Goal: Information Seeking & Learning: Check status

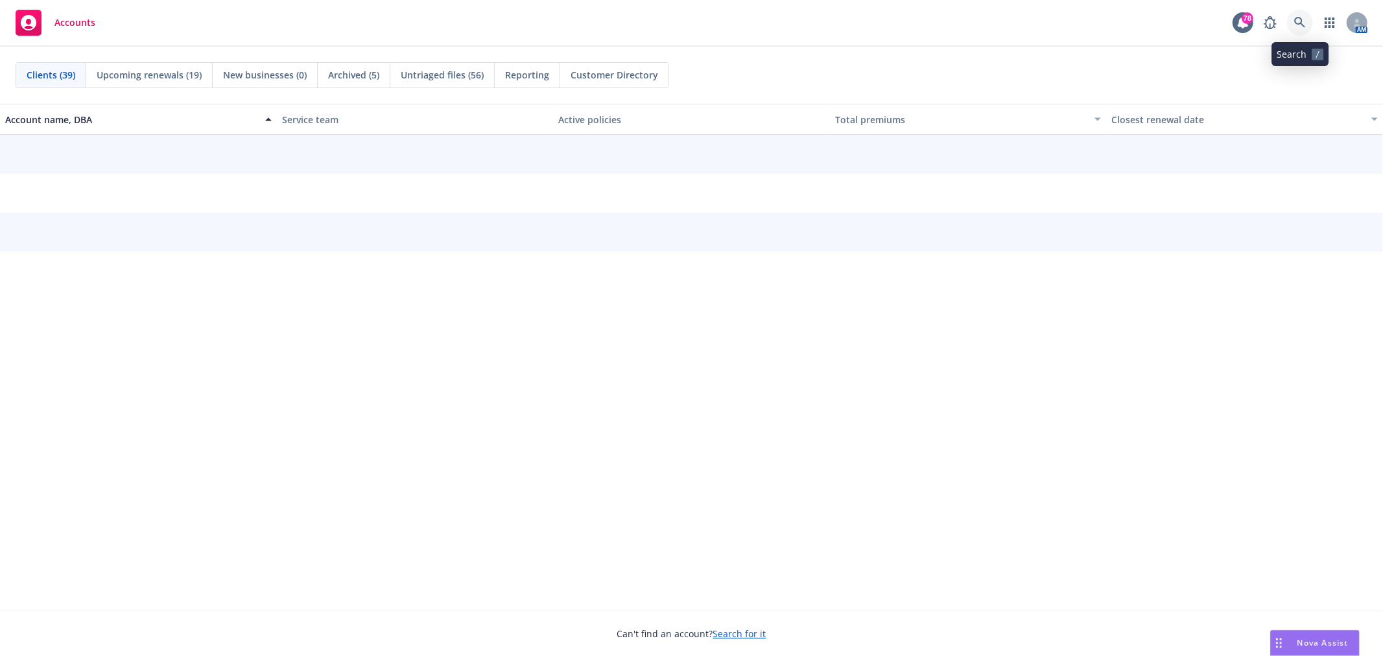
click at [1299, 25] on icon at bounding box center [1300, 23] width 12 height 12
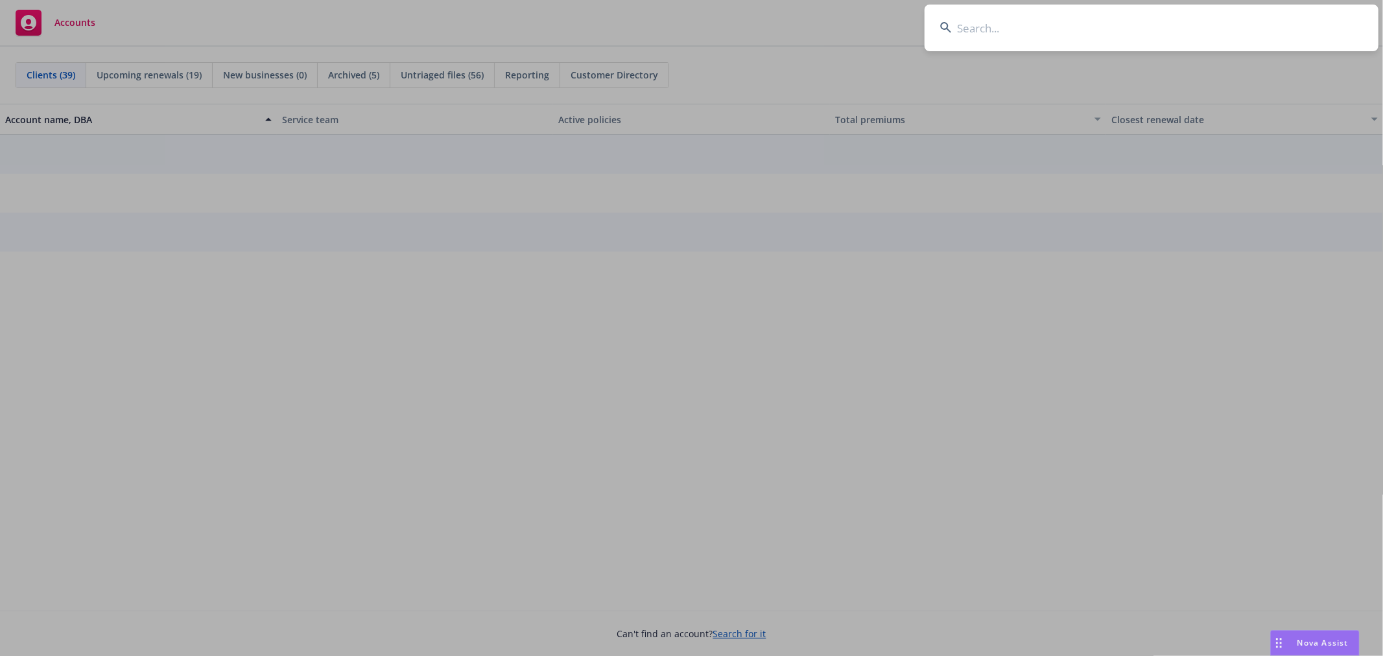
click at [1060, 42] on input at bounding box center [1152, 28] width 454 height 47
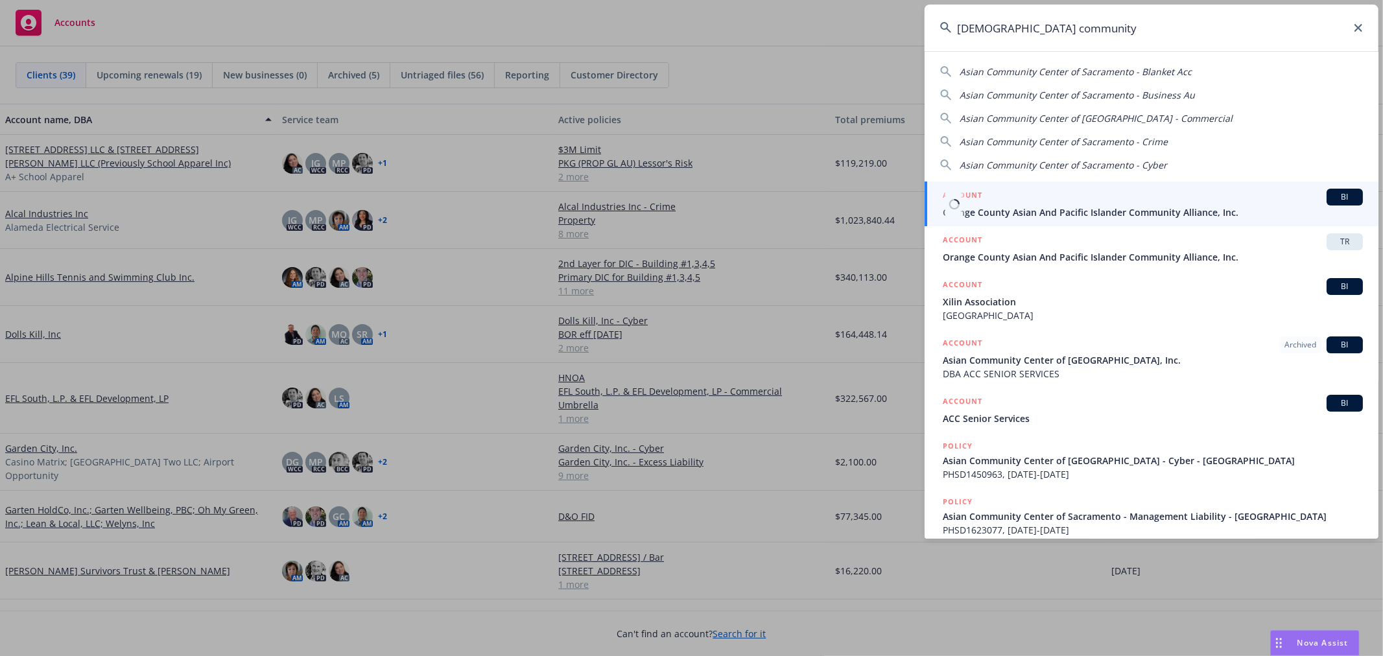
type input "asian community"
click at [1071, 214] on span "Orange County Asian And Pacific Islander Community Alliance, Inc." at bounding box center [1153, 213] width 420 height 14
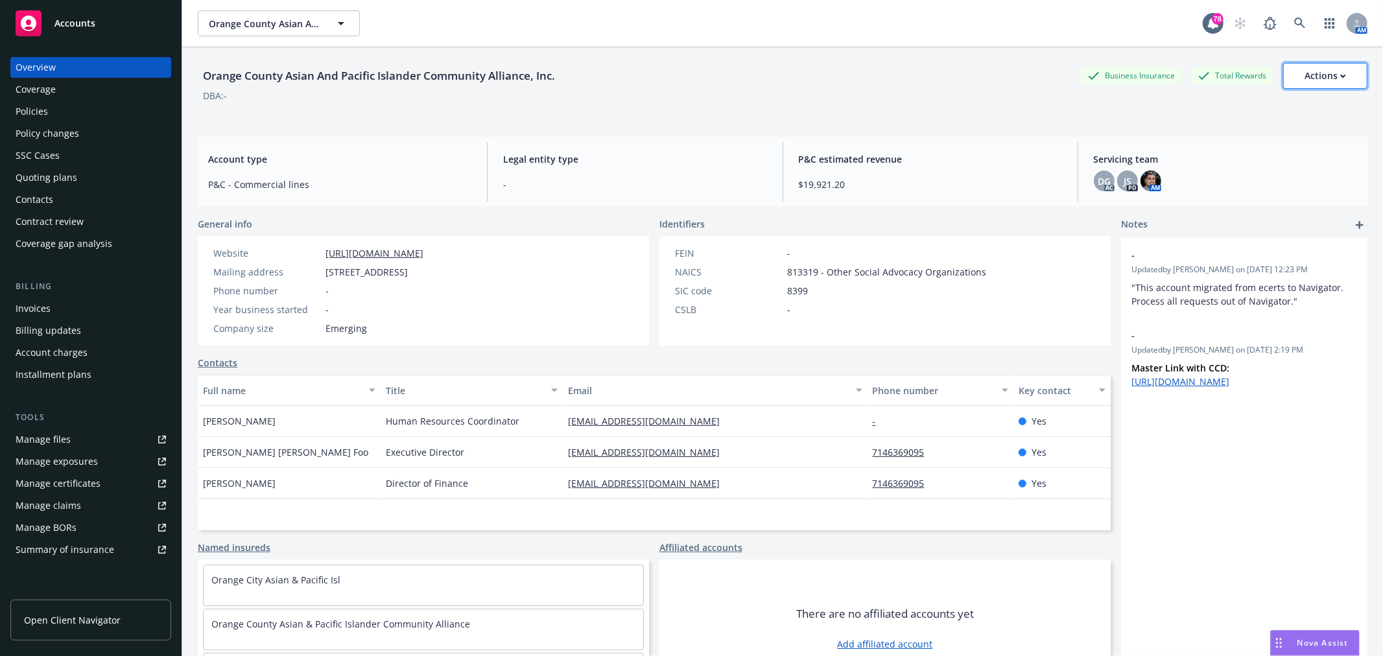
click at [1320, 64] on div "Actions" at bounding box center [1326, 76] width 42 height 25
click at [1064, 121] on div "Orange County Asian And Pacific Islander Community Alliance, Inc. Business Insu…" at bounding box center [783, 86] width 1170 height 79
click at [1318, 77] on div "Actions" at bounding box center [1326, 76] width 42 height 25
click at [1294, 18] on icon at bounding box center [1300, 24] width 12 height 12
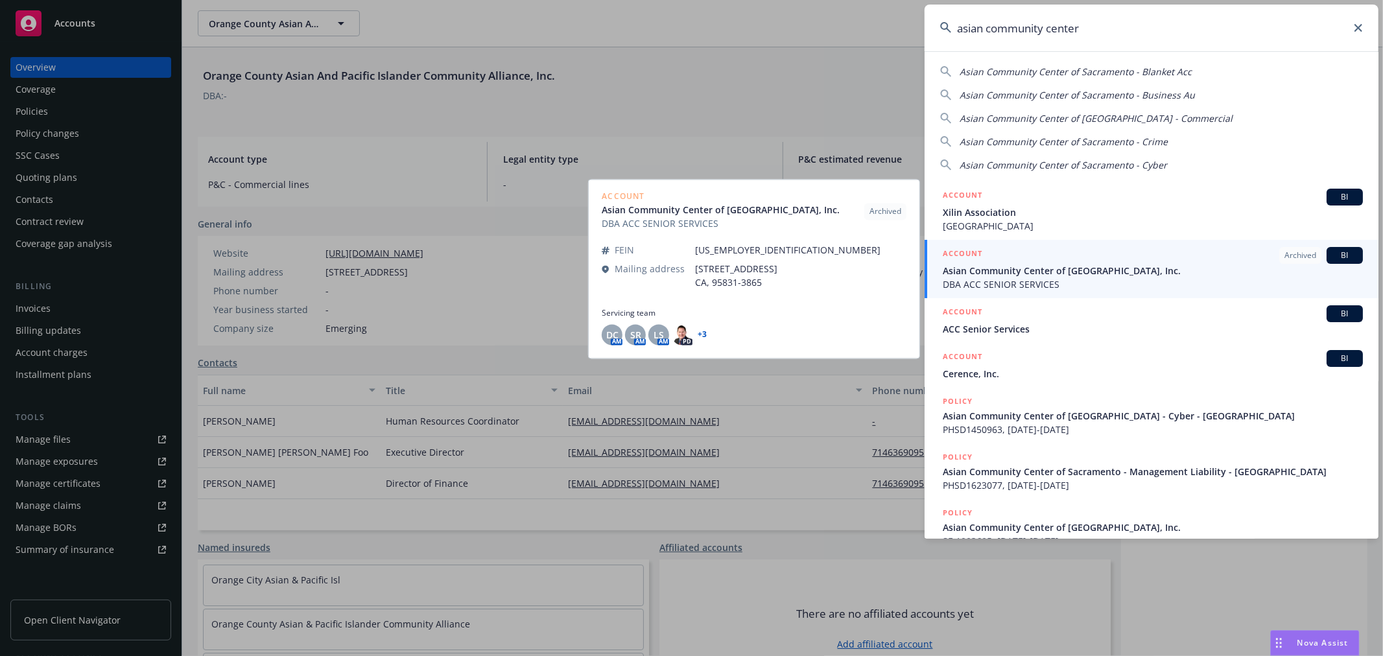
type input "asian community center"
click at [1010, 272] on span "Asian Community Center of Sacramento Valley, Inc." at bounding box center [1153, 271] width 420 height 14
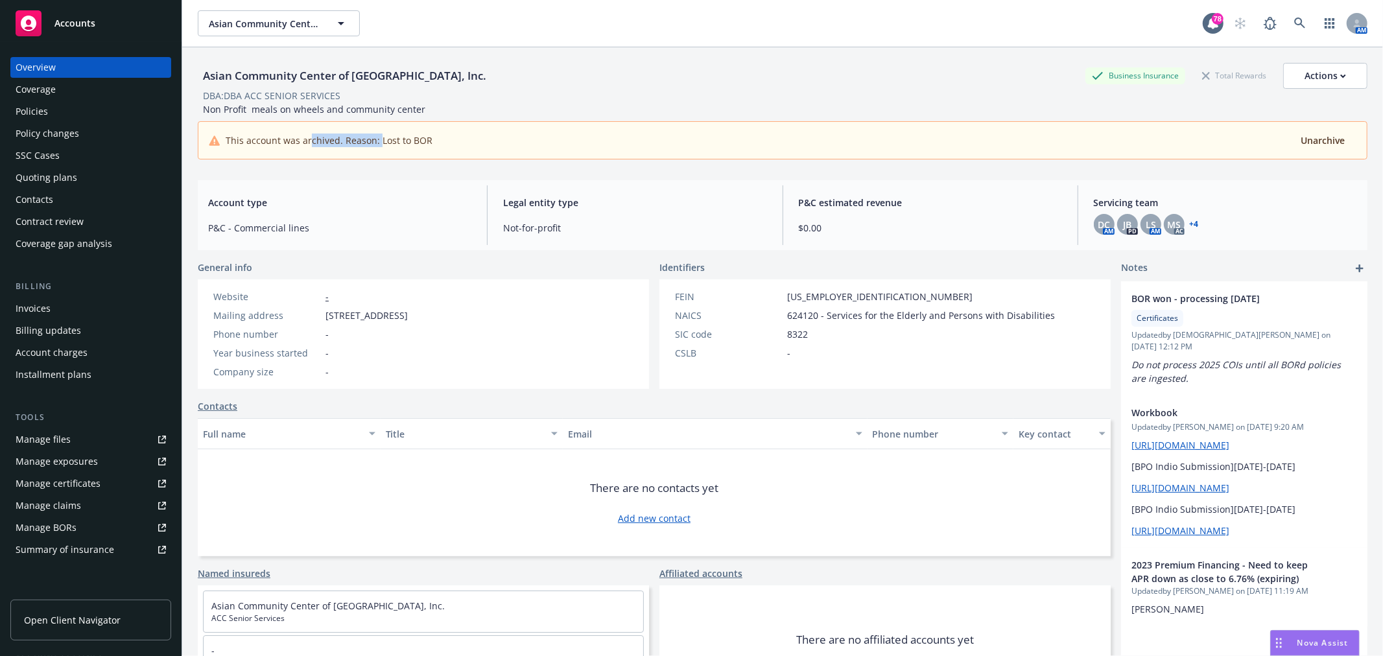
drag, startPoint x: 310, startPoint y: 141, endPoint x: 378, endPoint y: 141, distance: 68.1
click at [378, 141] on span "This account was archived. Reason: Lost to BOR" at bounding box center [329, 141] width 207 height 14
click at [612, 93] on div "DBA: DBA ACC SENIOR SERVICES" at bounding box center [783, 96] width 1170 height 14
click at [1318, 73] on div "Actions" at bounding box center [1326, 76] width 42 height 25
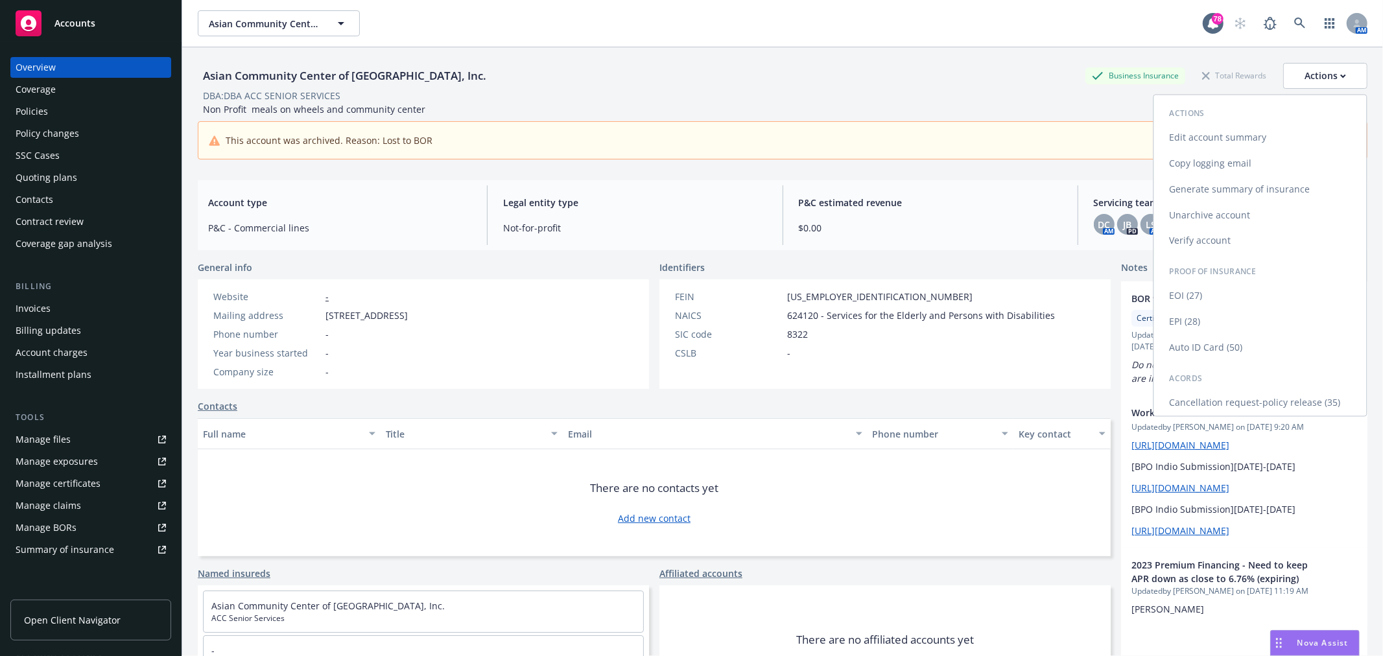
click at [1222, 211] on link "Unarchive account" at bounding box center [1260, 215] width 213 height 26
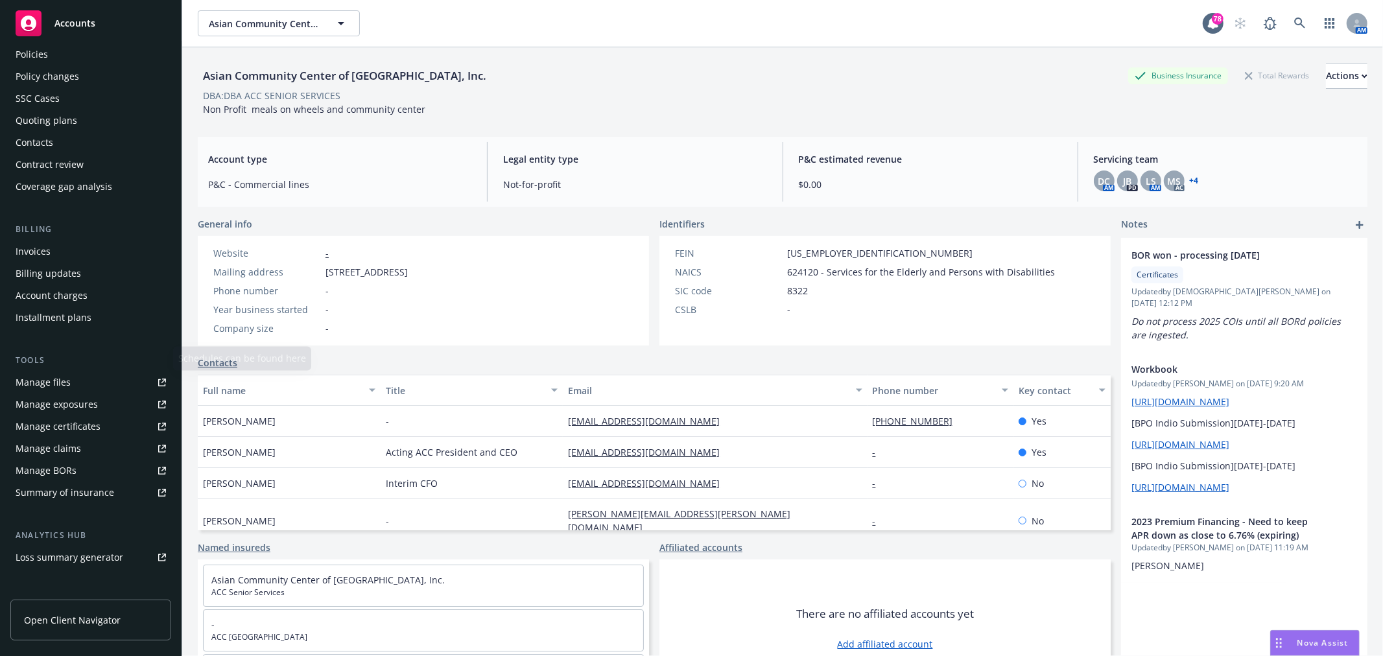
scroll to position [189, 0]
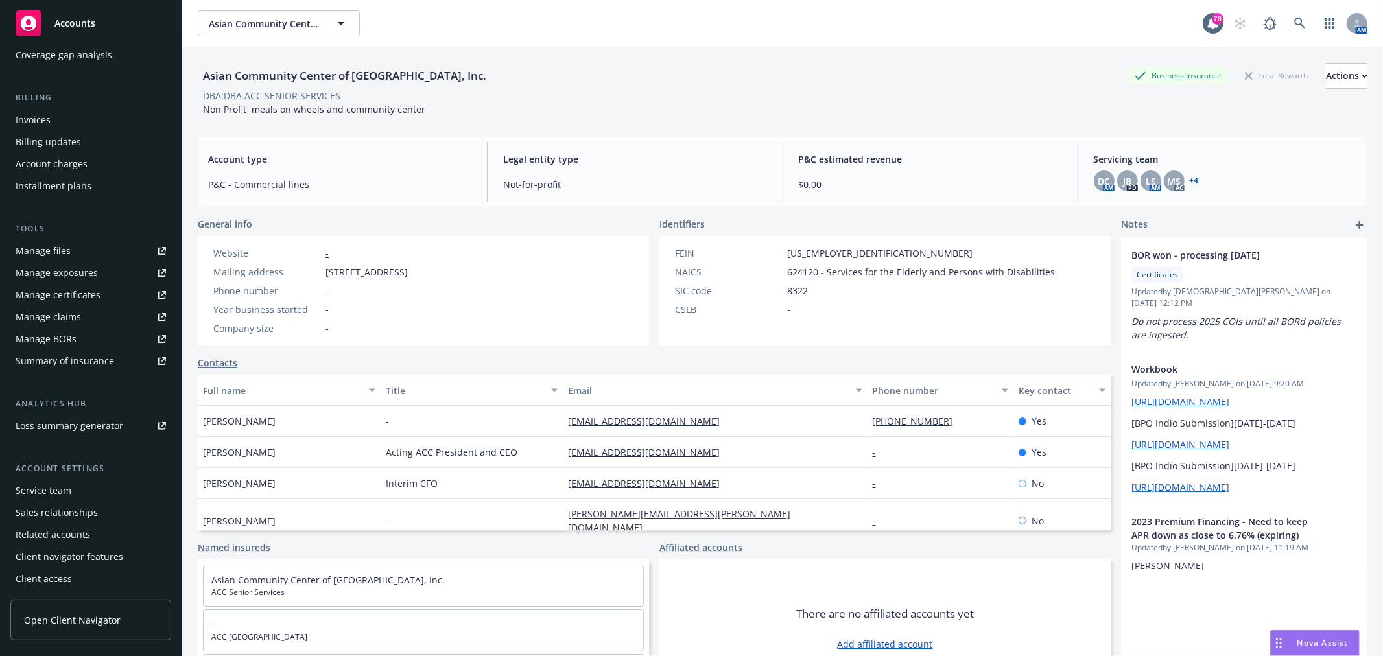
click at [81, 497] on div "Service team" at bounding box center [91, 491] width 150 height 21
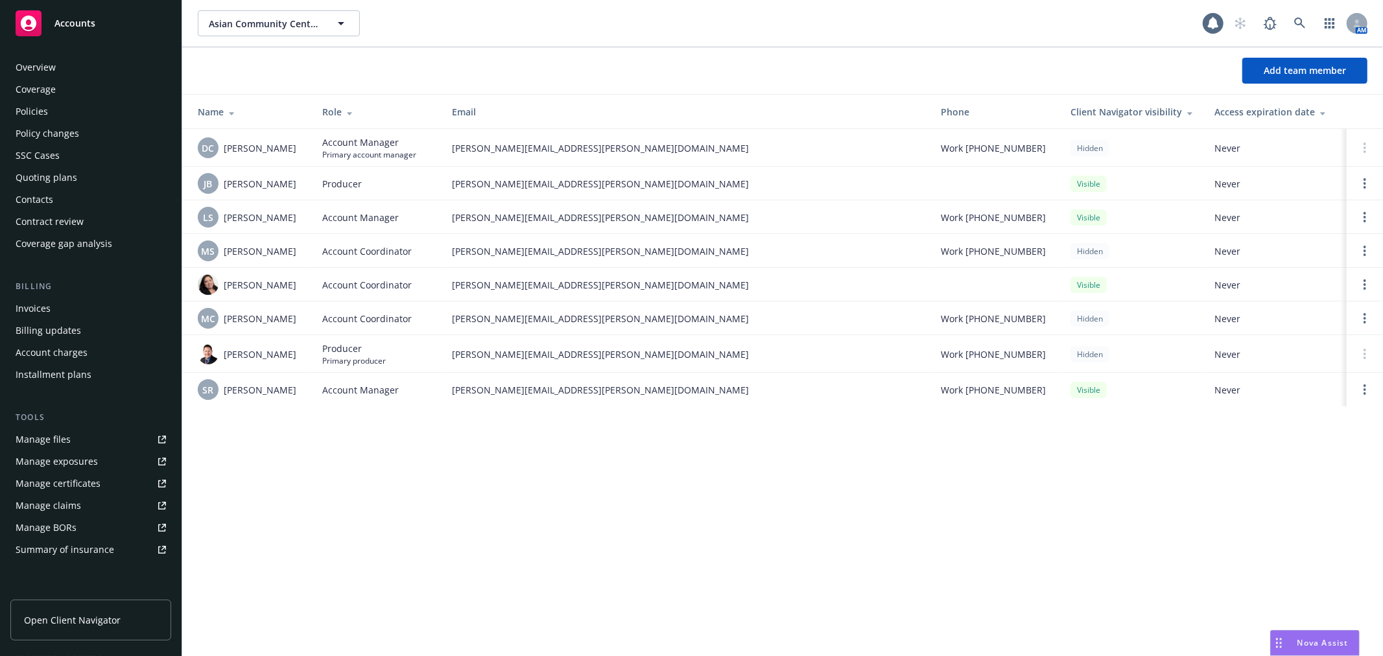
scroll to position [189, 0]
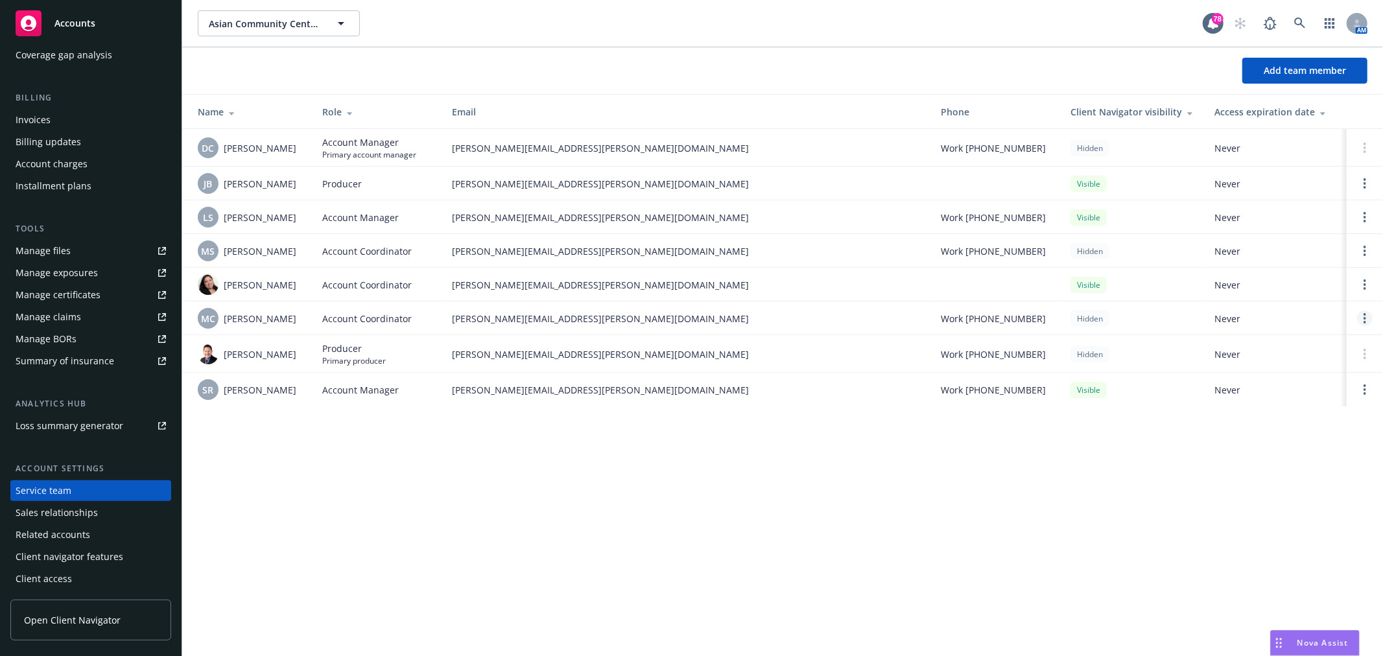
click at [1366, 320] on icon "Open options" at bounding box center [1365, 318] width 3 height 10
click at [1288, 280] on span "Remove account coordinator" at bounding box center [1278, 282] width 156 height 12
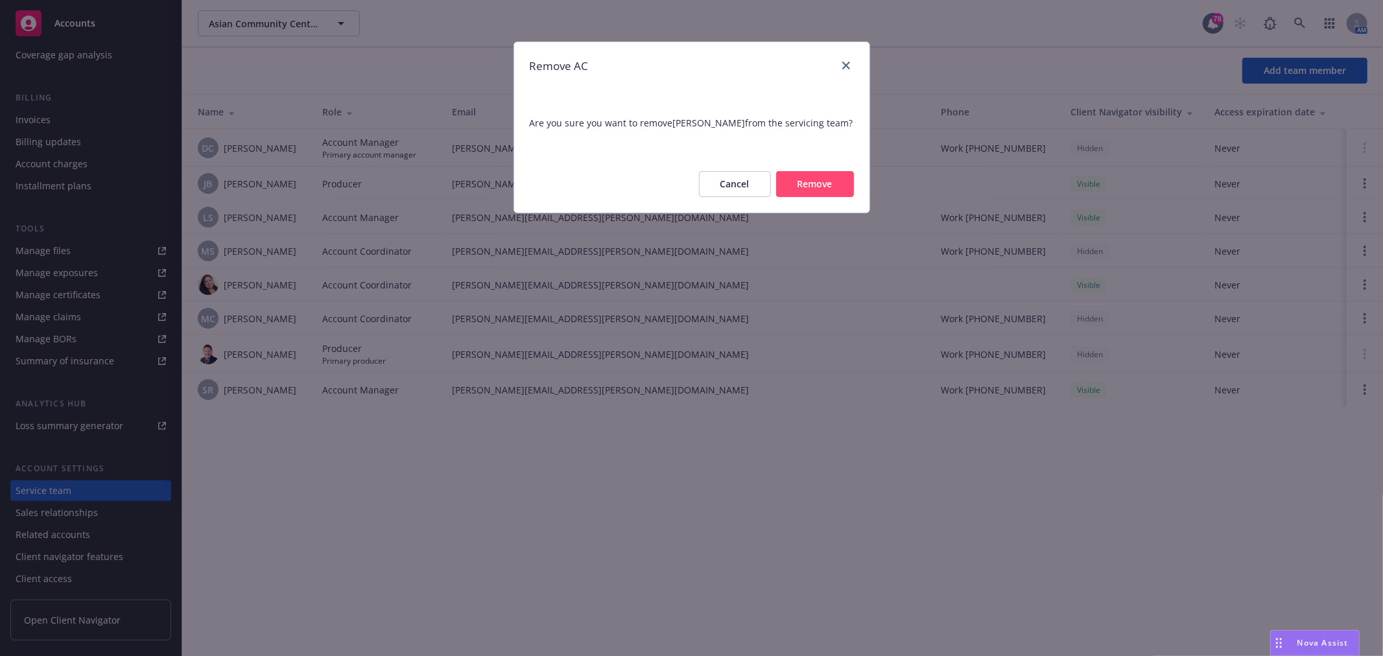
click at [826, 191] on button "Remove" at bounding box center [815, 184] width 78 height 26
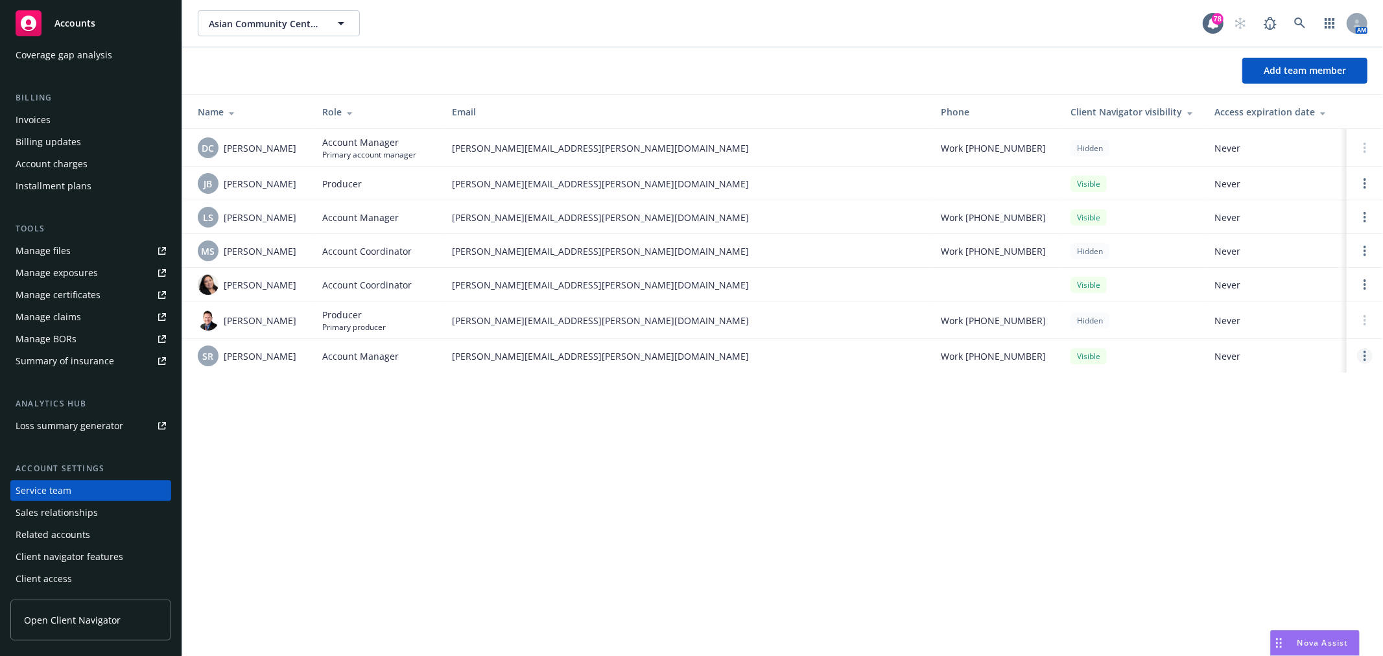
click at [1368, 354] on link "Open options" at bounding box center [1365, 356] width 16 height 16
click at [713, 462] on div "Asian Community Center of Sacramento Valley, Inc. Asian Community Center of Sac…" at bounding box center [782, 328] width 1201 height 656
click at [1368, 216] on link "Open options" at bounding box center [1365, 217] width 16 height 16
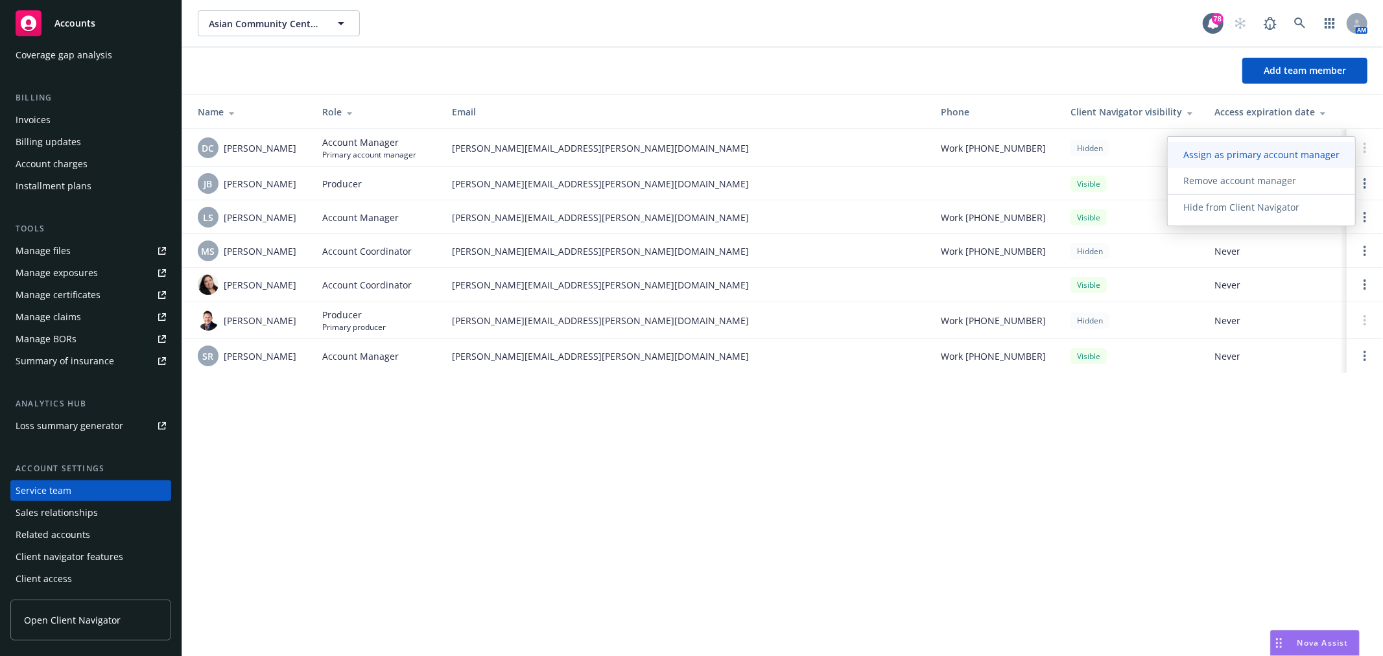
click at [1263, 157] on span "Assign as primary account manager" at bounding box center [1261, 155] width 187 height 12
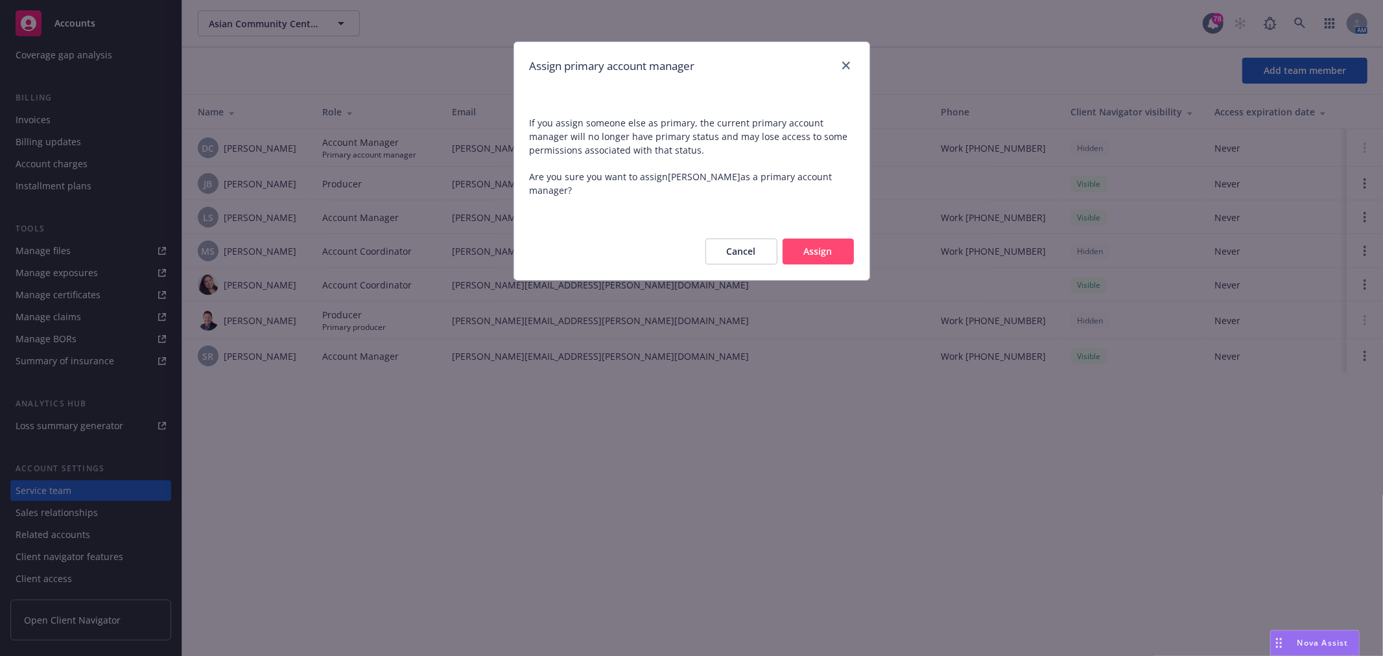
click at [842, 239] on button "Assign" at bounding box center [818, 252] width 71 height 26
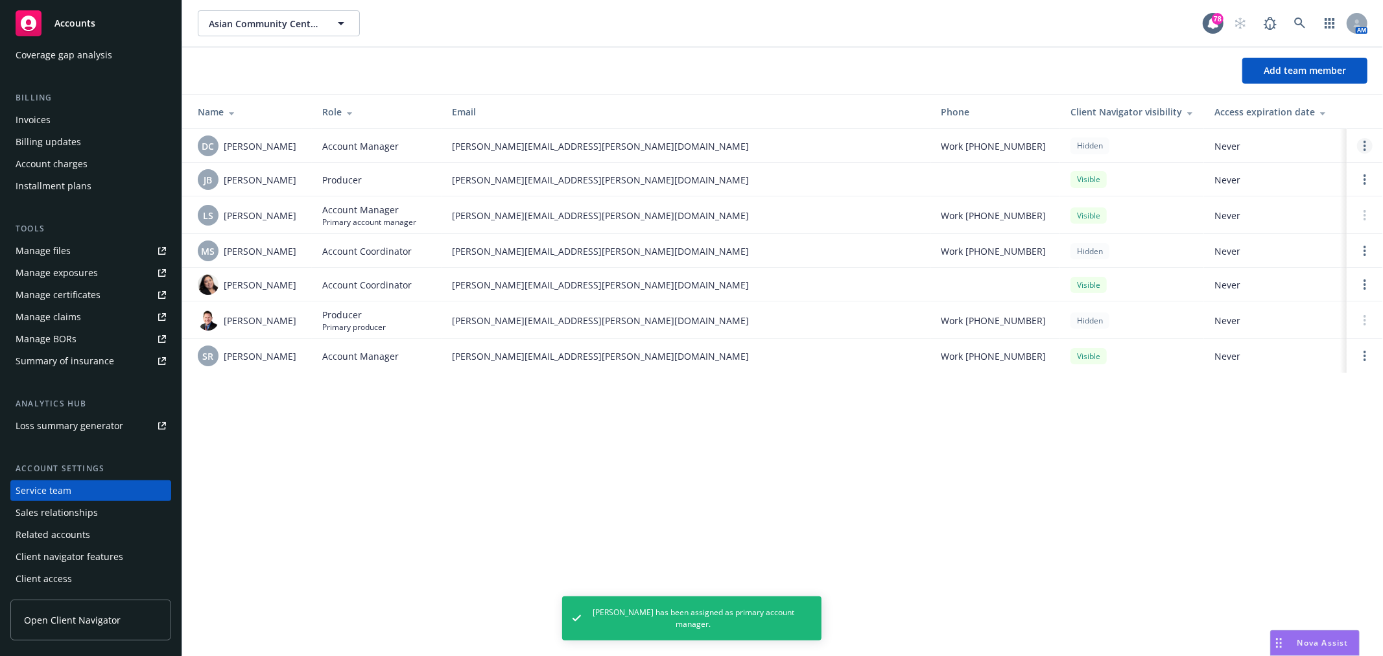
click at [1363, 141] on link "Open options" at bounding box center [1365, 146] width 16 height 16
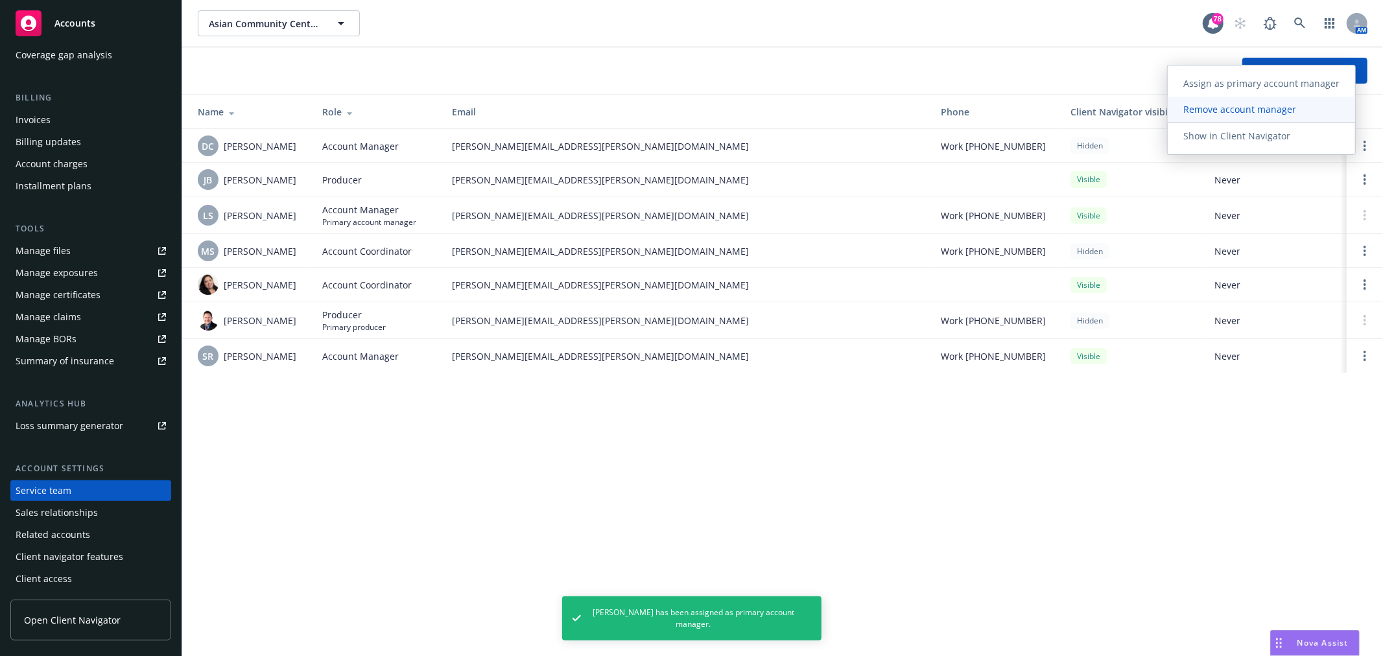
click at [1268, 106] on span "Remove account manager" at bounding box center [1240, 109] width 144 height 12
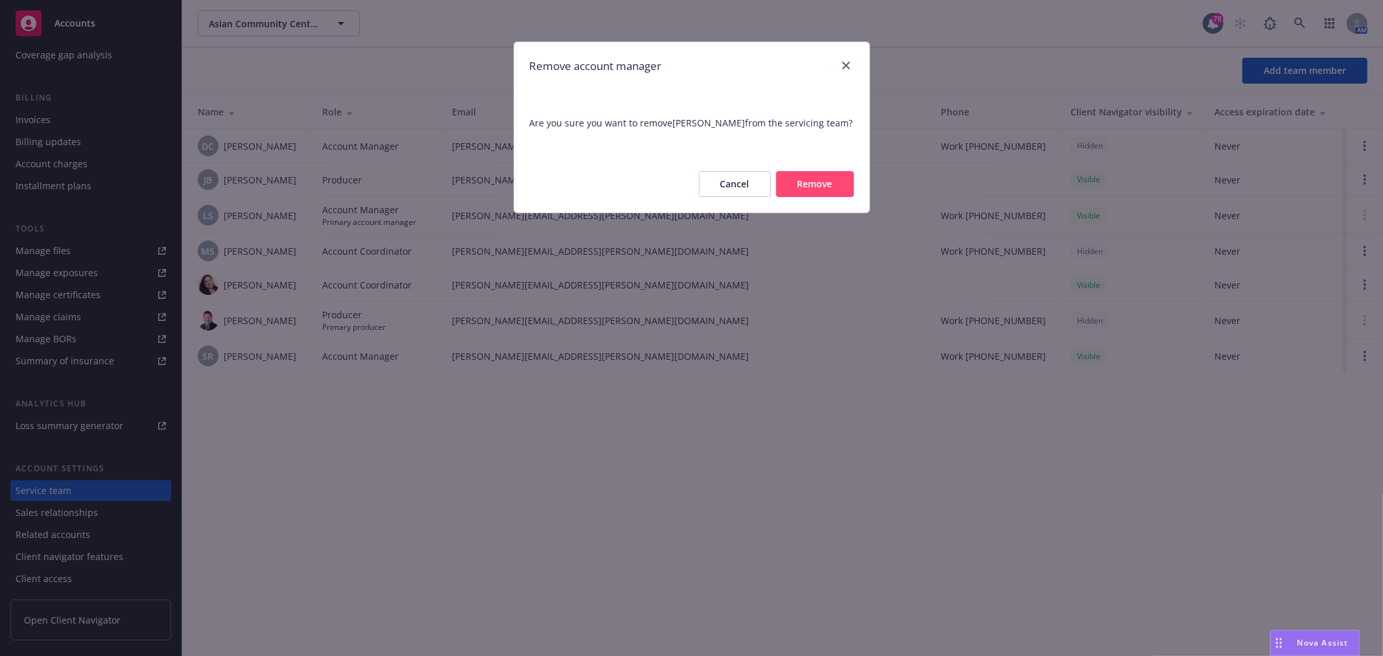
click at [822, 185] on button "Remove" at bounding box center [815, 184] width 78 height 26
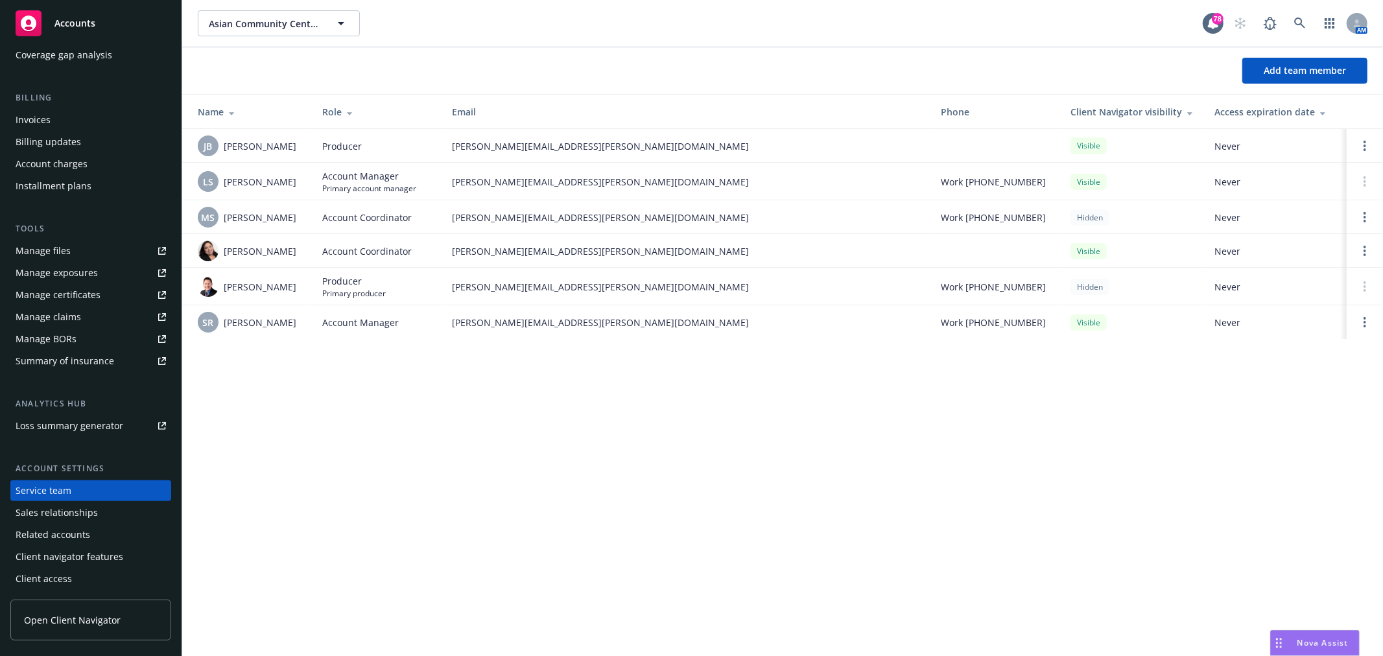
click at [247, 219] on span "Marinda Stevens" at bounding box center [260, 218] width 73 height 14
drag, startPoint x: 387, startPoint y: 212, endPoint x: 623, endPoint y: 213, distance: 236.1
click at [623, 213] on tr "MS Marinda Stevens Account Coordinator marinda.stevens@newfront.com Work (254) …" at bounding box center [782, 217] width 1201 height 34
click at [233, 206] on td "MS Marinda Stevens" at bounding box center [247, 217] width 130 height 34
click at [209, 211] on span "MS" at bounding box center [209, 218] width 14 height 14
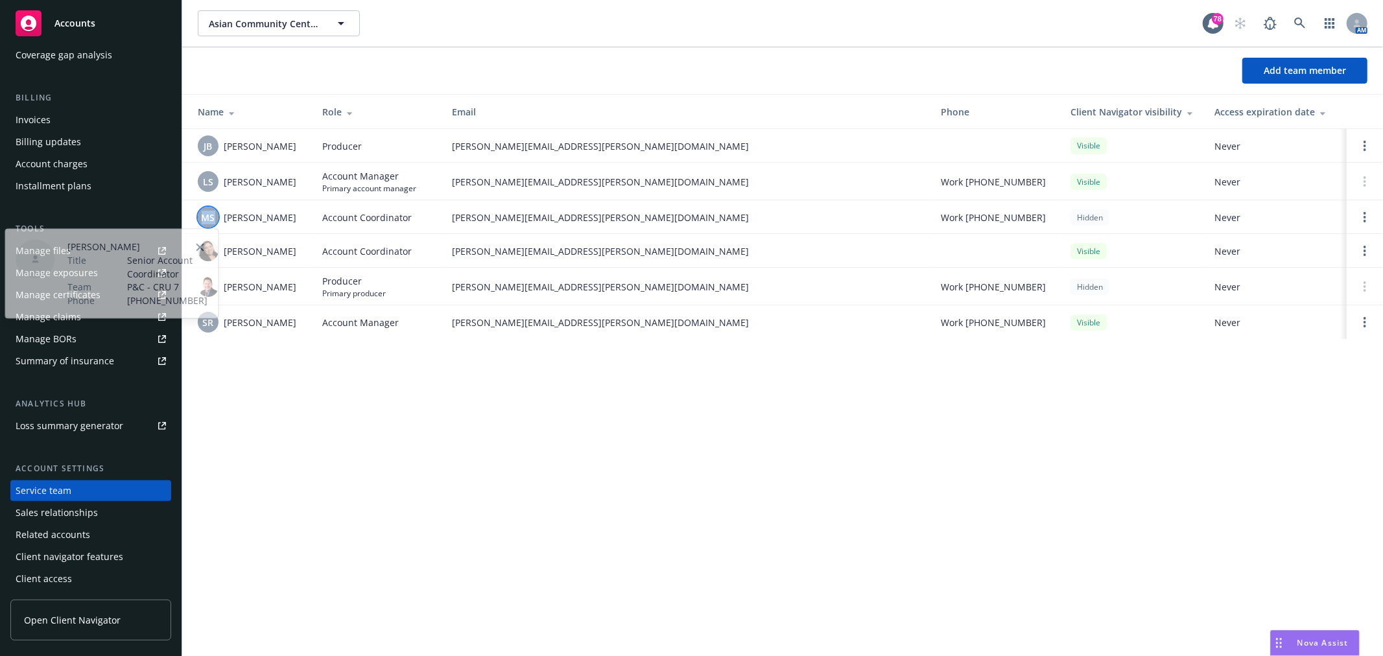
click at [209, 212] on span "MS" at bounding box center [209, 218] width 14 height 14
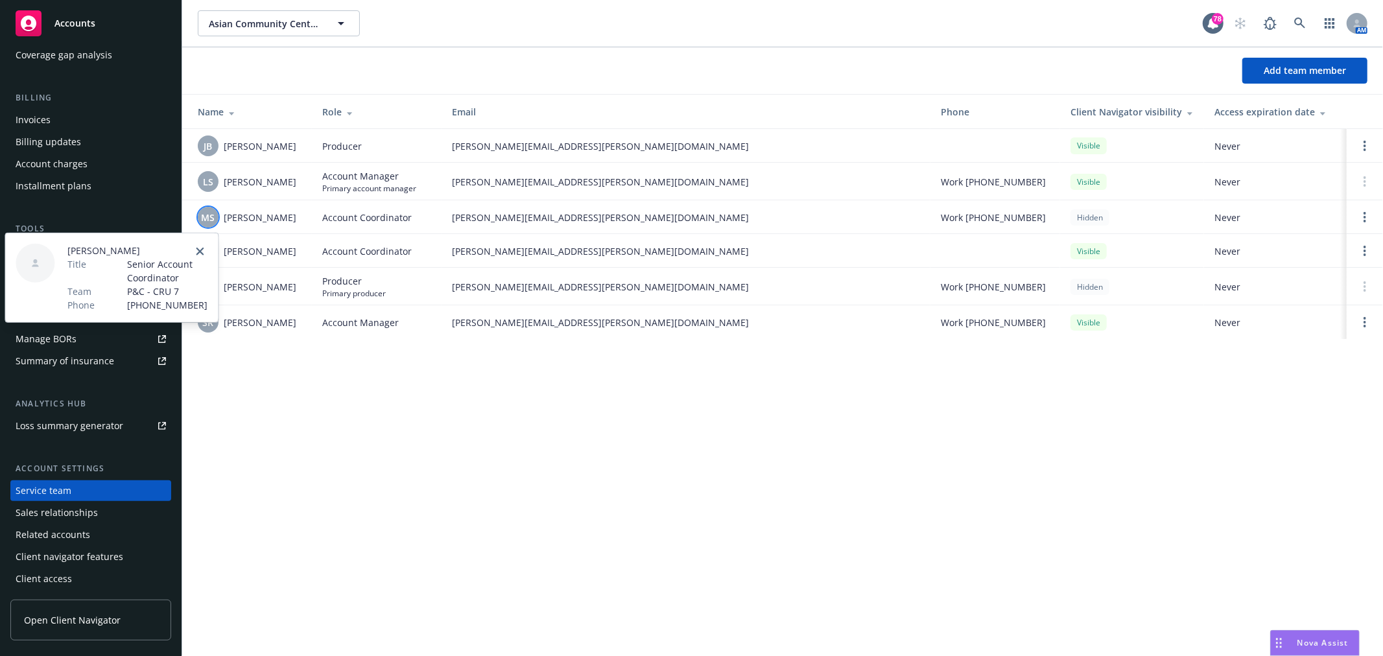
click at [27, 262] on div at bounding box center [35, 263] width 39 height 39
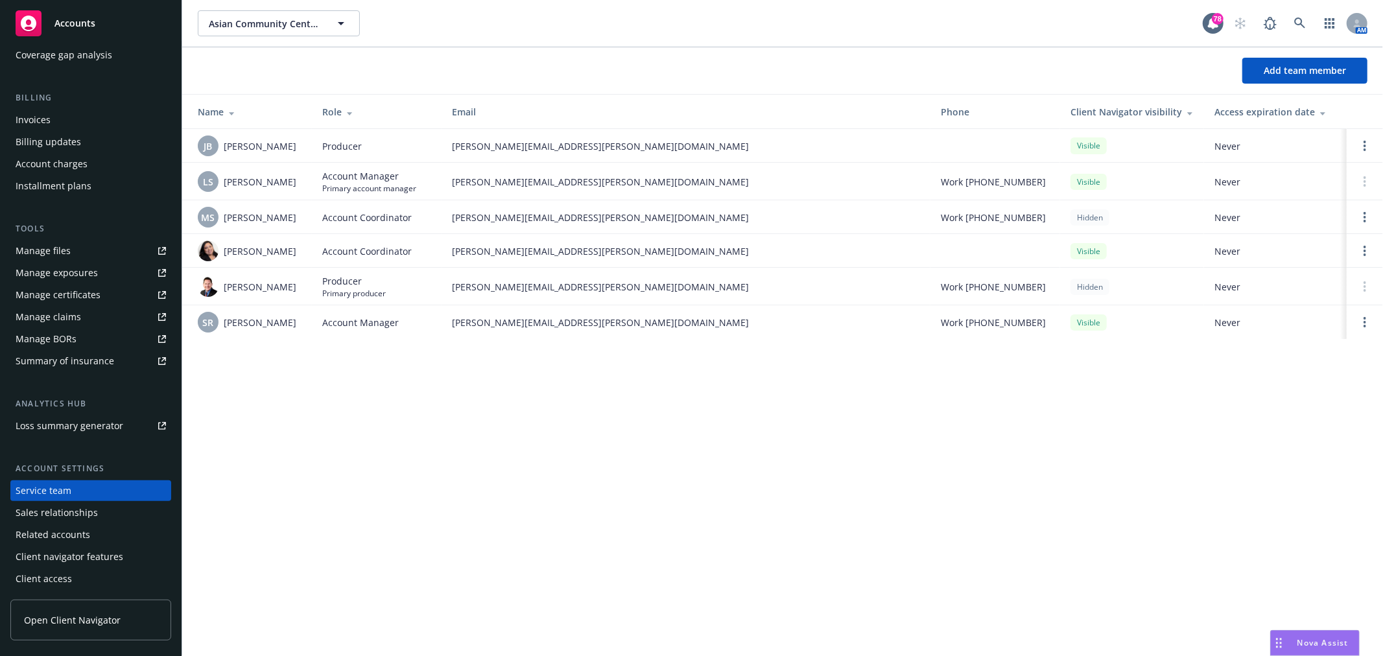
drag, startPoint x: 653, startPoint y: 455, endPoint x: 598, endPoint y: 345, distance: 123.3
click at [653, 456] on div "Asian Community Center of Sacramento Valley, Inc. Asian Community Center of Sac…" at bounding box center [782, 328] width 1201 height 656
drag, startPoint x: 254, startPoint y: 217, endPoint x: 682, endPoint y: 232, distance: 428.3
click at [682, 232] on tr "MS Marinda Stevens Account Coordinator marinda.stevens@newfront.com Work (254) …" at bounding box center [782, 217] width 1201 height 34
click at [1367, 215] on link "Open options" at bounding box center [1365, 217] width 16 height 16
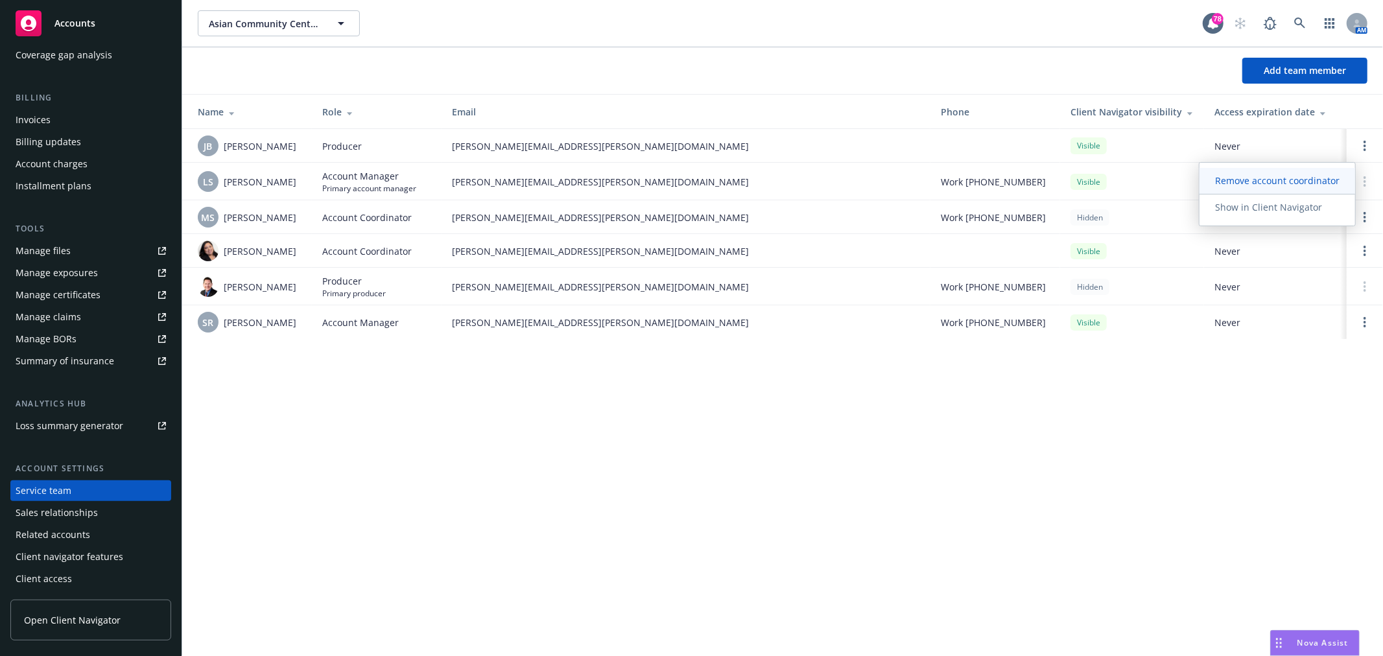
click at [1289, 178] on span "Remove account coordinator" at bounding box center [1278, 180] width 156 height 12
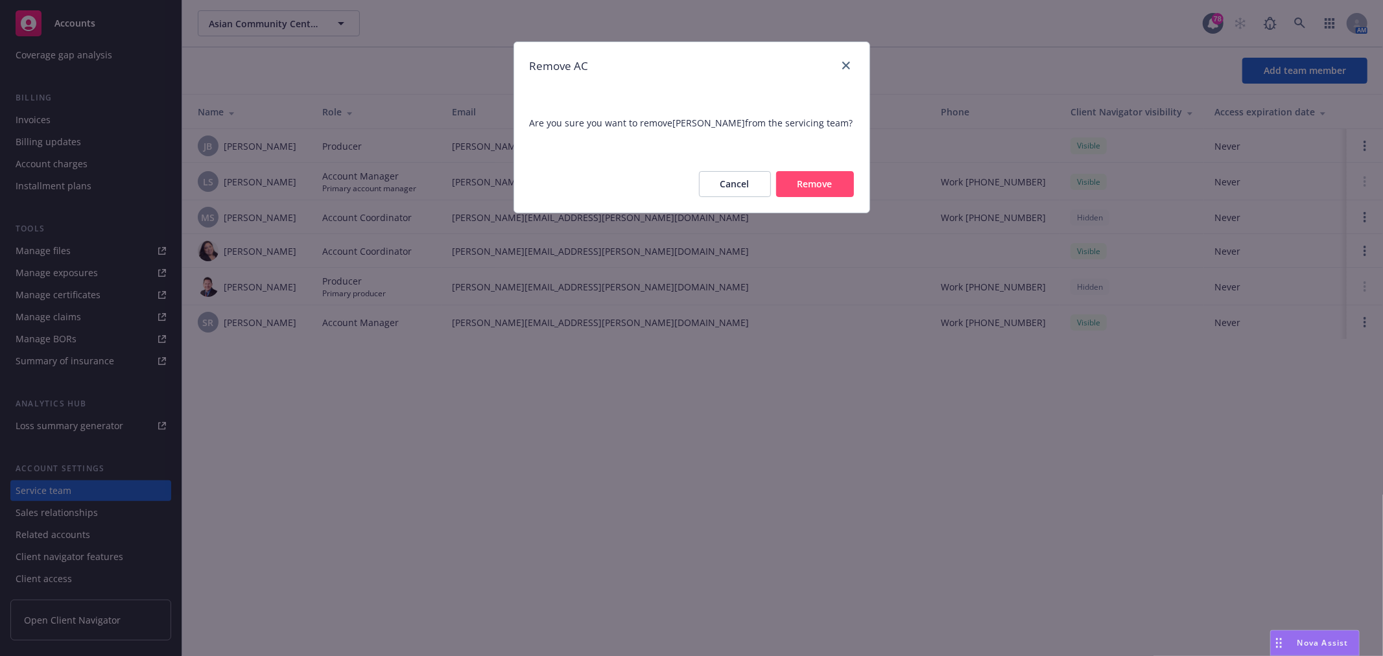
click at [831, 189] on button "Remove" at bounding box center [815, 184] width 78 height 26
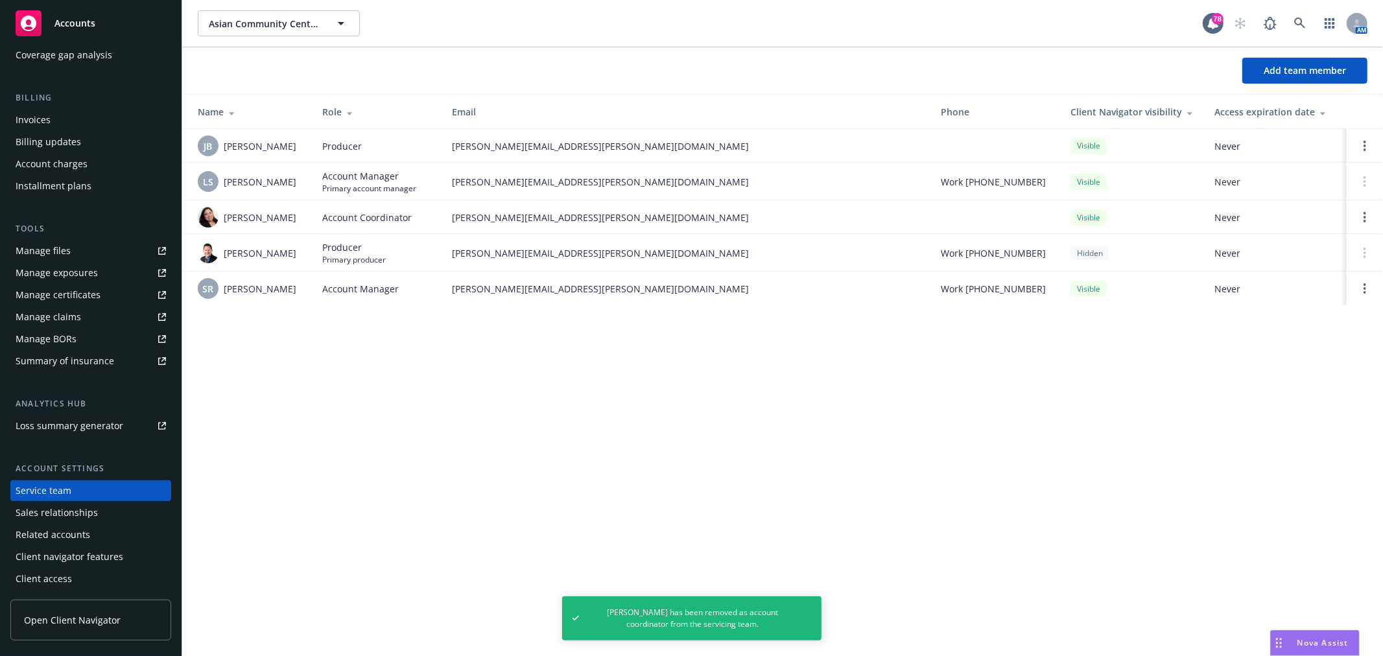
drag, startPoint x: 224, startPoint y: 252, endPoint x: 301, endPoint y: 250, distance: 77.2
click at [301, 250] on div "Michael Sinatra" at bounding box center [250, 253] width 104 height 21
click at [400, 364] on div "Asian Community Center of Sacramento Valley, Inc. Asian Community Center of Sac…" at bounding box center [782, 328] width 1201 height 656
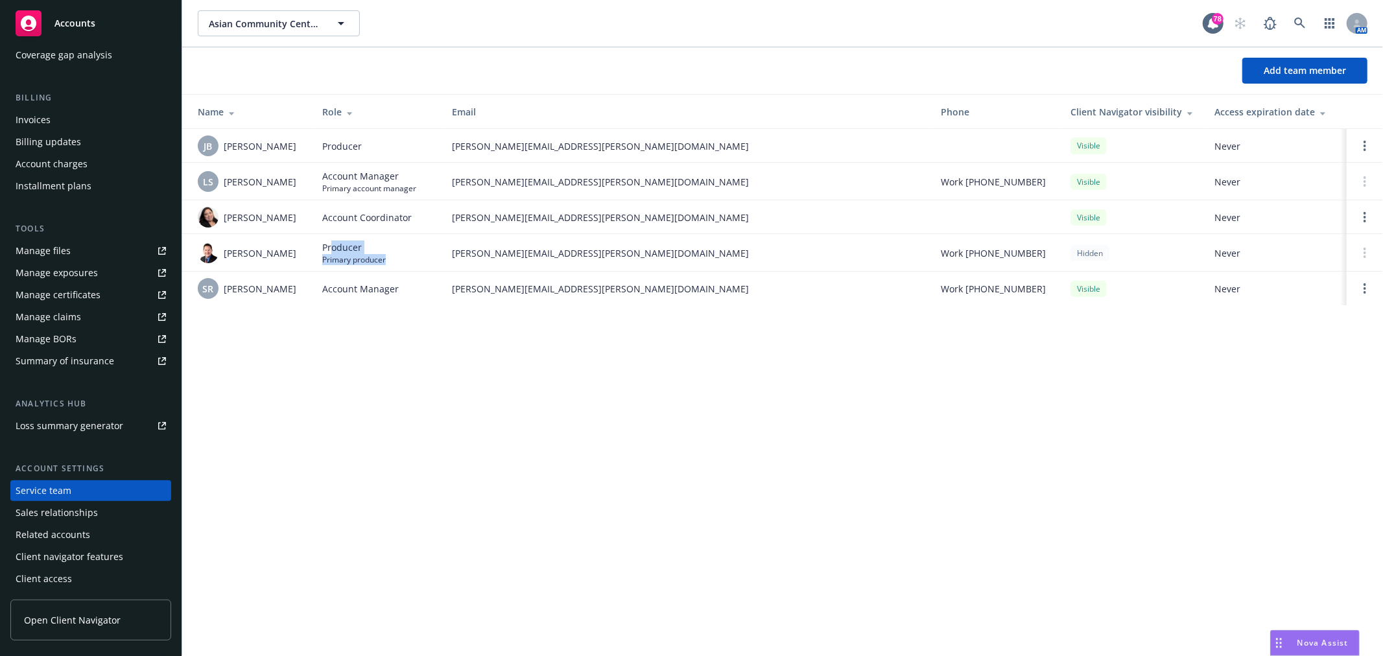
drag, startPoint x: 331, startPoint y: 246, endPoint x: 413, endPoint y: 266, distance: 84.6
click at [413, 266] on td "Producer Primary producer" at bounding box center [377, 253] width 130 height 38
click at [470, 349] on div "Asian Community Center of Sacramento Valley, Inc. Asian Community Center of Sac…" at bounding box center [782, 328] width 1201 height 656
click at [1366, 144] on icon "Open options" at bounding box center [1365, 146] width 3 height 10
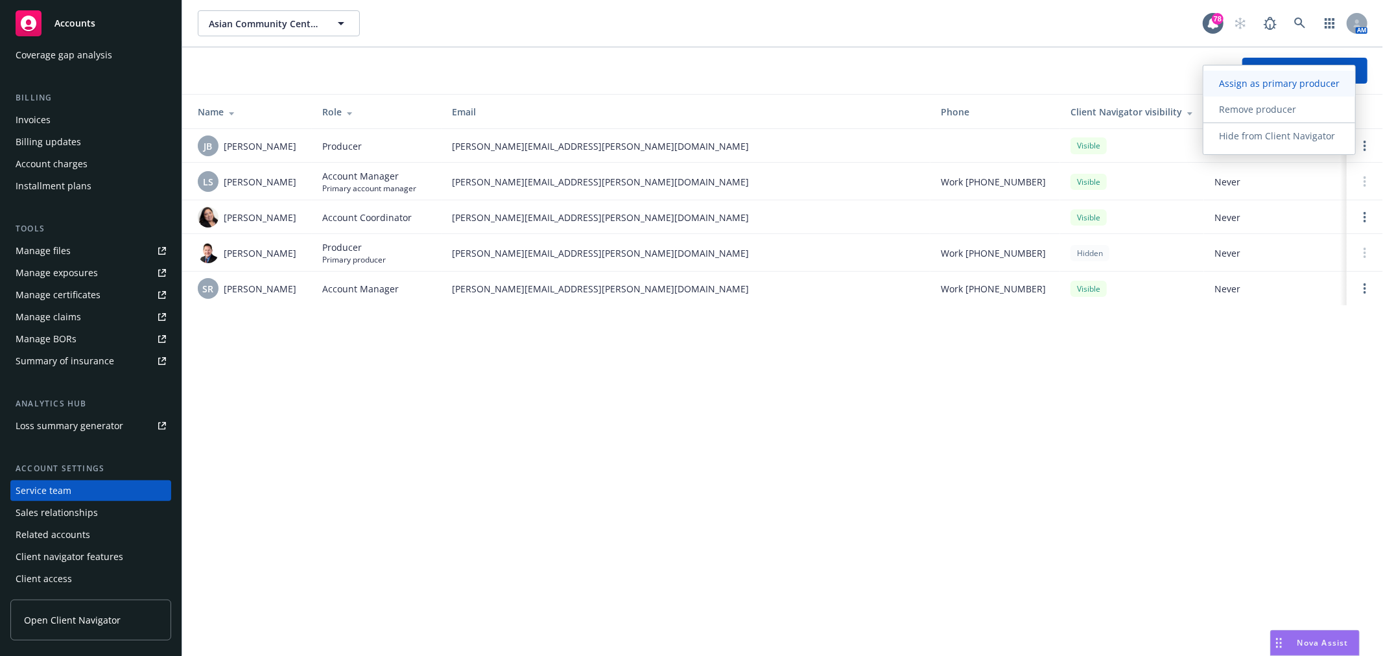
click at [1300, 75] on link "Assign as primary producer" at bounding box center [1280, 84] width 152 height 26
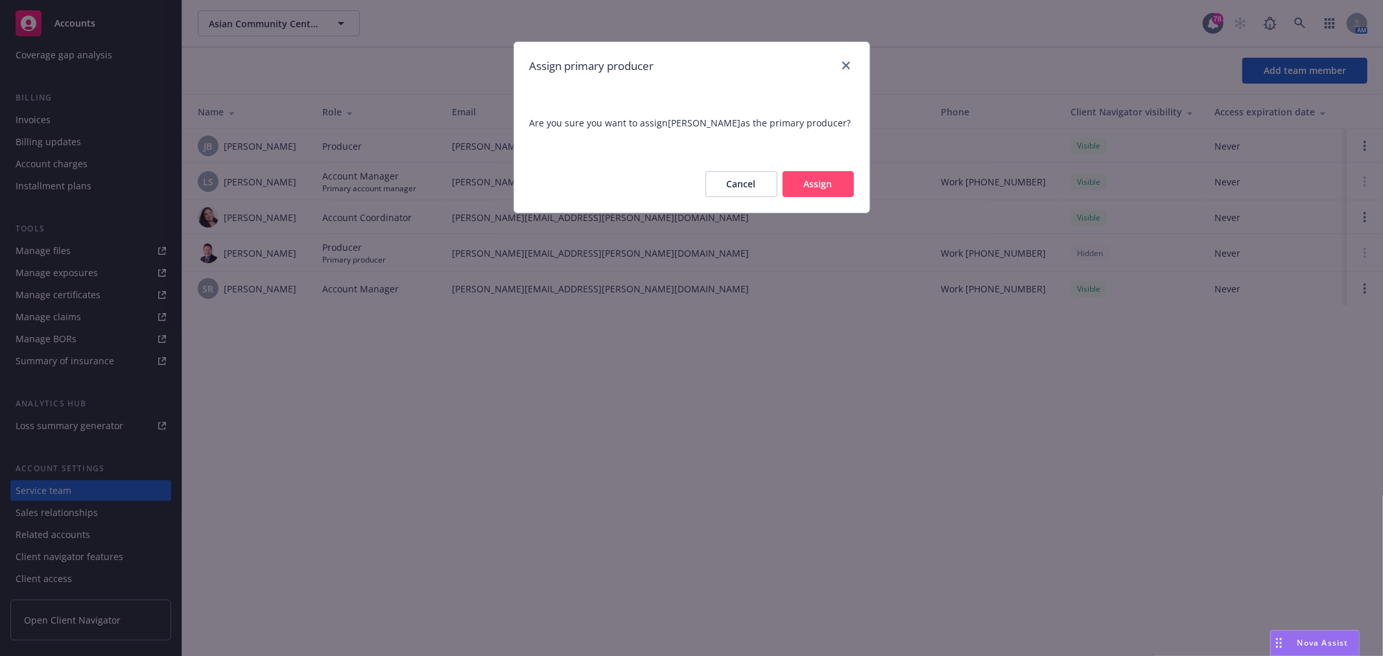
click at [841, 179] on button "Assign" at bounding box center [818, 184] width 71 height 26
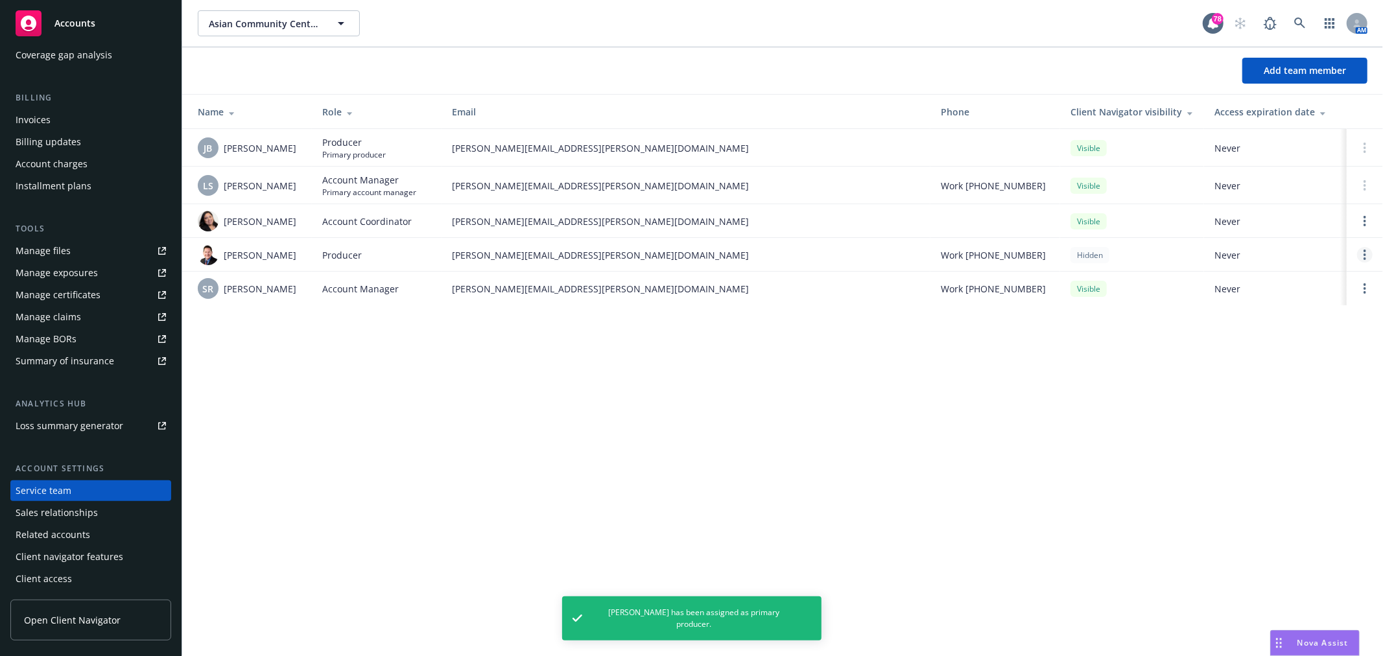
click at [1365, 256] on circle "Open options" at bounding box center [1365, 255] width 3 height 3
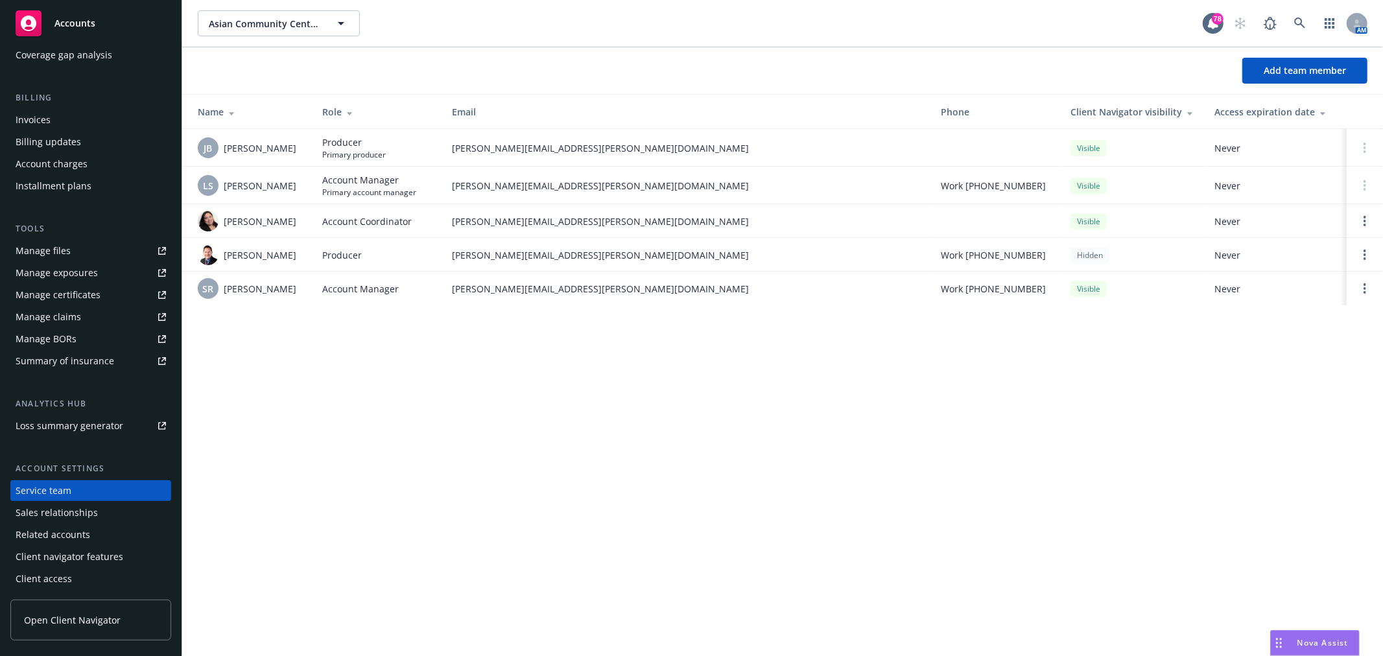
click at [535, 471] on div "Asian Community Center of Sacramento Valley, Inc. Asian Community Center of Sac…" at bounding box center [782, 328] width 1201 height 656
click at [1368, 250] on link "Open options" at bounding box center [1365, 255] width 16 height 16
click at [1301, 219] on span "Remove producer" at bounding box center [1258, 218] width 108 height 12
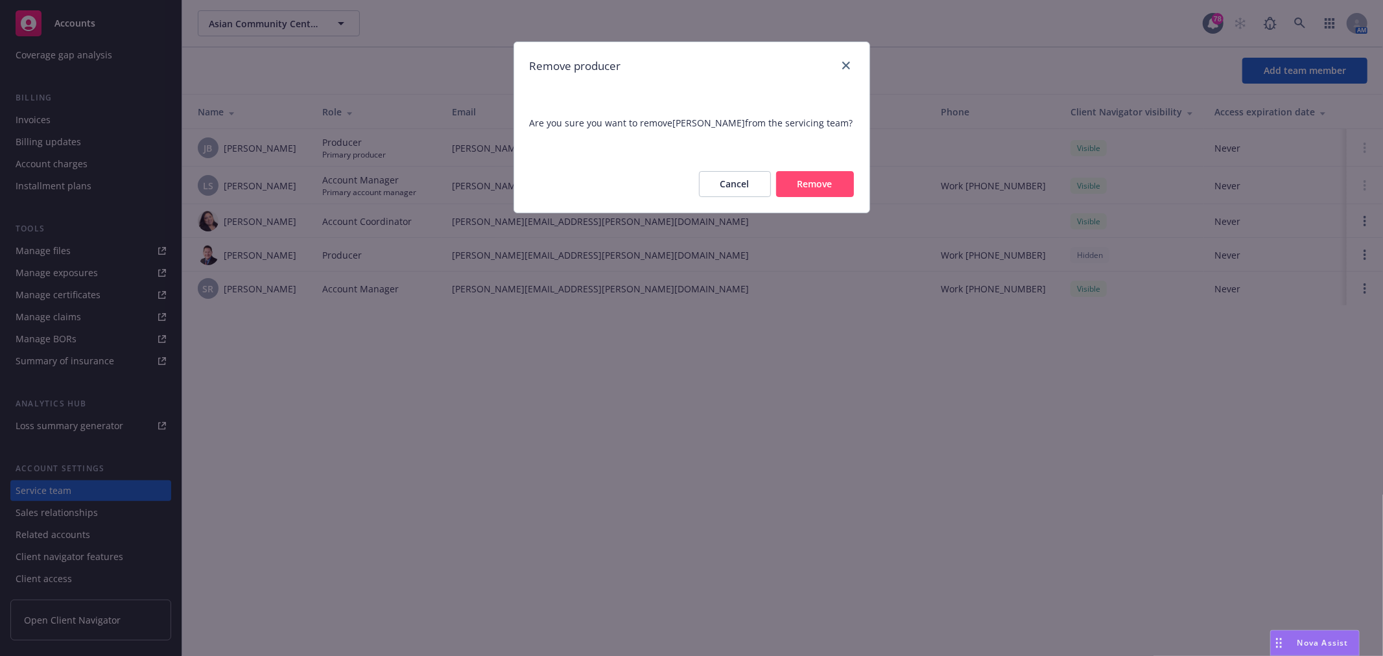
click at [832, 186] on button "Remove" at bounding box center [815, 184] width 78 height 26
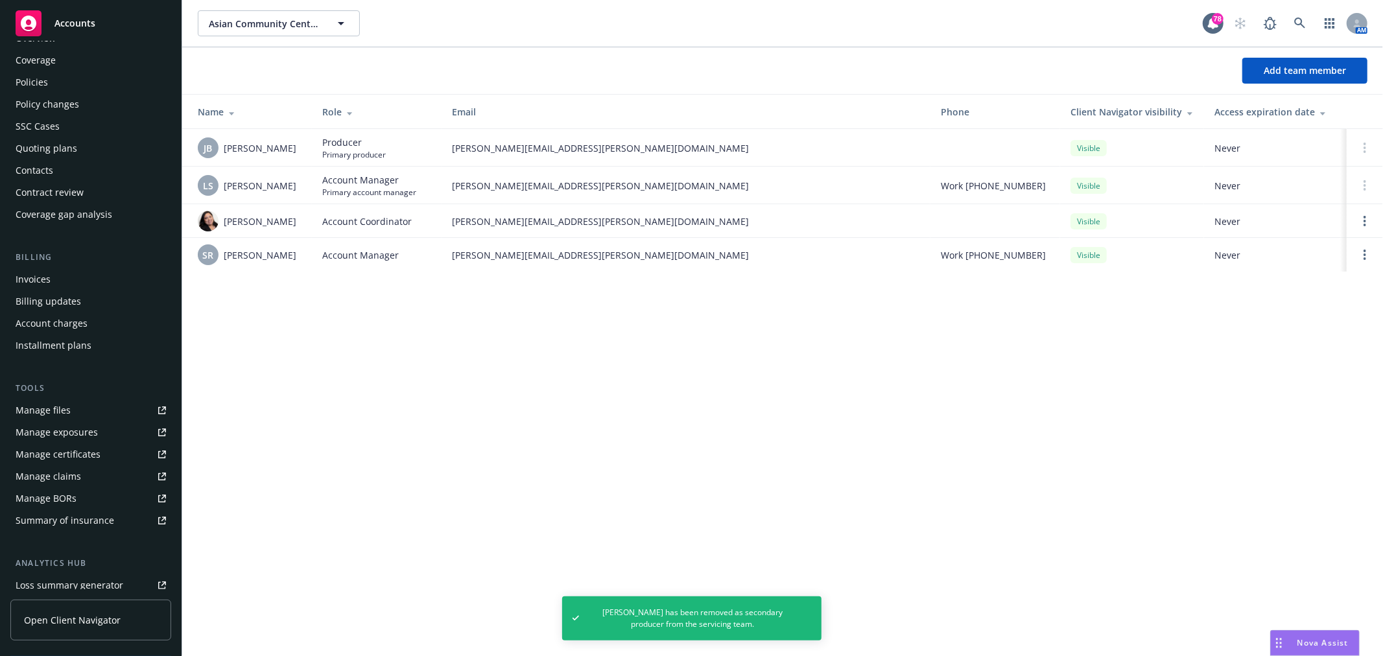
scroll to position [0, 0]
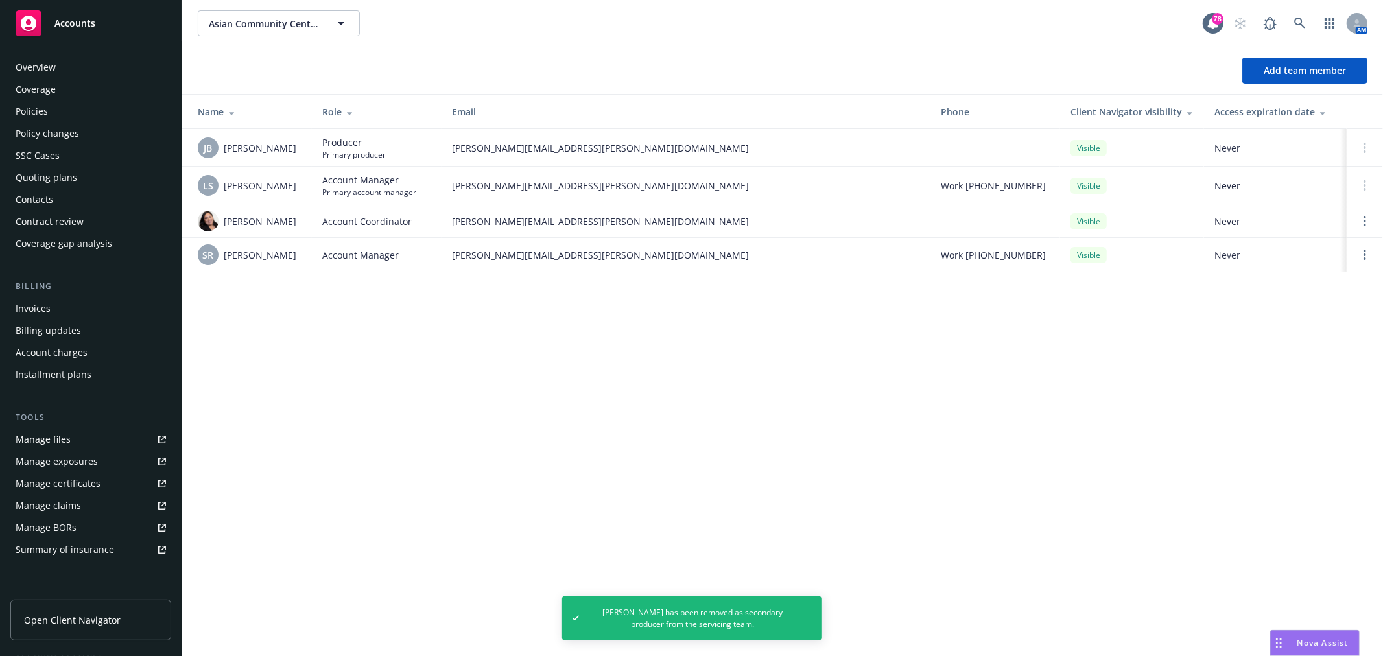
click at [72, 101] on div "Policies" at bounding box center [91, 111] width 150 height 21
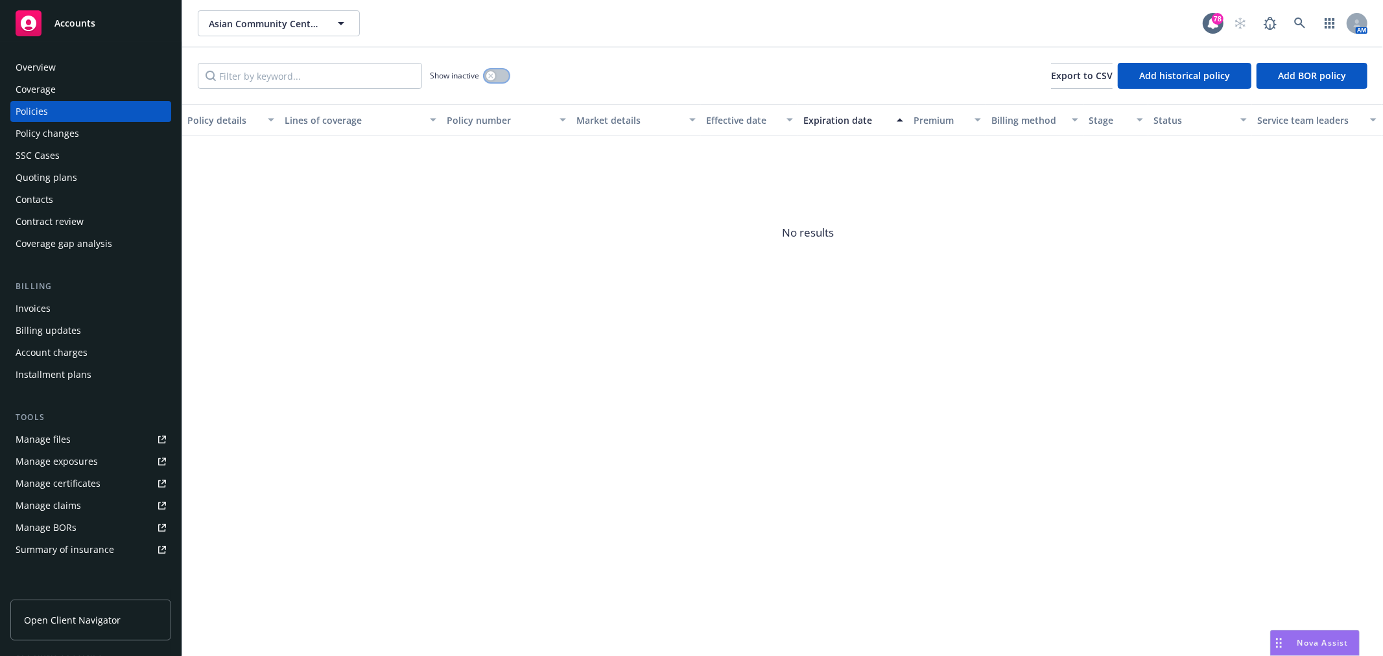
click at [501, 72] on button "button" at bounding box center [496, 75] width 25 height 13
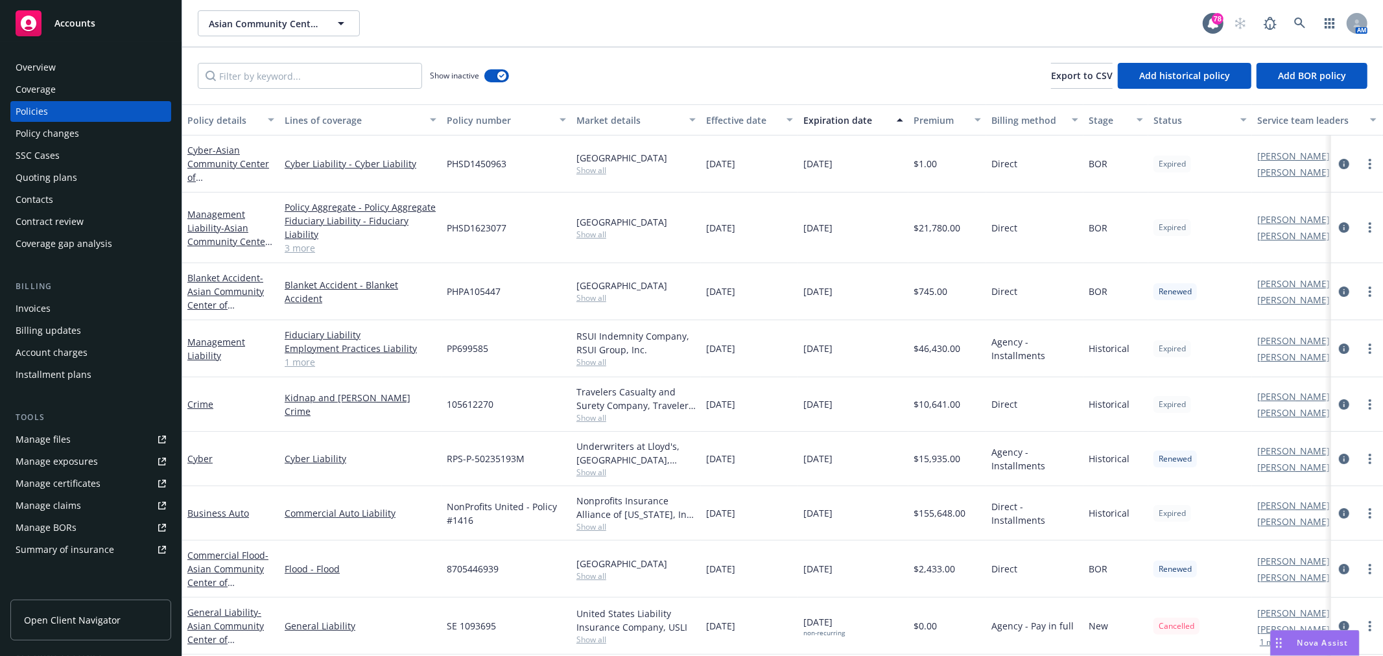
click at [840, 117] on div "Expiration date" at bounding box center [847, 120] width 86 height 14
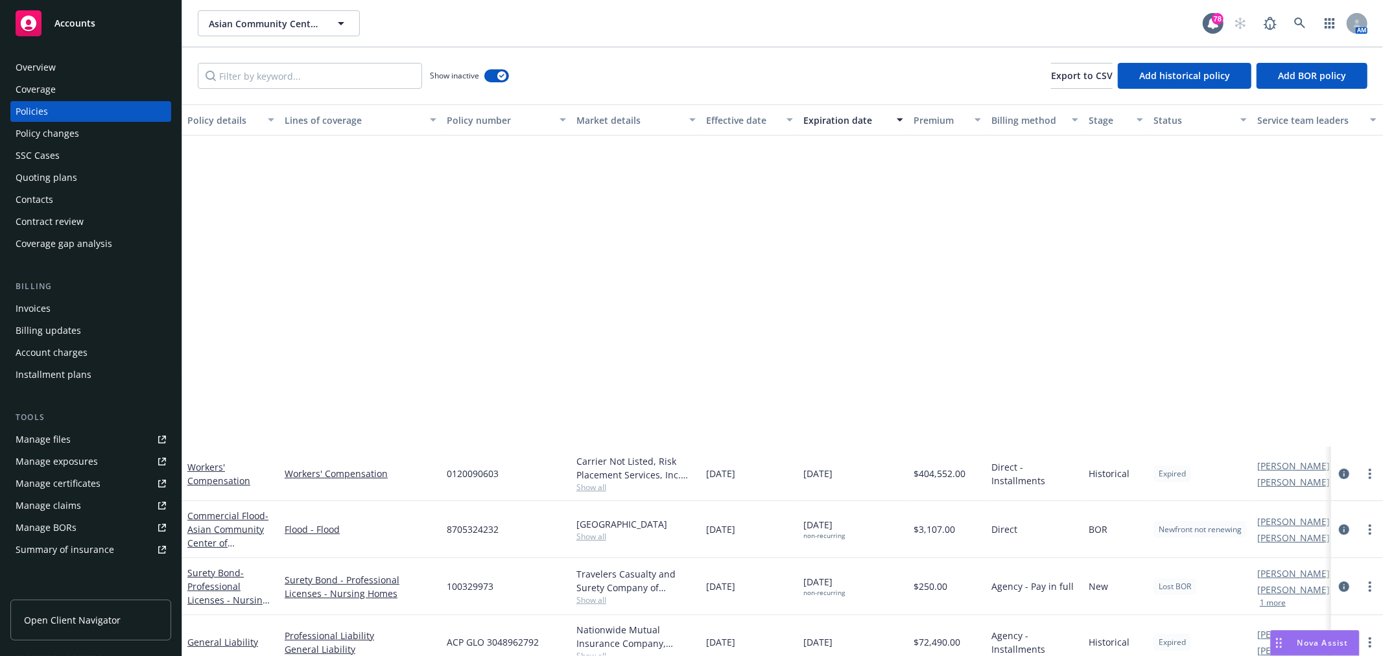
scroll to position [432, 0]
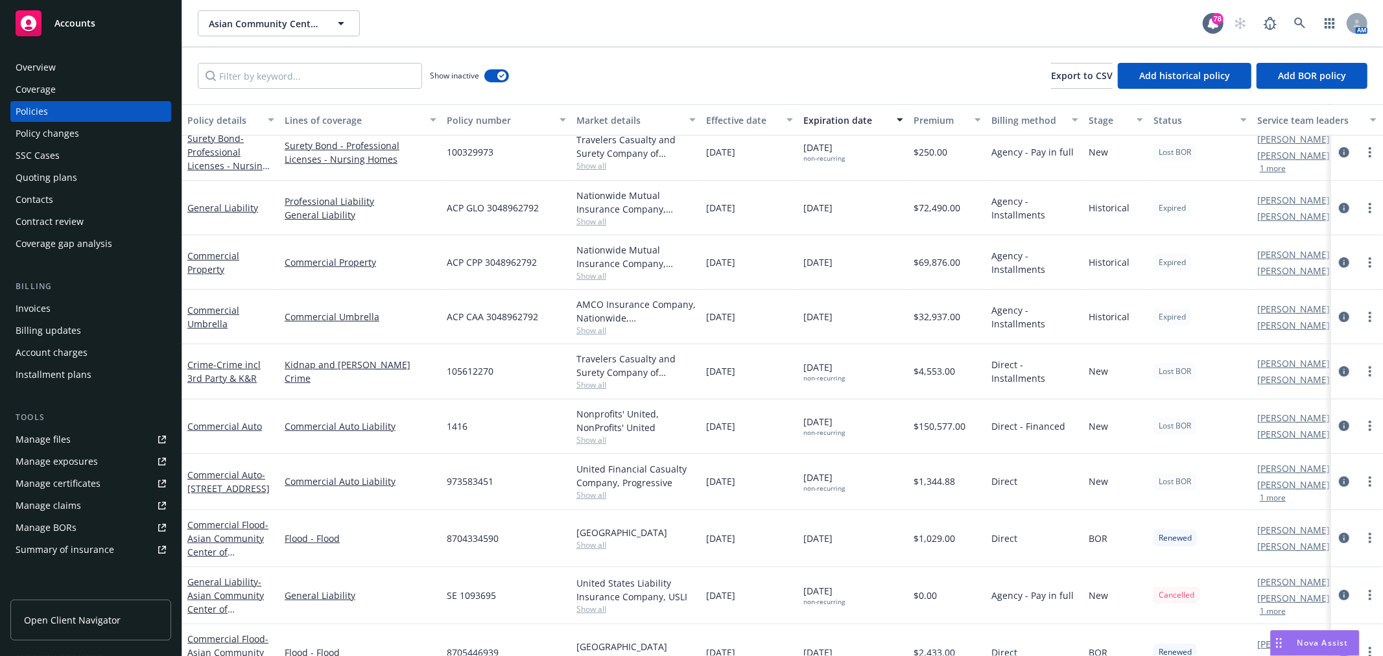
click at [70, 67] on div "Overview" at bounding box center [91, 67] width 150 height 21
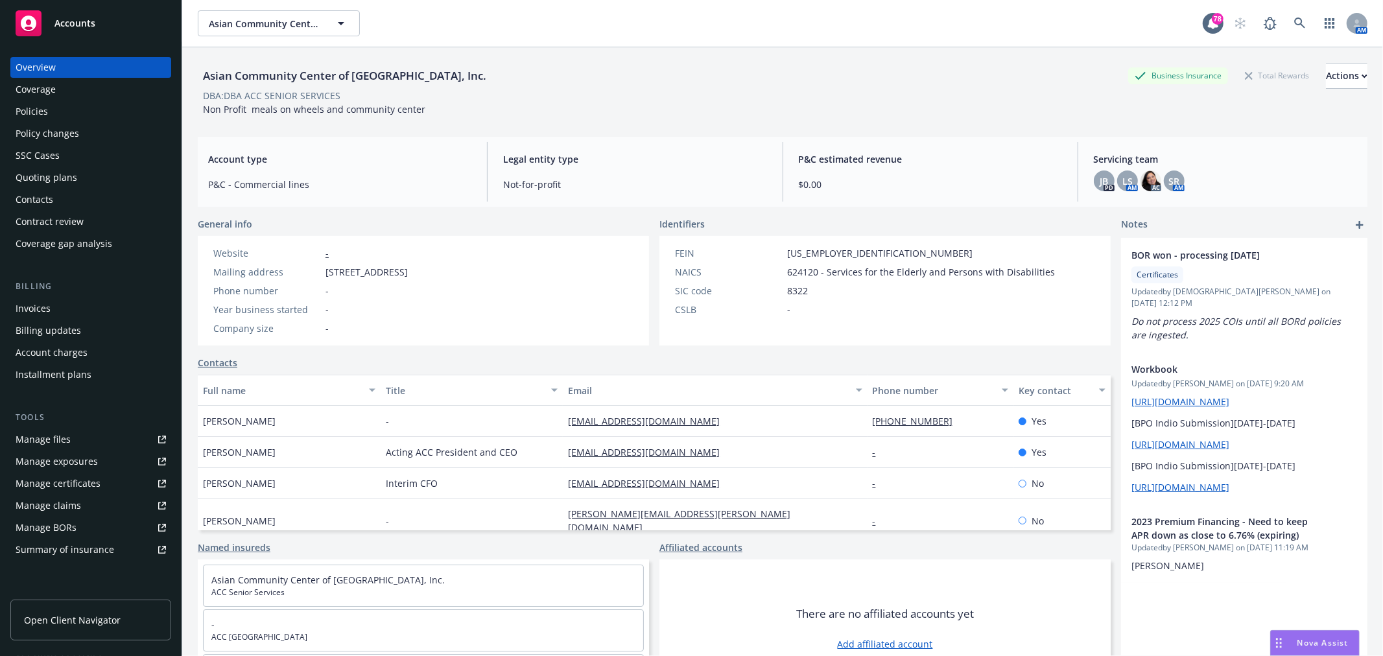
click at [54, 113] on div "Policies" at bounding box center [91, 111] width 150 height 21
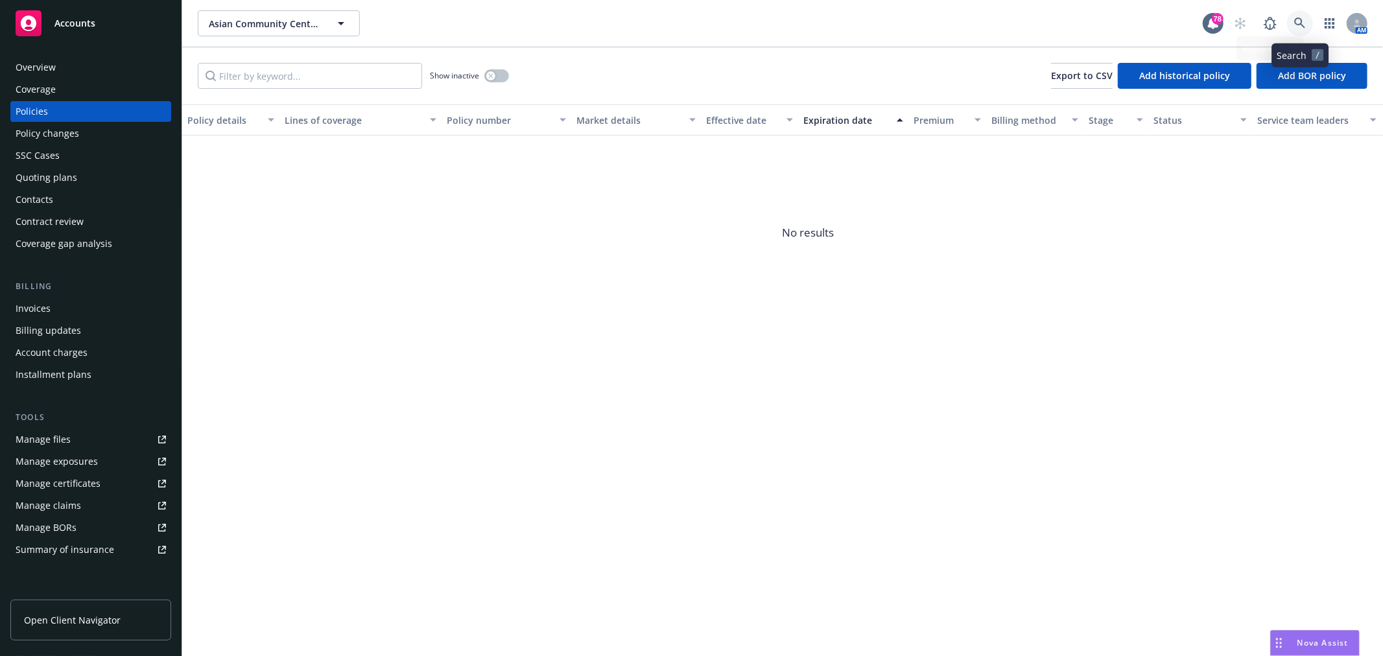
click at [1302, 22] on icon at bounding box center [1300, 24] width 12 height 12
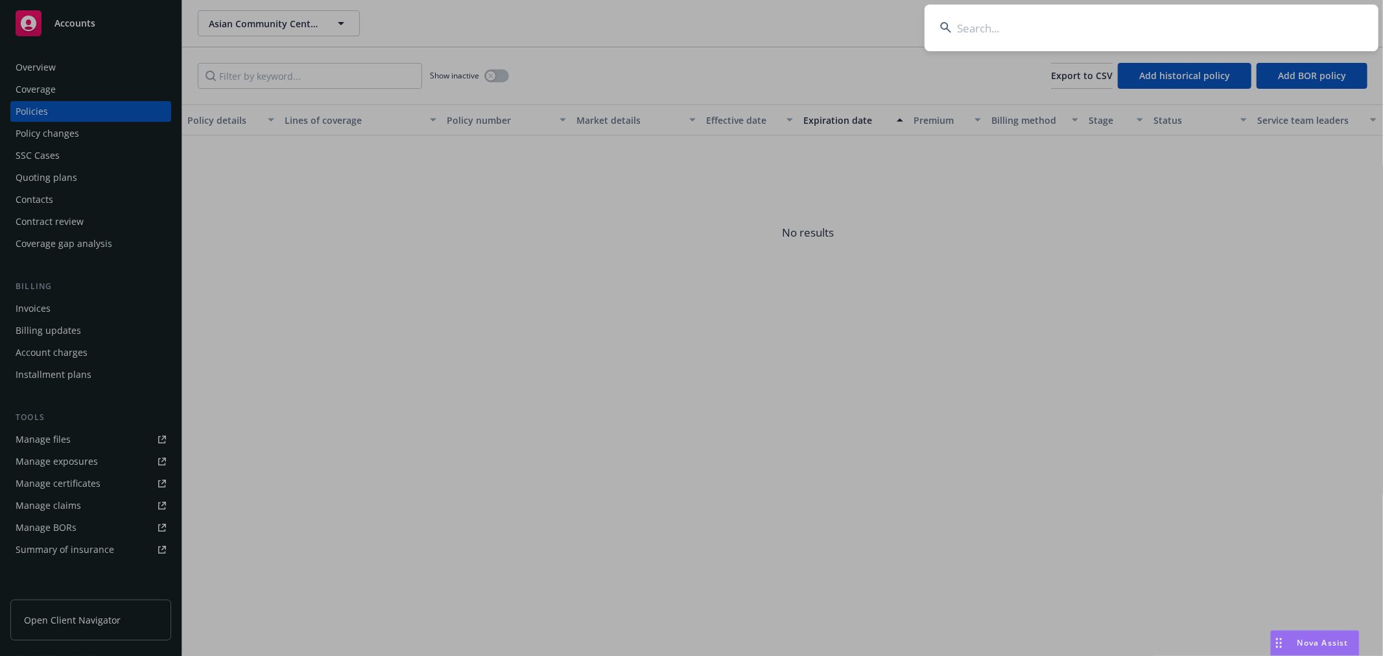
click at [1110, 18] on input at bounding box center [1152, 28] width 454 height 47
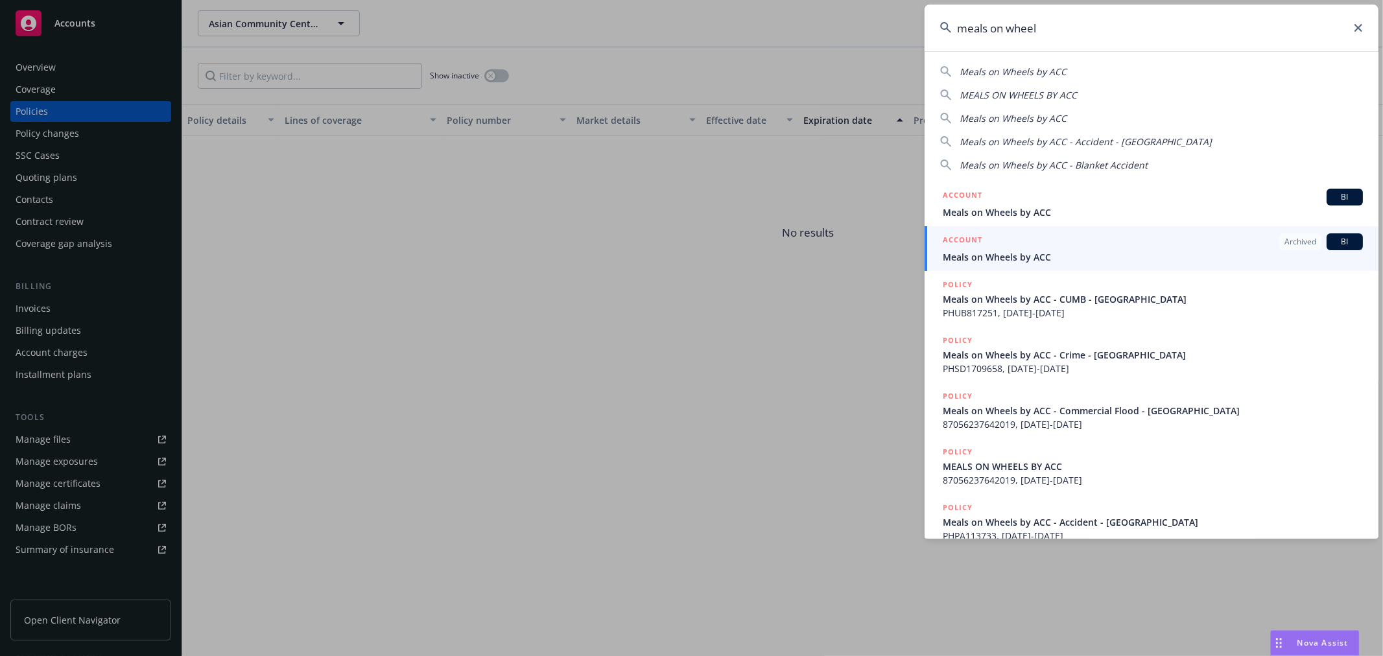
type input "meals on wheel"
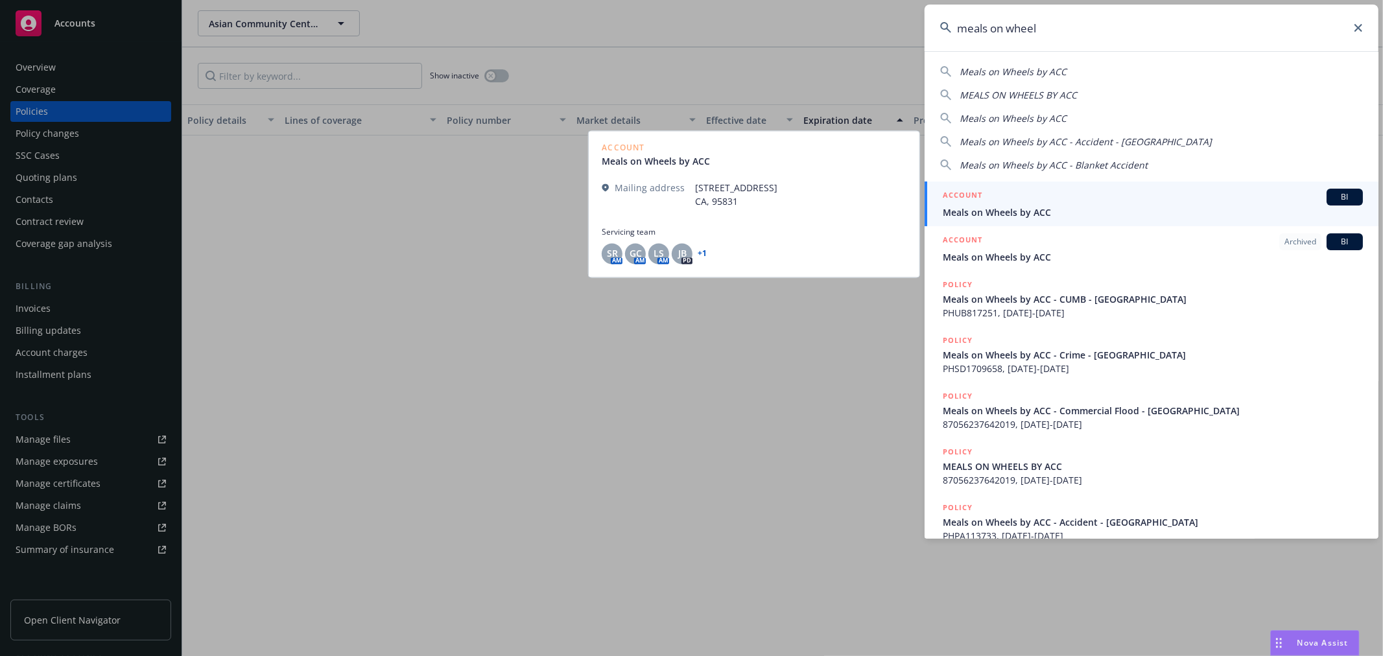
click at [975, 206] on span "Meals on Wheels by ACC" at bounding box center [1153, 213] width 420 height 14
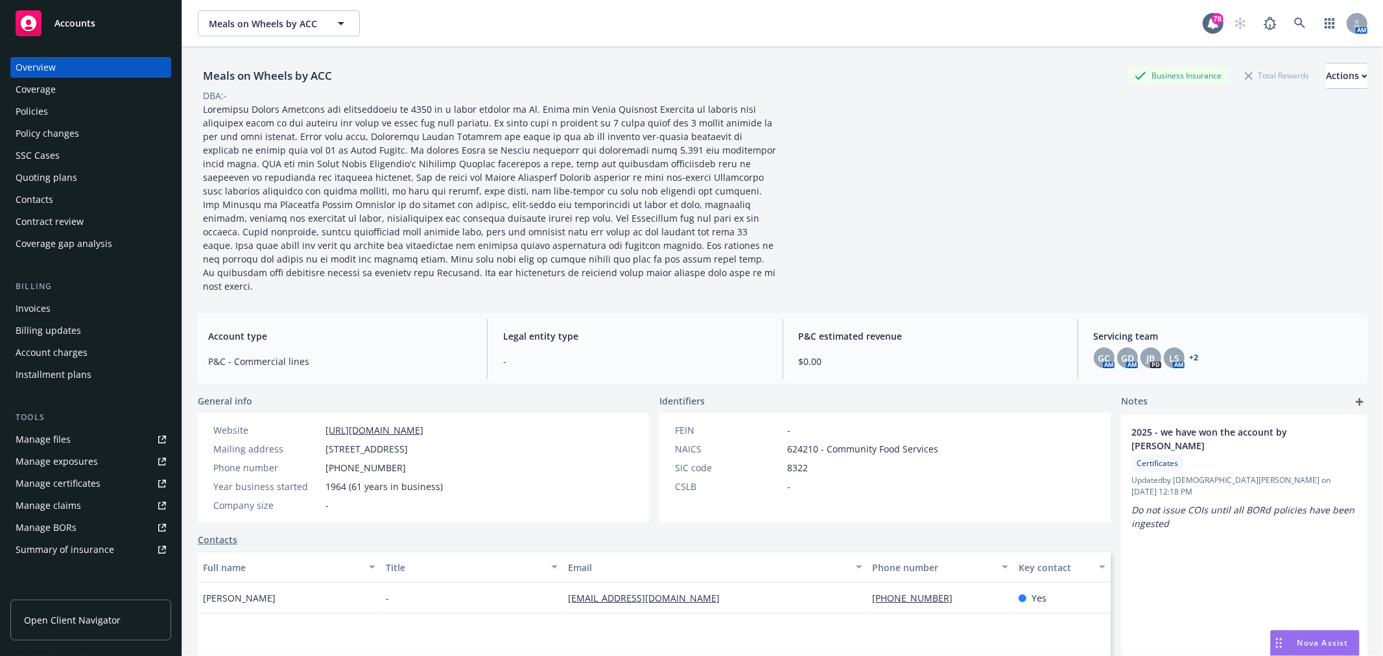
click at [80, 105] on div "Policies" at bounding box center [91, 111] width 150 height 21
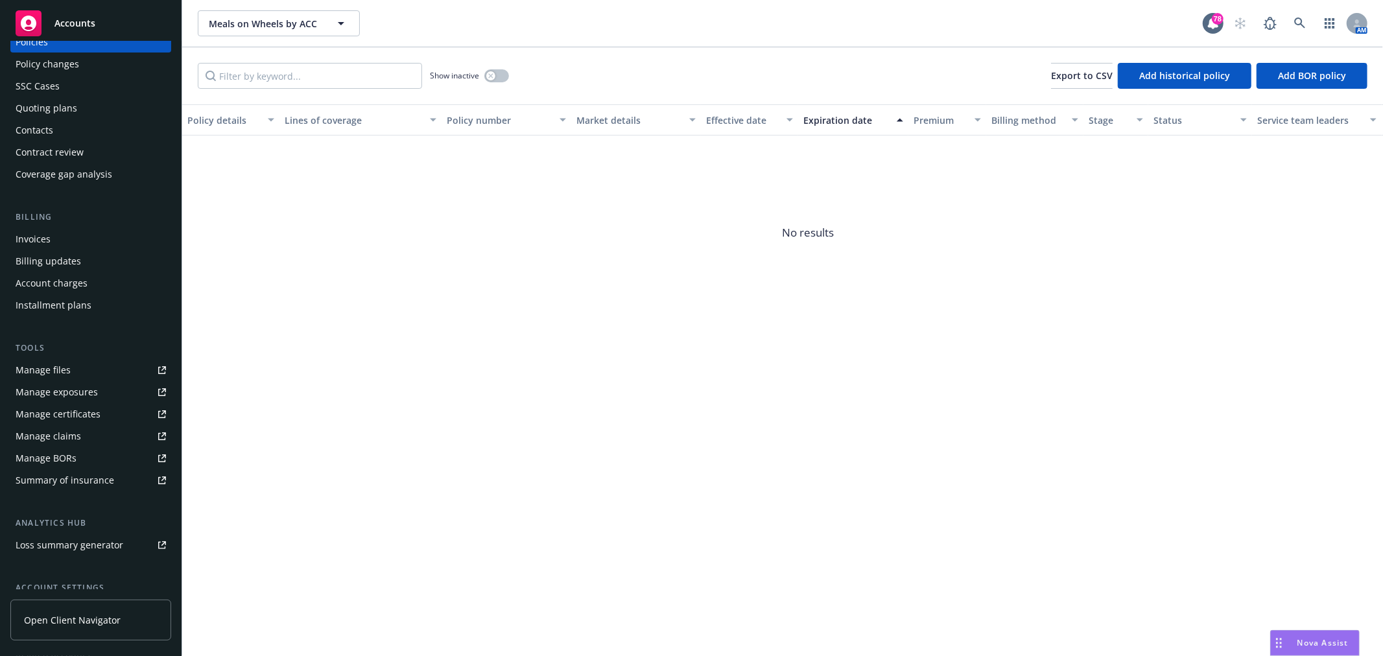
scroll to position [189, 0]
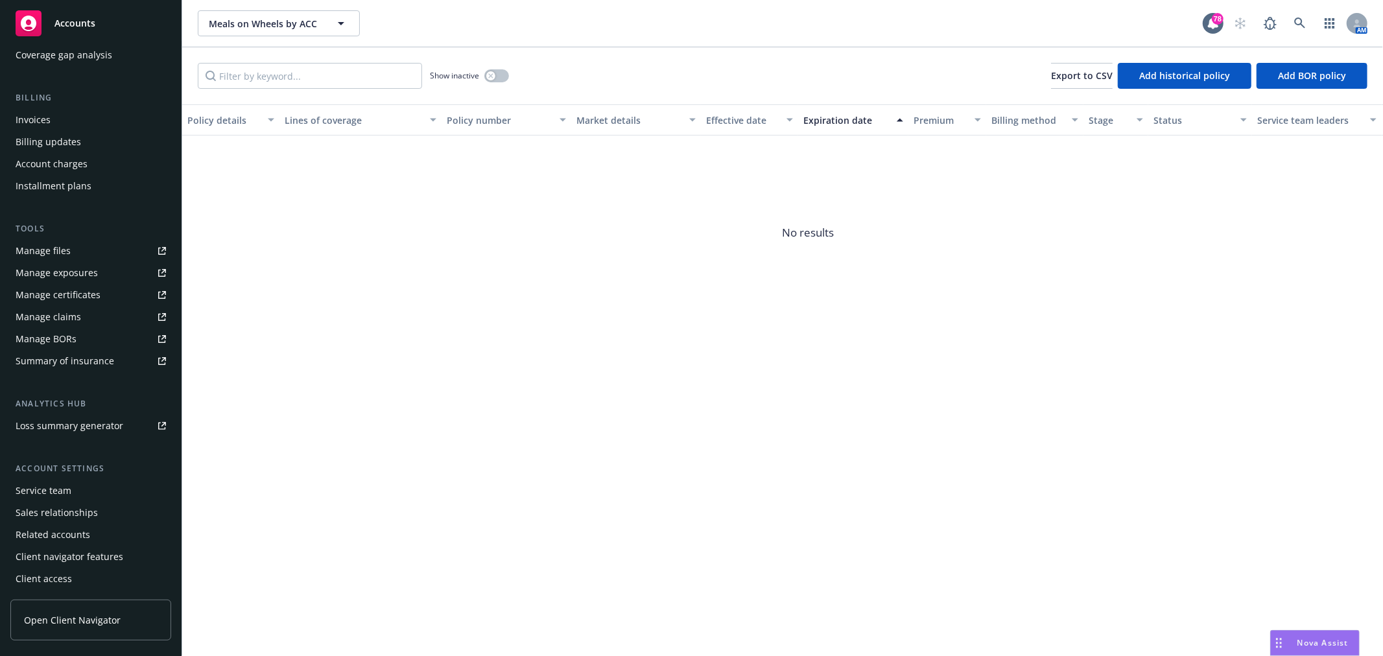
click at [73, 495] on div "Service team" at bounding box center [91, 491] width 150 height 21
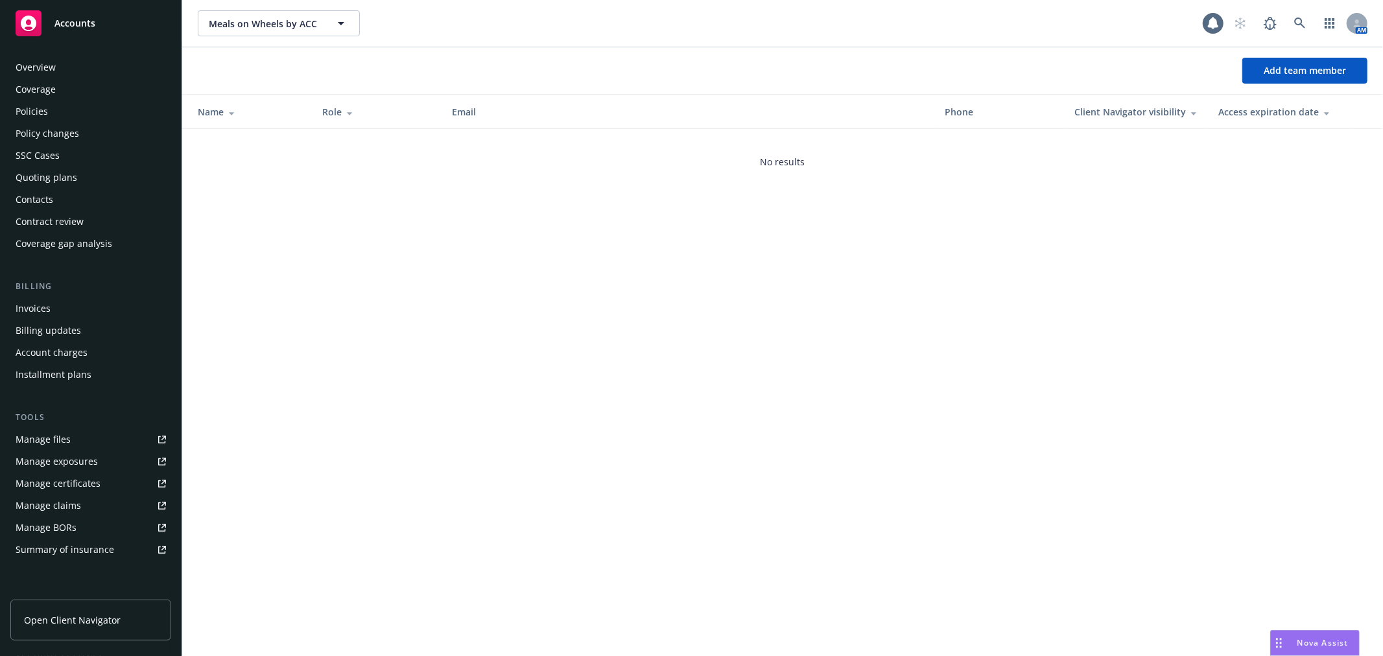
scroll to position [189, 0]
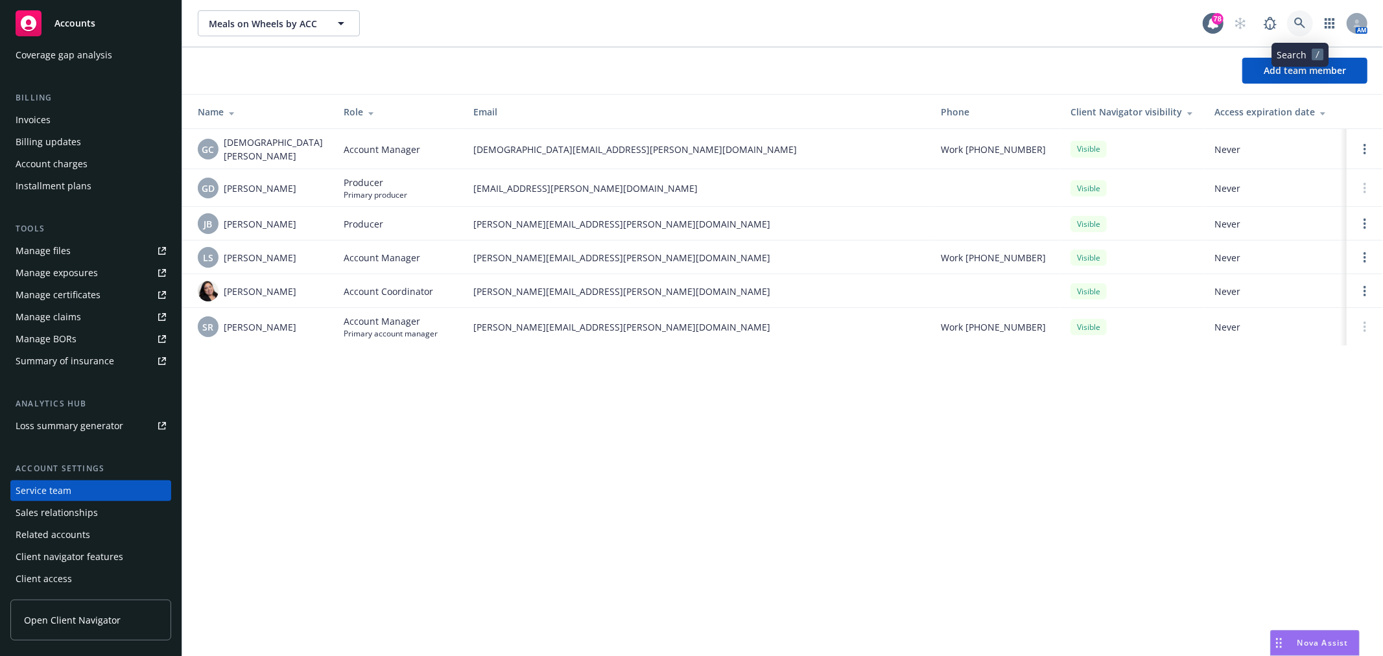
click at [1309, 14] on link at bounding box center [1300, 23] width 26 height 26
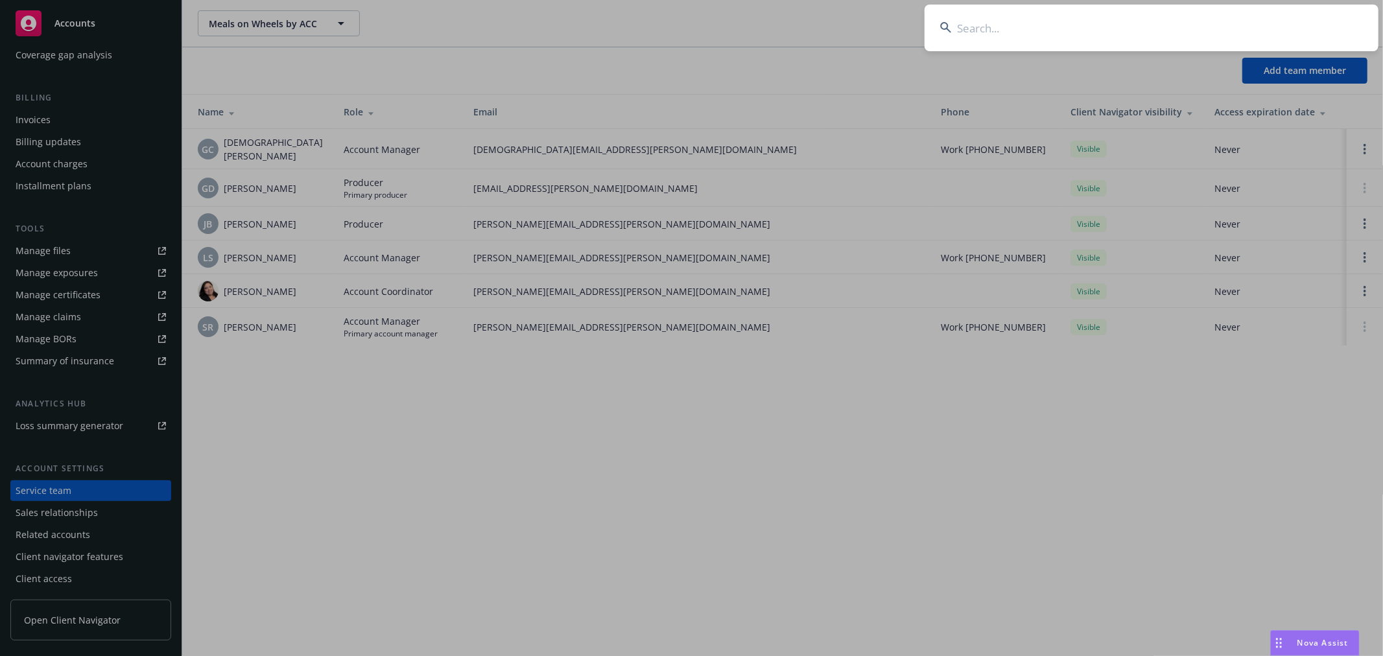
click at [1078, 24] on input at bounding box center [1152, 28] width 454 height 47
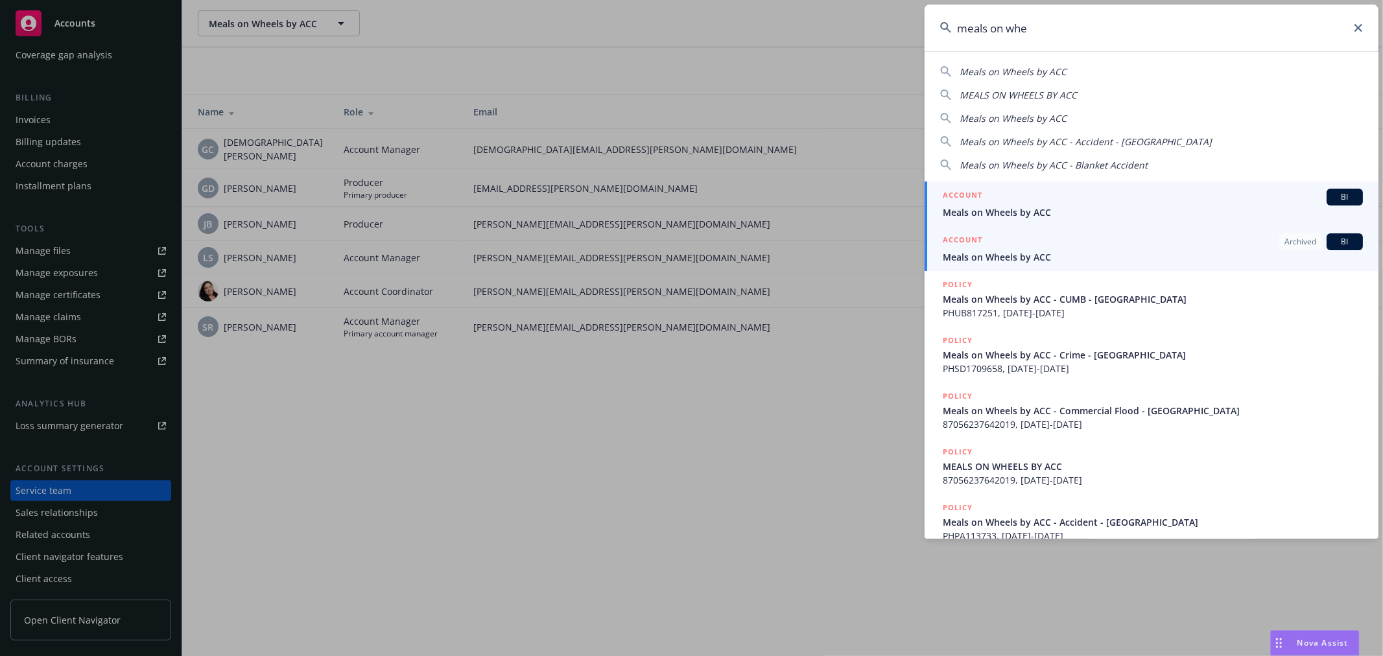
type input "meals on whe"
click at [1028, 248] on div "ACCOUNT Archived BI" at bounding box center [1153, 241] width 420 height 17
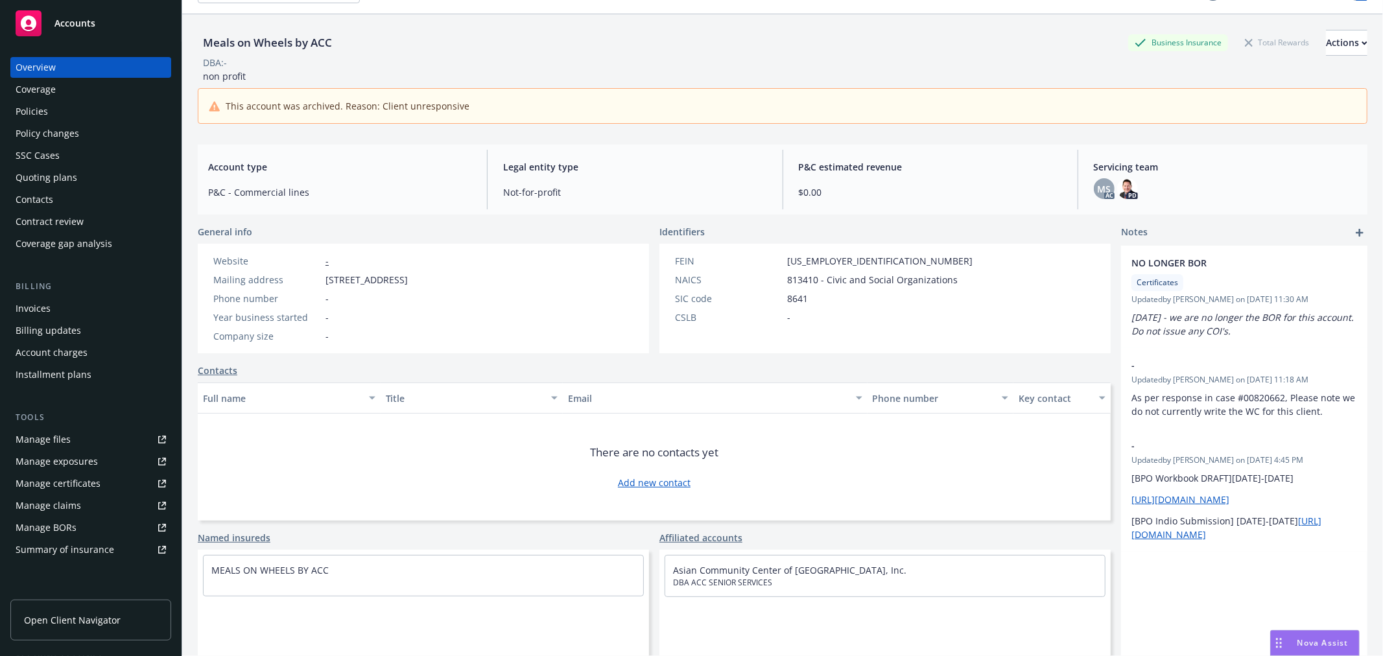
scroll to position [47, 0]
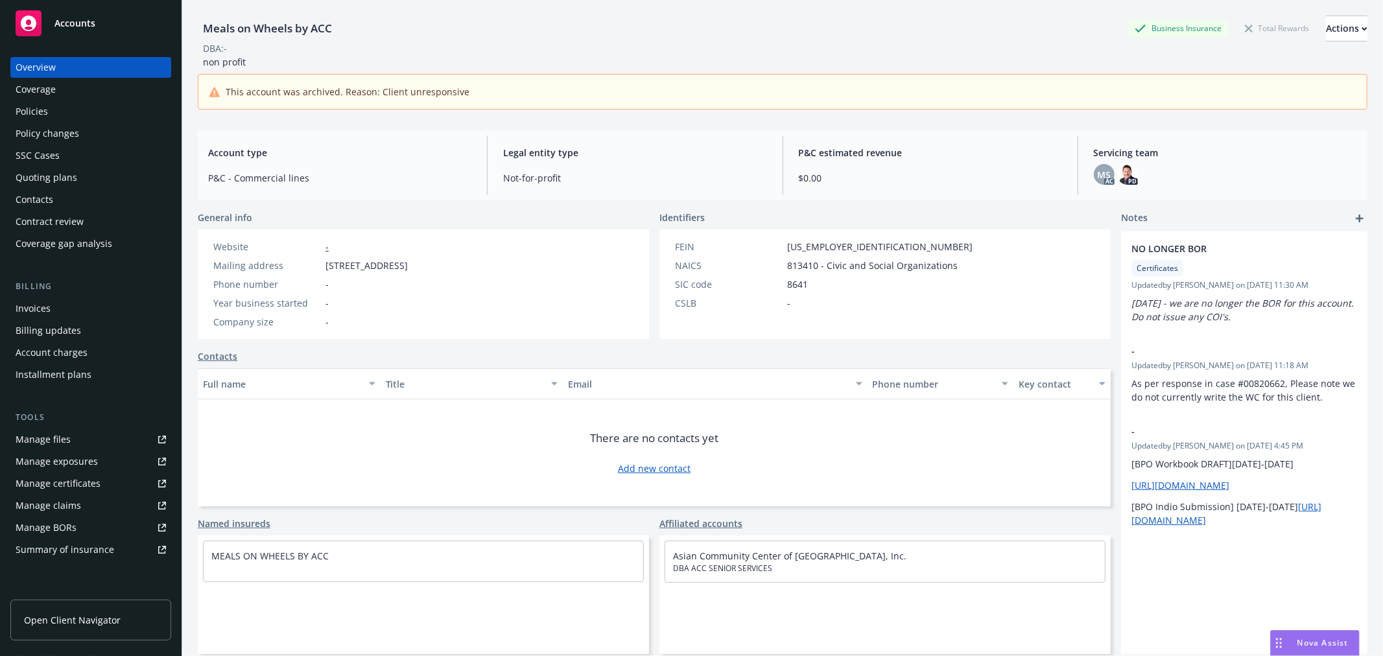
click at [23, 111] on div "Policies" at bounding box center [32, 111] width 32 height 21
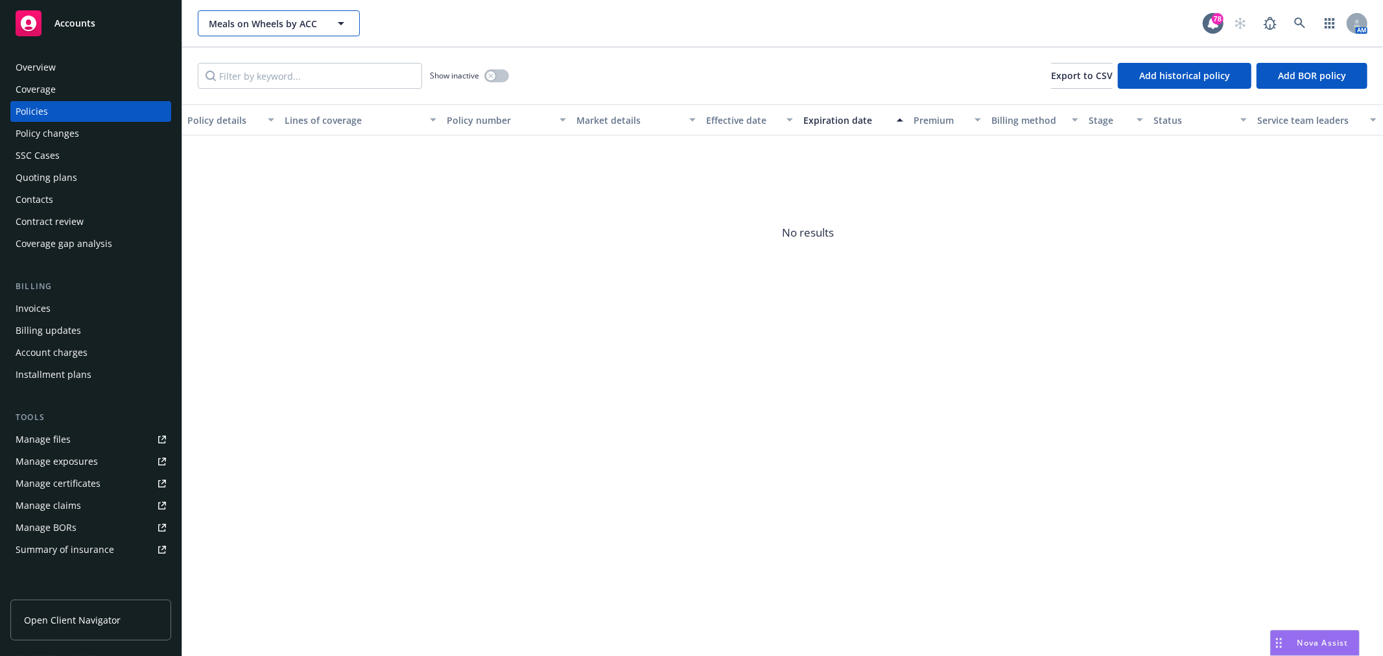
drag, startPoint x: 322, startPoint y: 21, endPoint x: 193, endPoint y: 21, distance: 129.1
click at [193, 21] on div "Meals on Wheels by ACC Meals on Wheels by ACC 78 AM" at bounding box center [782, 23] width 1201 height 47
click at [53, 62] on div "Overview" at bounding box center [36, 67] width 40 height 21
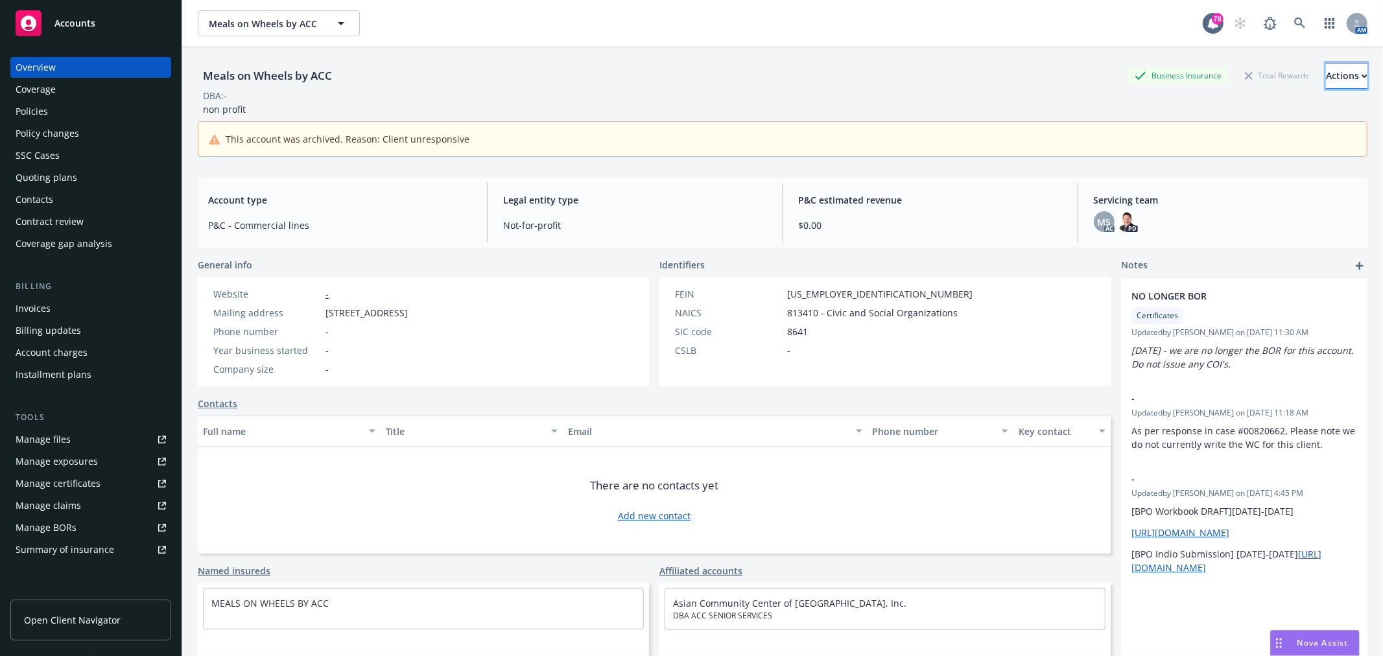
click at [1326, 68] on div "Actions" at bounding box center [1347, 76] width 42 height 25
click at [1294, 24] on icon at bounding box center [1299, 23] width 11 height 11
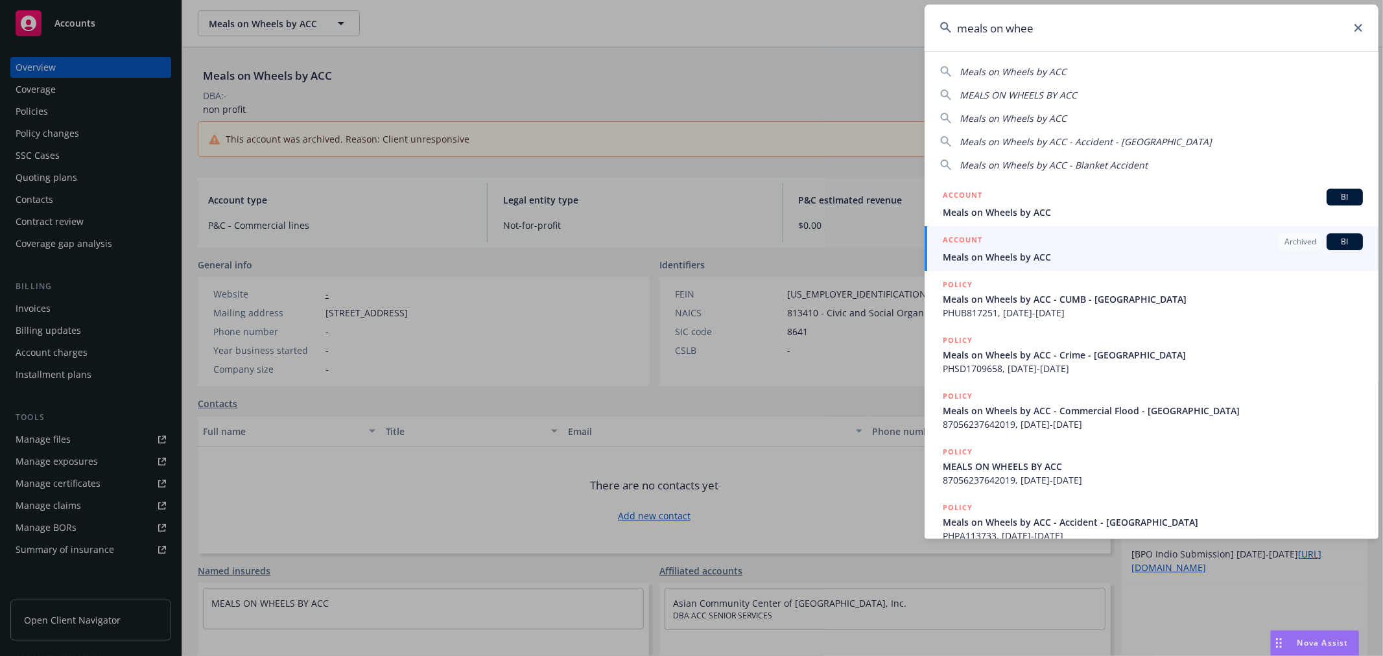
type input "meals on whee"
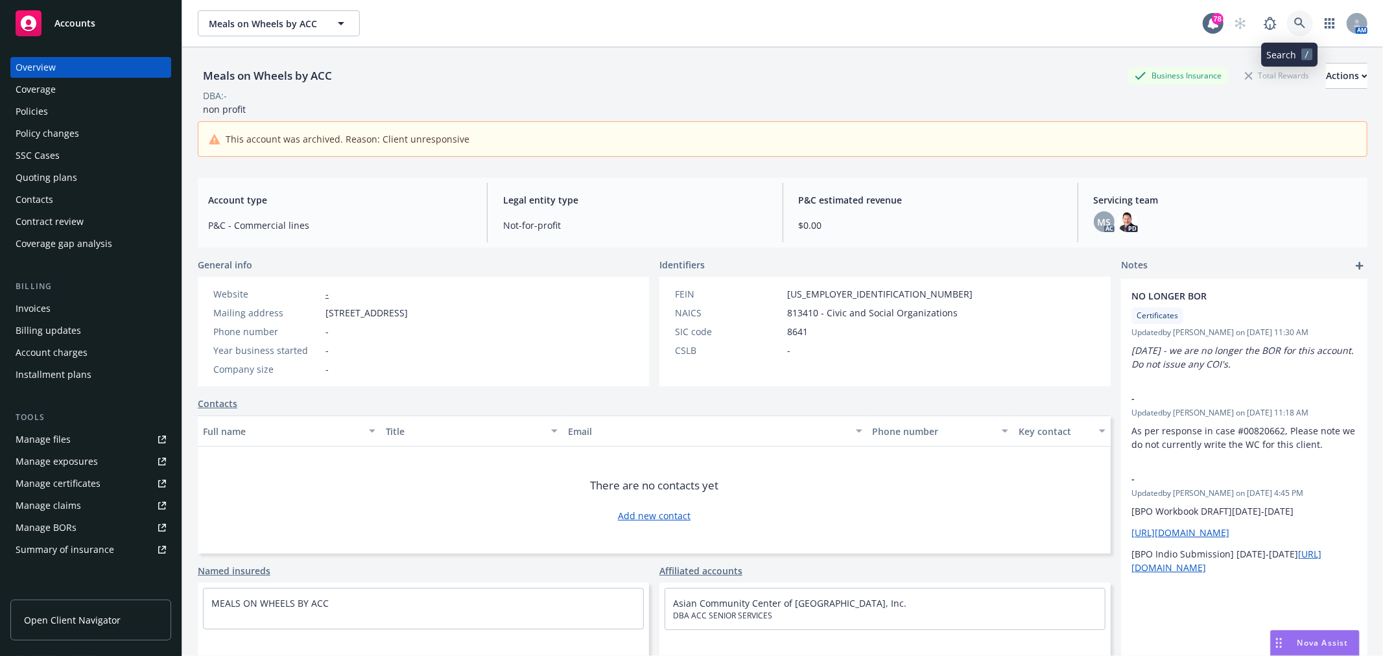
click at [1294, 21] on icon at bounding box center [1300, 24] width 12 height 12
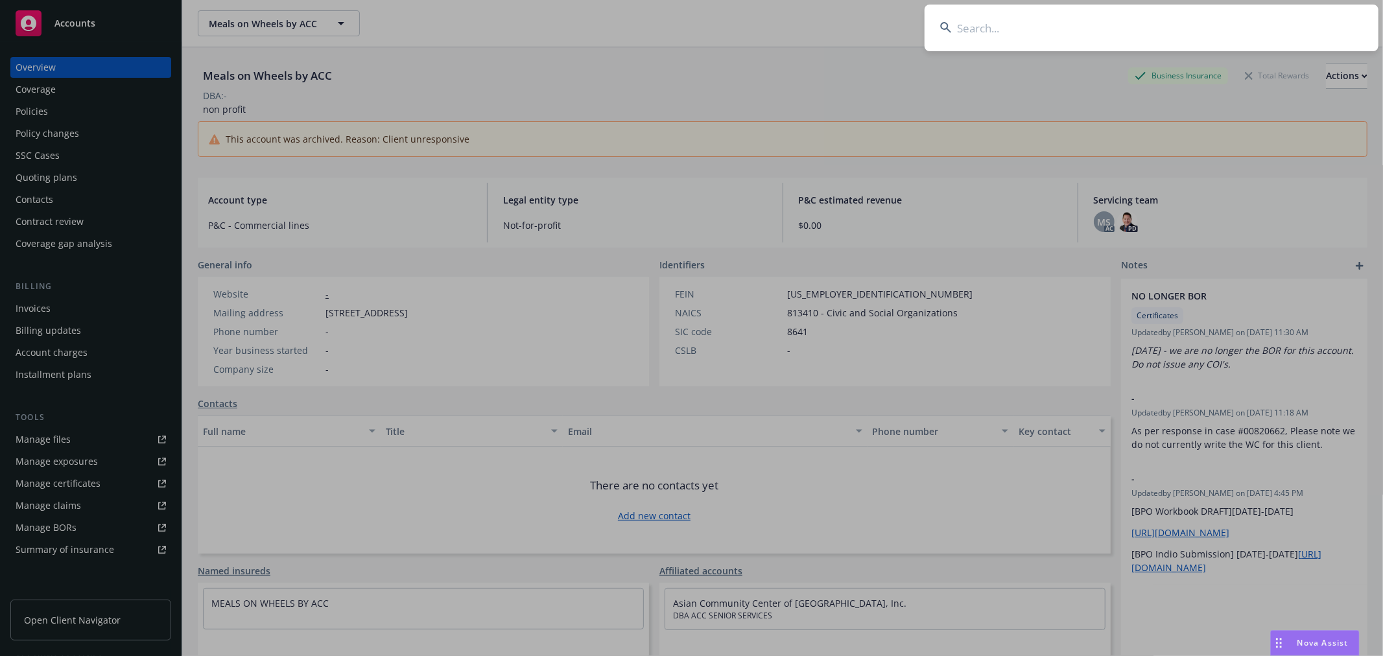
click at [1097, 36] on input at bounding box center [1152, 28] width 454 height 47
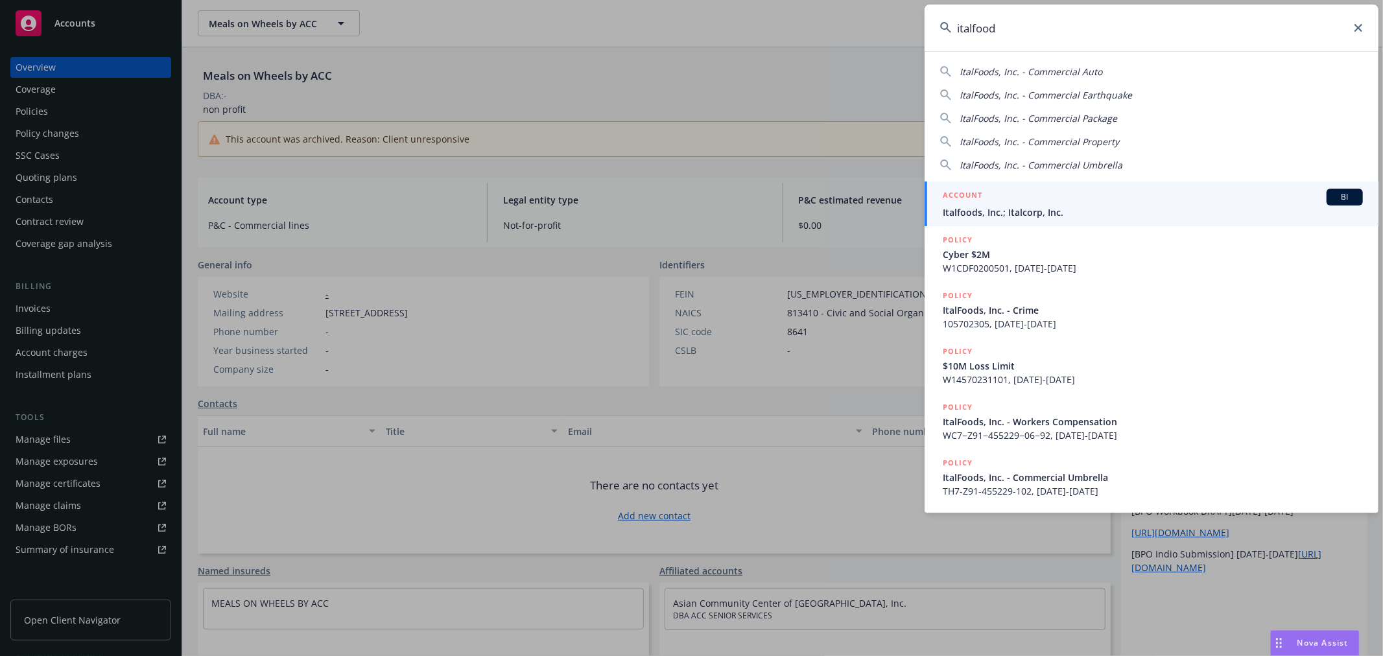
type input "italfood"
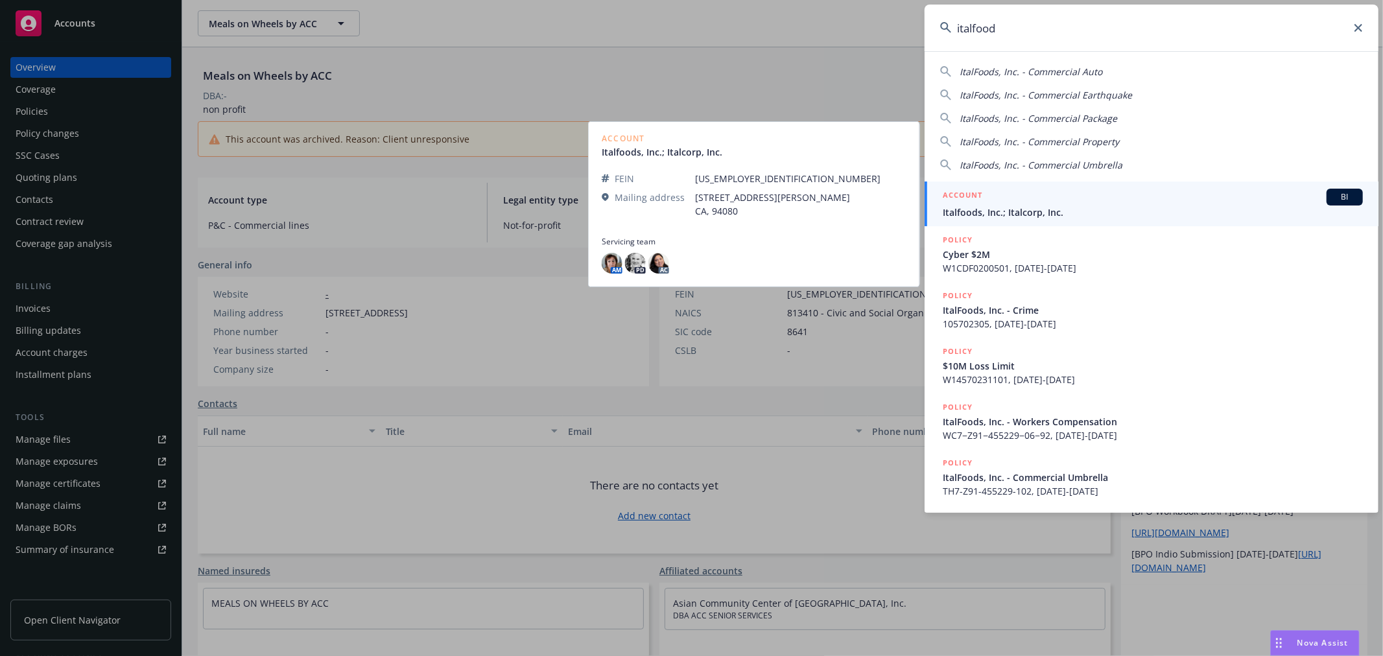
click at [1059, 191] on div "ACCOUNT BI" at bounding box center [1153, 197] width 420 height 17
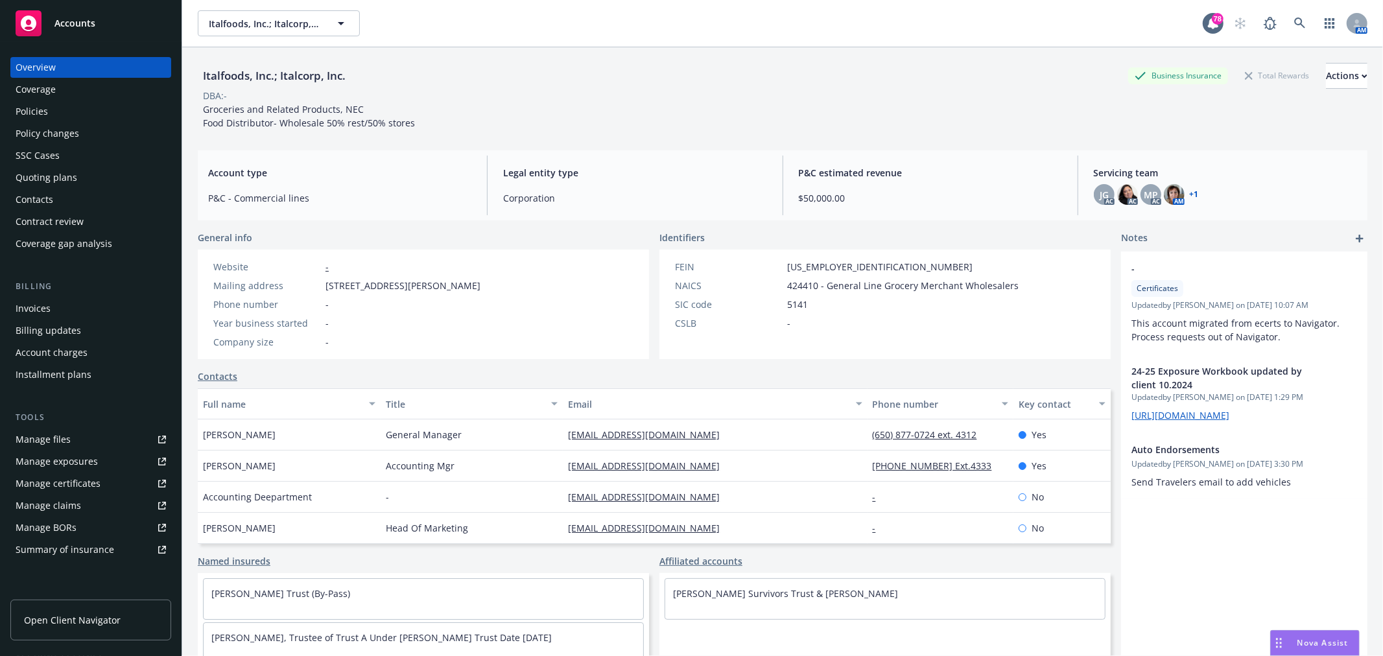
click at [74, 102] on div "Policies" at bounding box center [91, 111] width 150 height 21
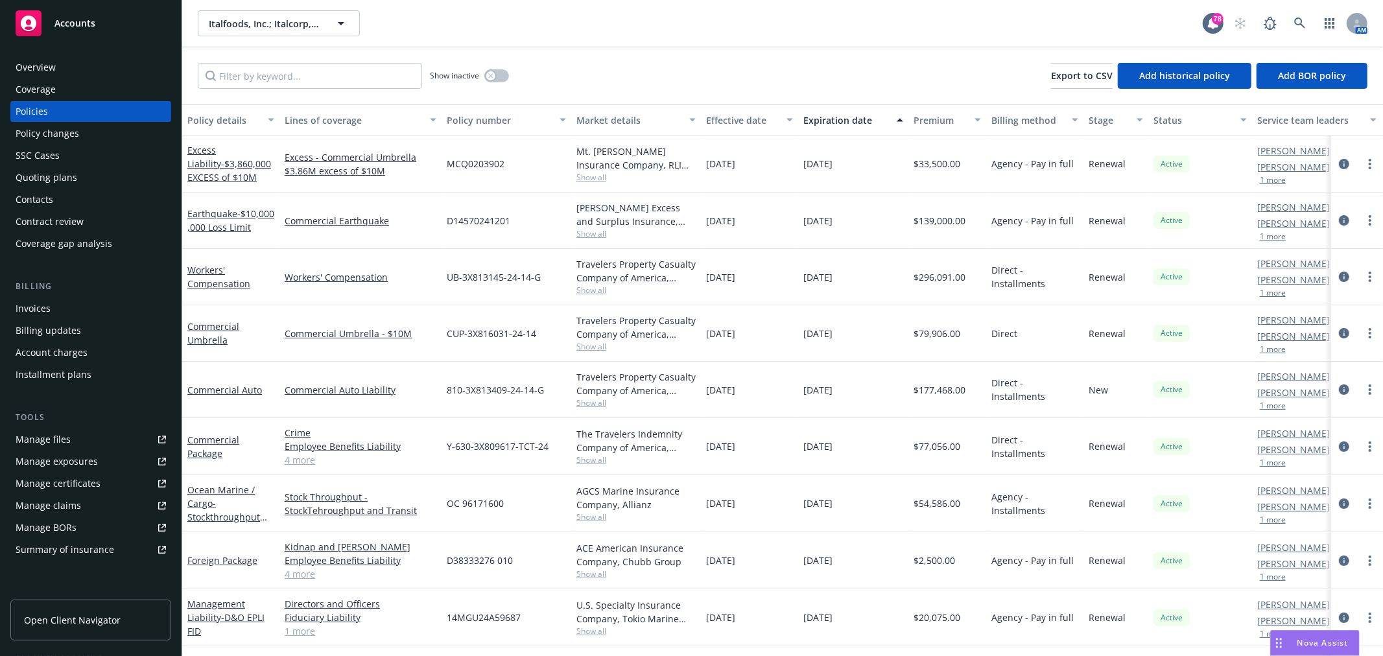
click at [75, 165] on div "SSC Cases" at bounding box center [91, 155] width 150 height 21
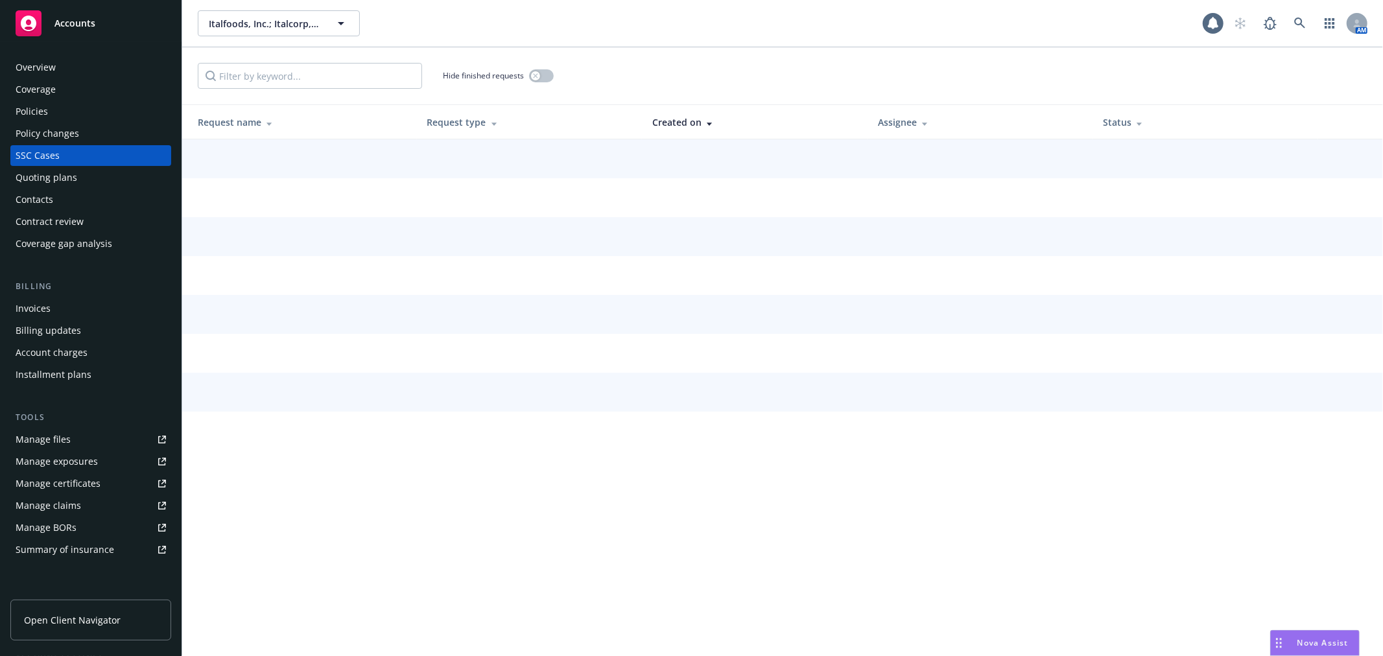
click at [74, 173] on div "Quoting plans" at bounding box center [47, 177] width 62 height 21
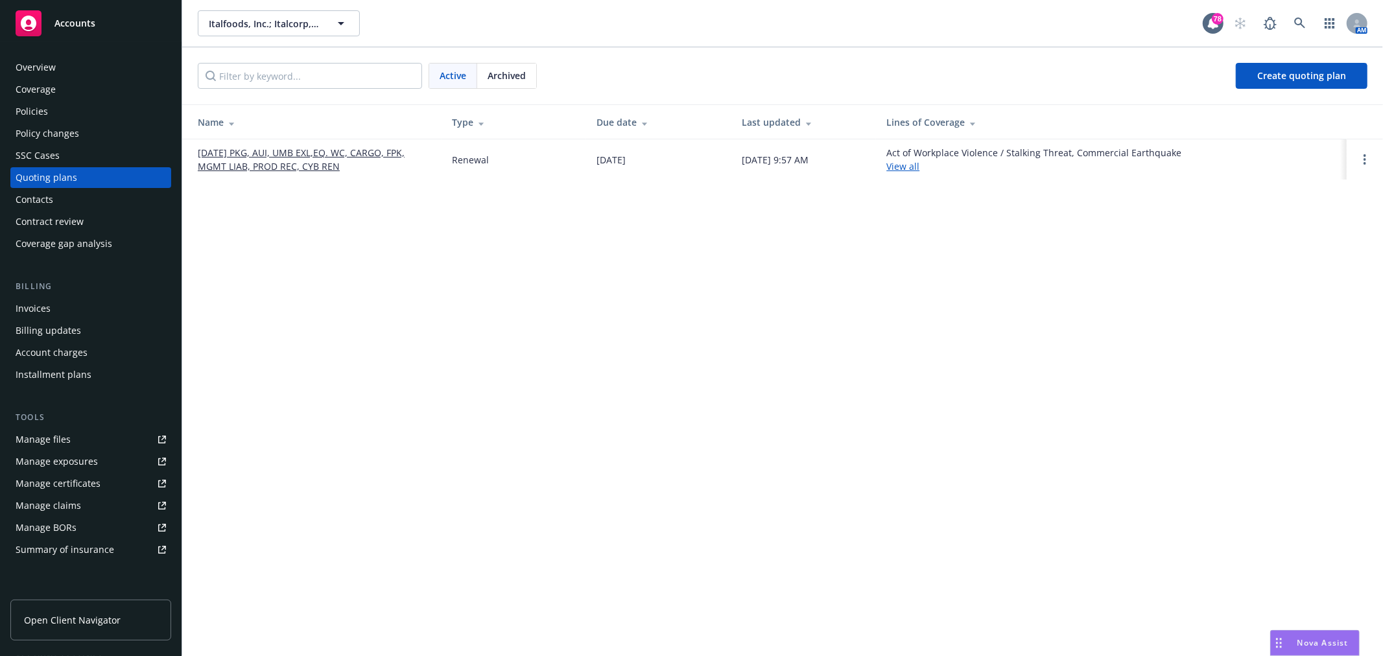
click at [277, 166] on link "11/01/25 PKG, AUI, UMB EXL,EQ. WC, CARGO, FPK, MGMT LIAB, PROD REC, CYB REN" at bounding box center [314, 159] width 233 height 27
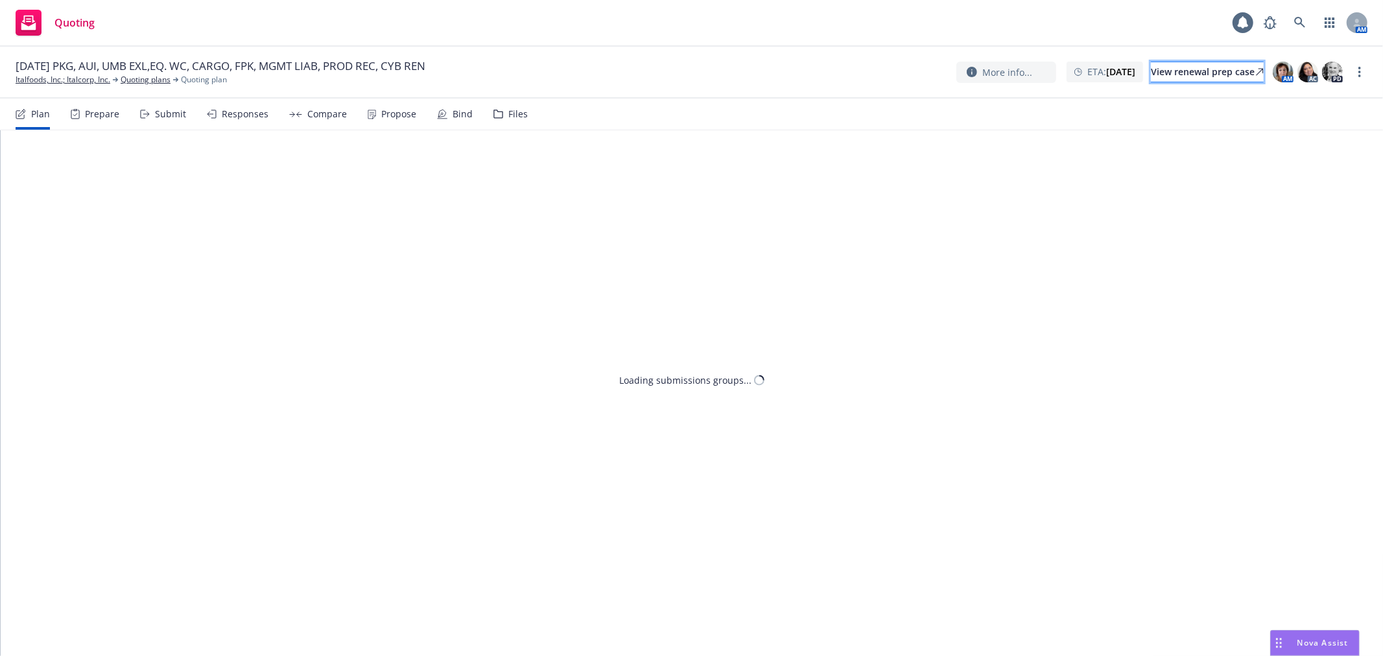
click at [1151, 68] on div "View renewal prep case" at bounding box center [1207, 71] width 113 height 19
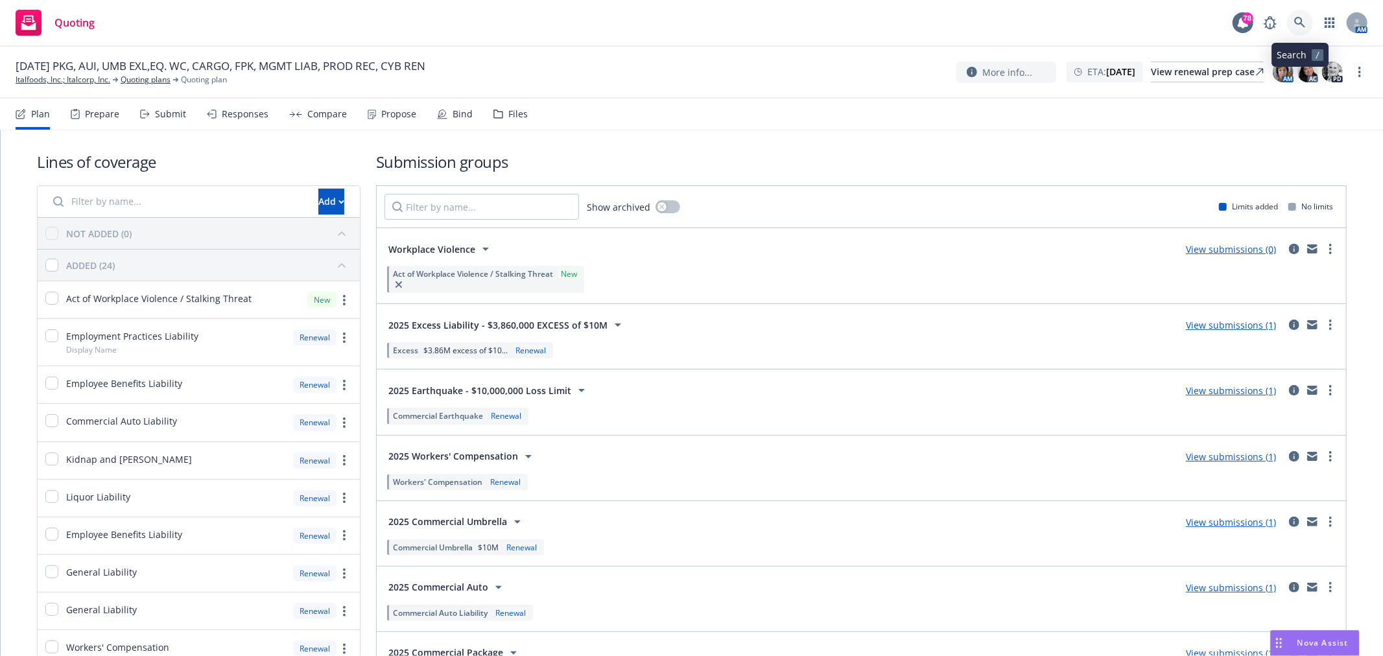
click at [1298, 23] on icon at bounding box center [1300, 23] width 12 height 12
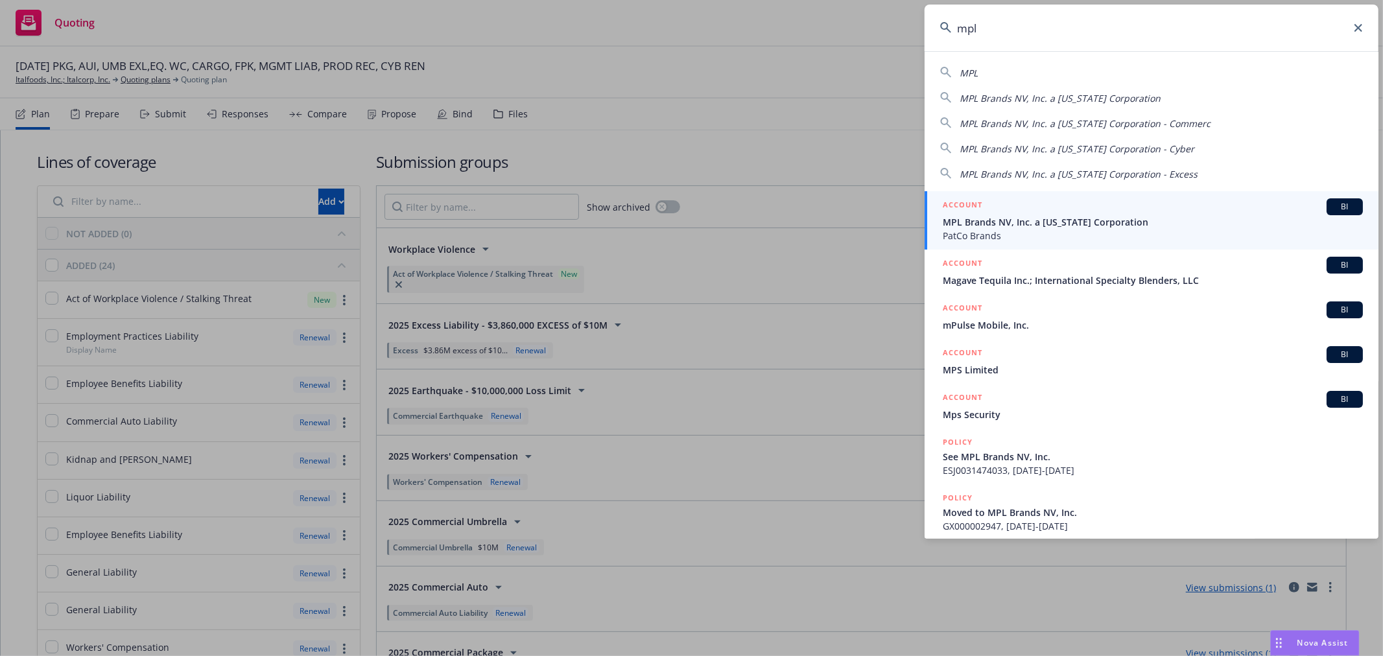
type input "mpl"
click at [1033, 212] on div "ACCOUNT BI" at bounding box center [1153, 206] width 420 height 17
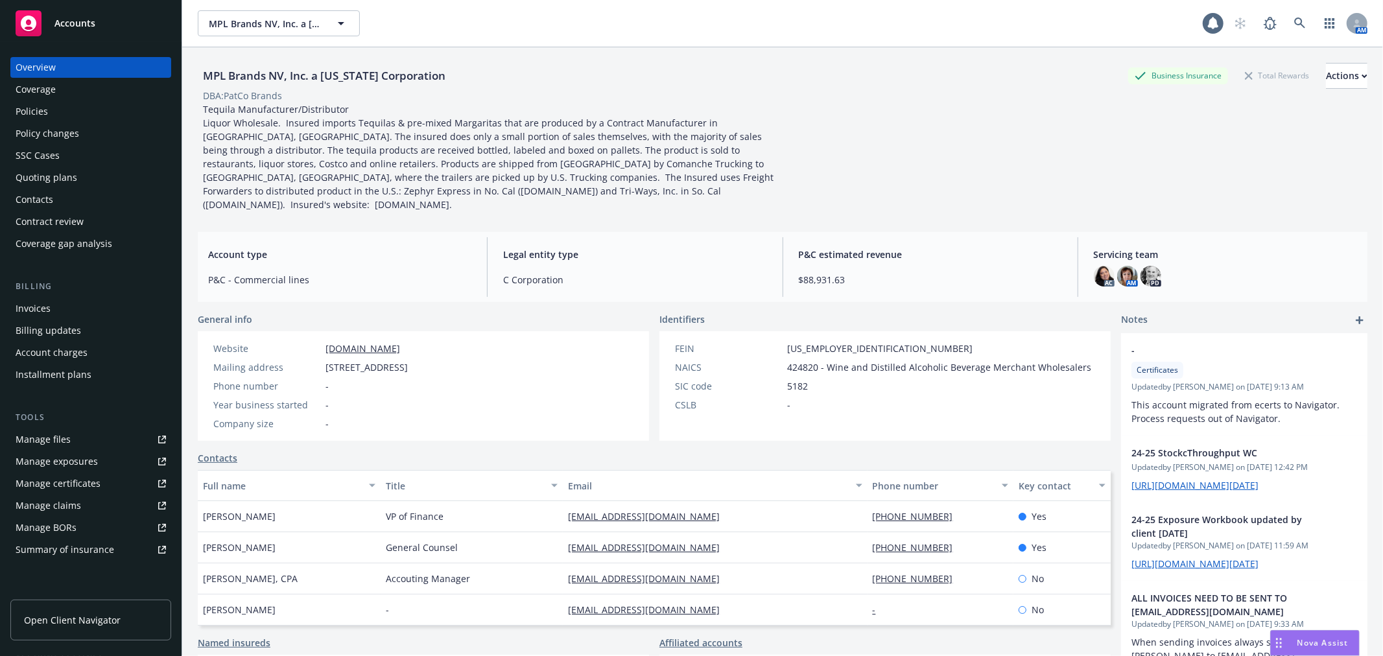
click at [56, 173] on div "Quoting plans" at bounding box center [47, 177] width 62 height 21
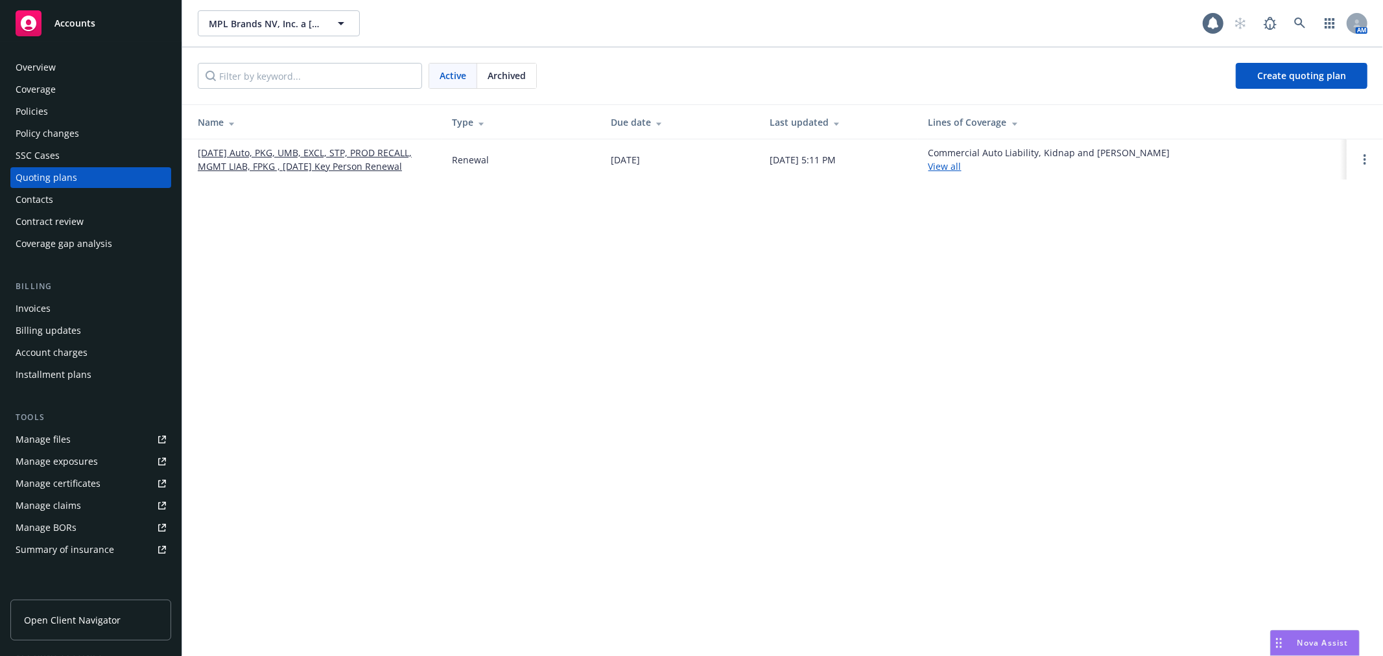
click at [270, 159] on link "12/31/25 Auto, PKG, UMB, EXCL, STP, PROD RECALL, MGMT LIAB, FPKG , 12/21/25 Key…" at bounding box center [314, 159] width 233 height 27
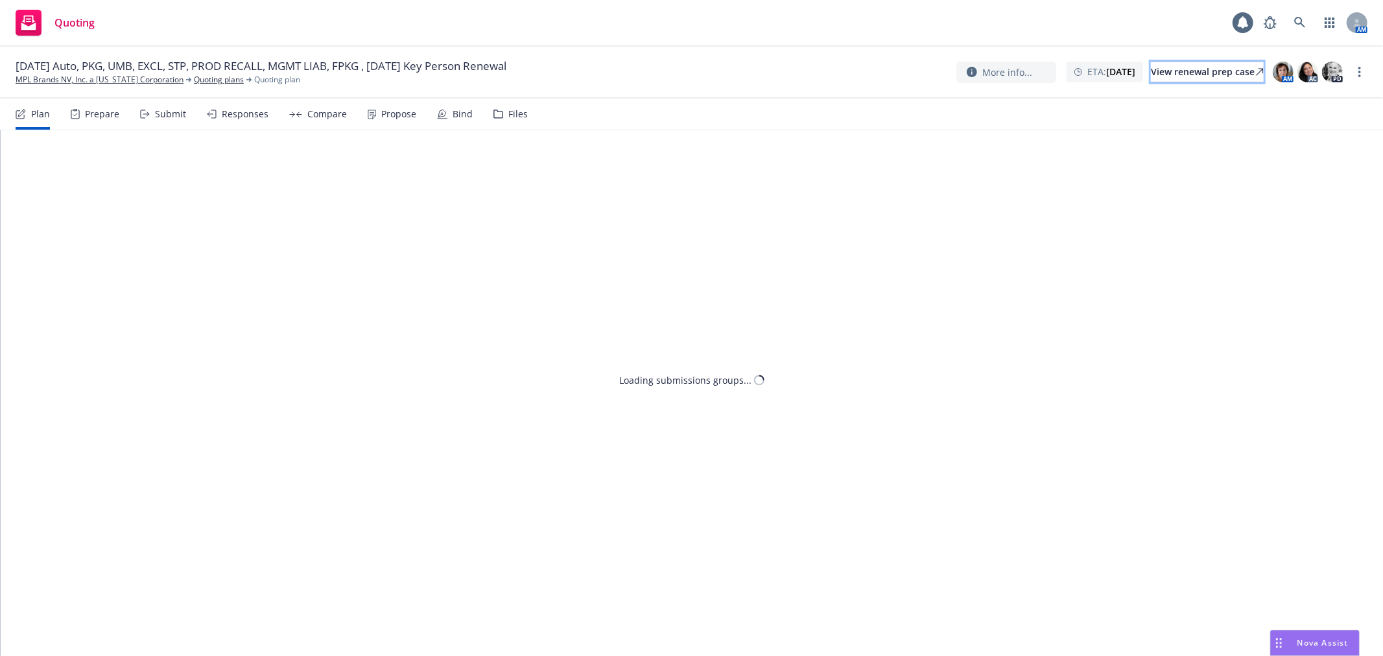
drag, startPoint x: 1163, startPoint y: 67, endPoint x: 1104, endPoint y: 101, distance: 68.0
click at [1163, 67] on div "View renewal prep case" at bounding box center [1207, 71] width 113 height 19
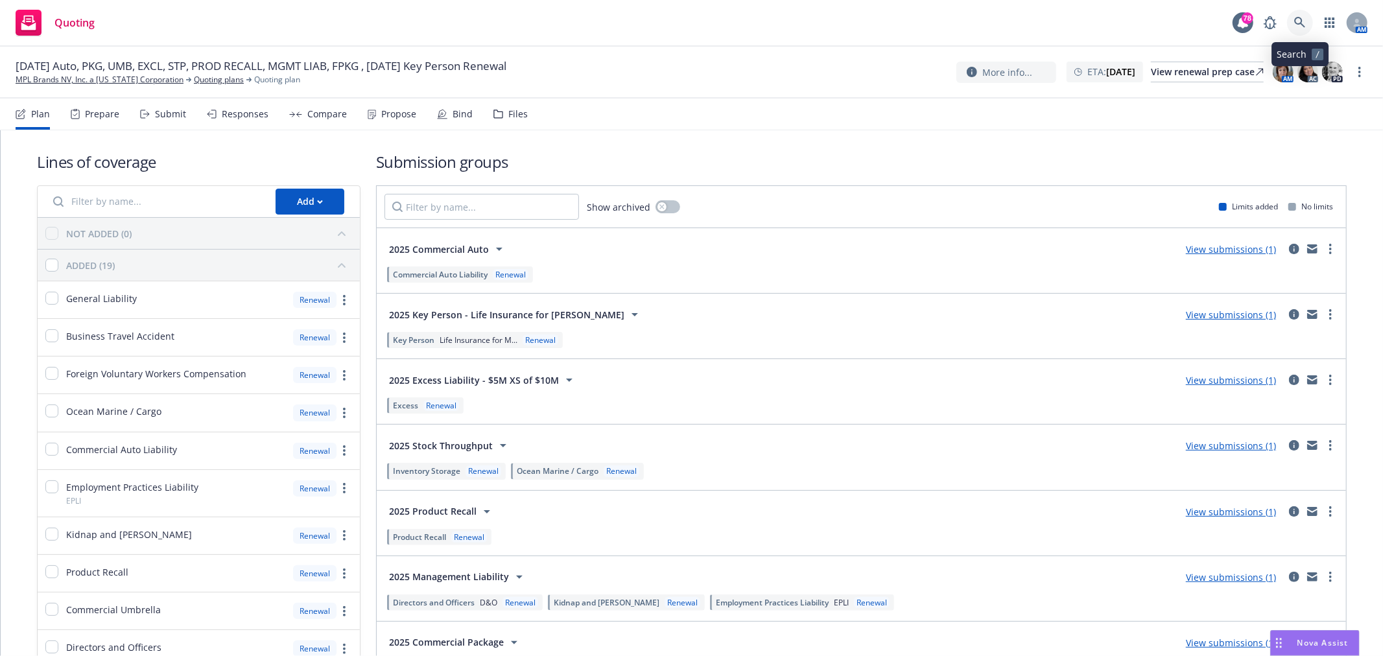
click at [1294, 15] on link at bounding box center [1300, 23] width 26 height 26
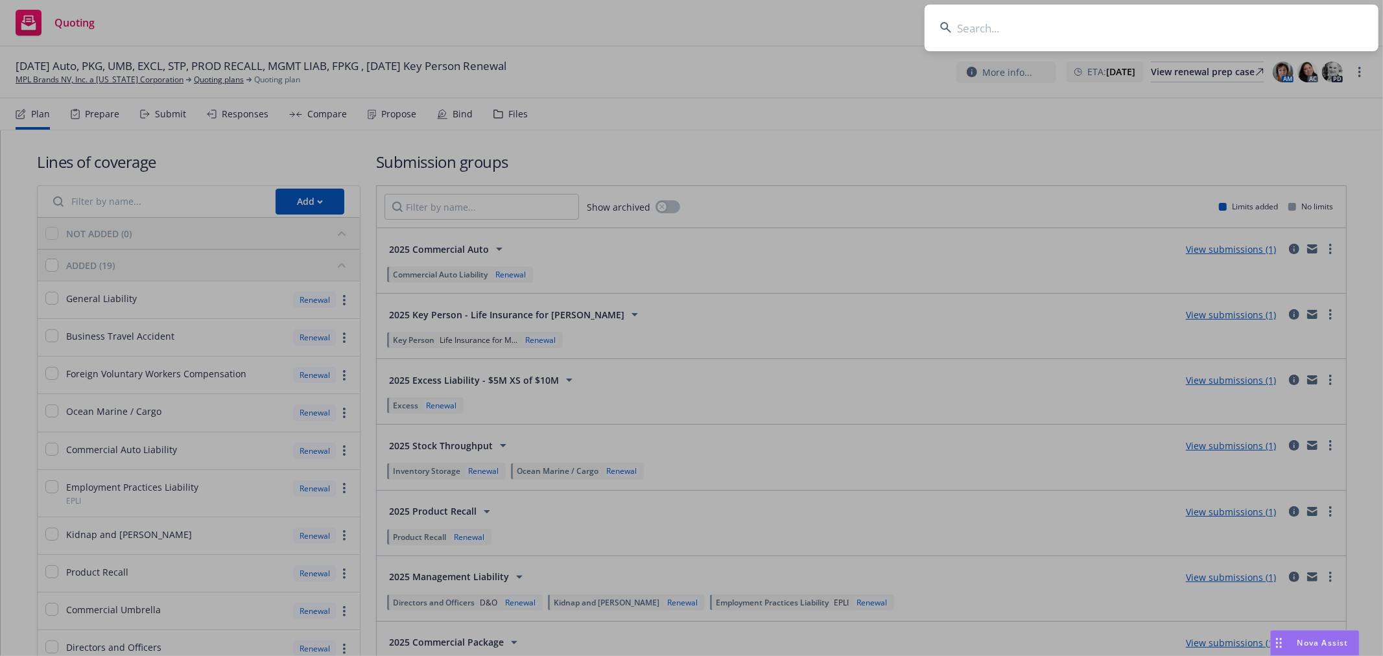
click at [1118, 29] on input at bounding box center [1152, 28] width 454 height 47
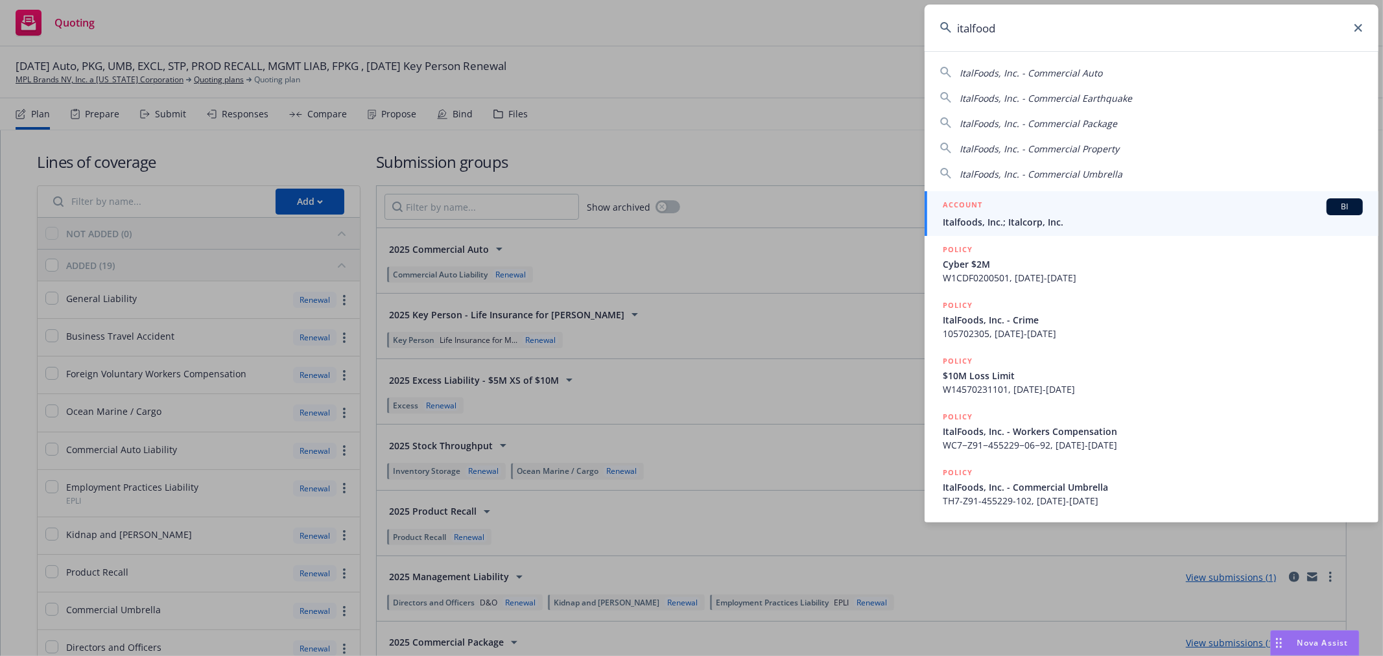
type input "italfood"
click at [1015, 209] on div "ACCOUNT BI" at bounding box center [1153, 206] width 420 height 17
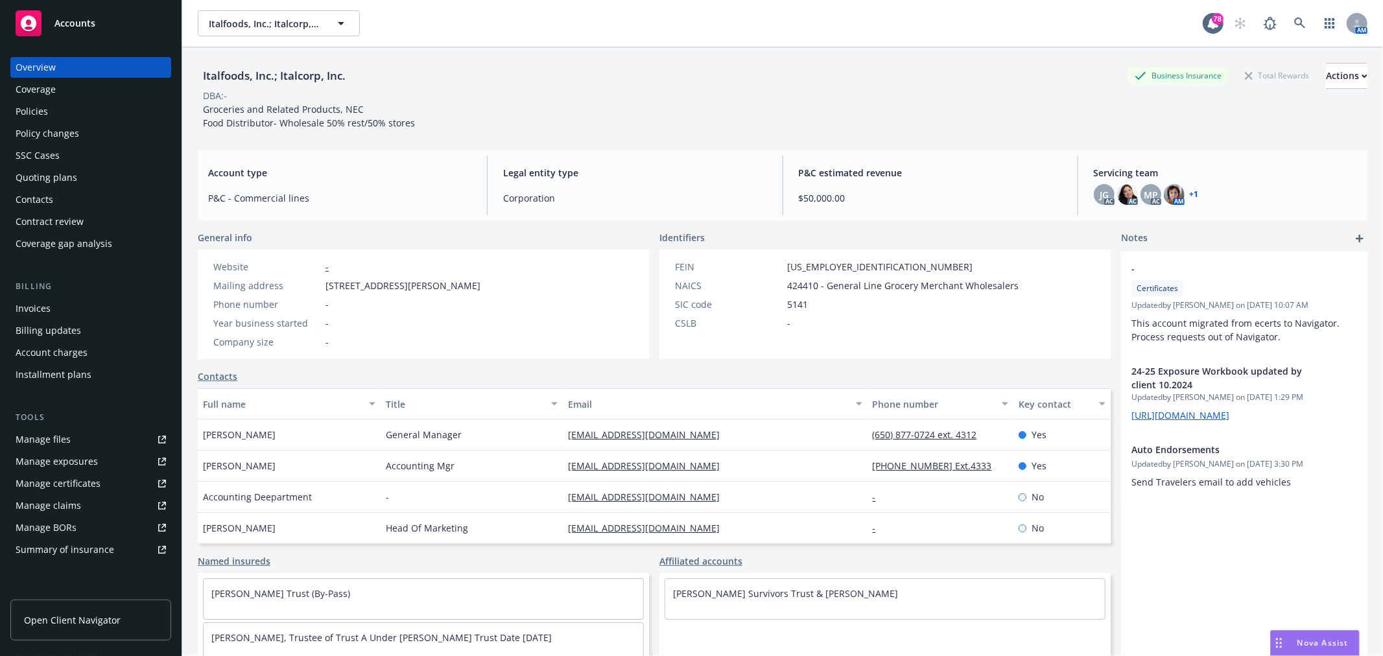
click at [82, 176] on div "Quoting plans" at bounding box center [91, 177] width 150 height 21
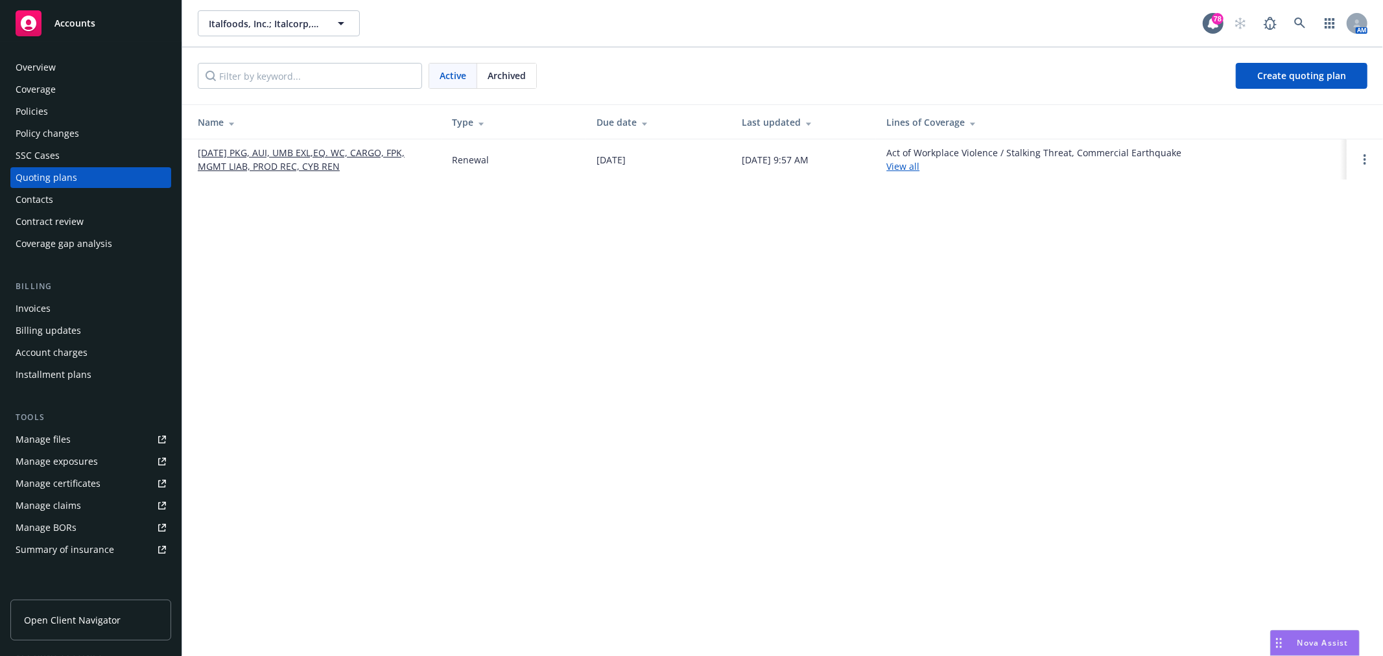
click at [305, 161] on link "[DATE] PKG, AUI, UMB EXL,EQ. WC, CARGO, FPK, MGMT LIAB, PROD REC, CYB REN" at bounding box center [314, 159] width 233 height 27
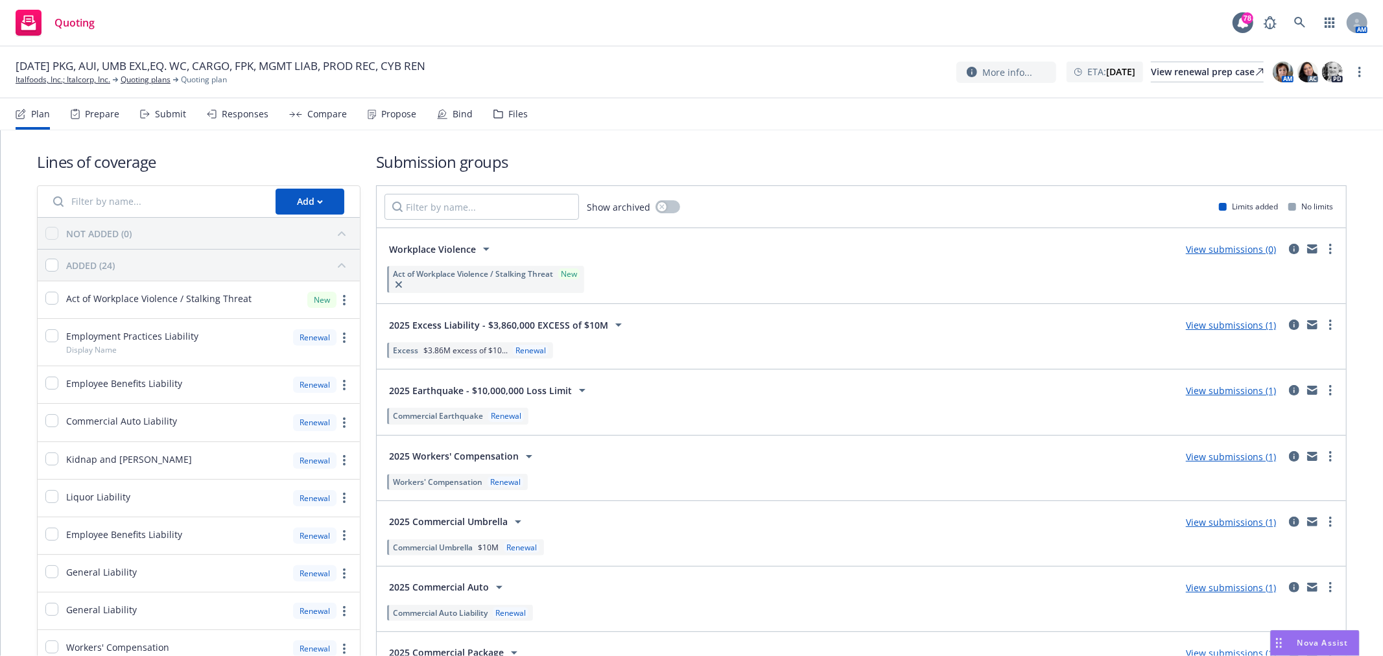
click at [501, 108] on div "Files" at bounding box center [511, 114] width 34 height 31
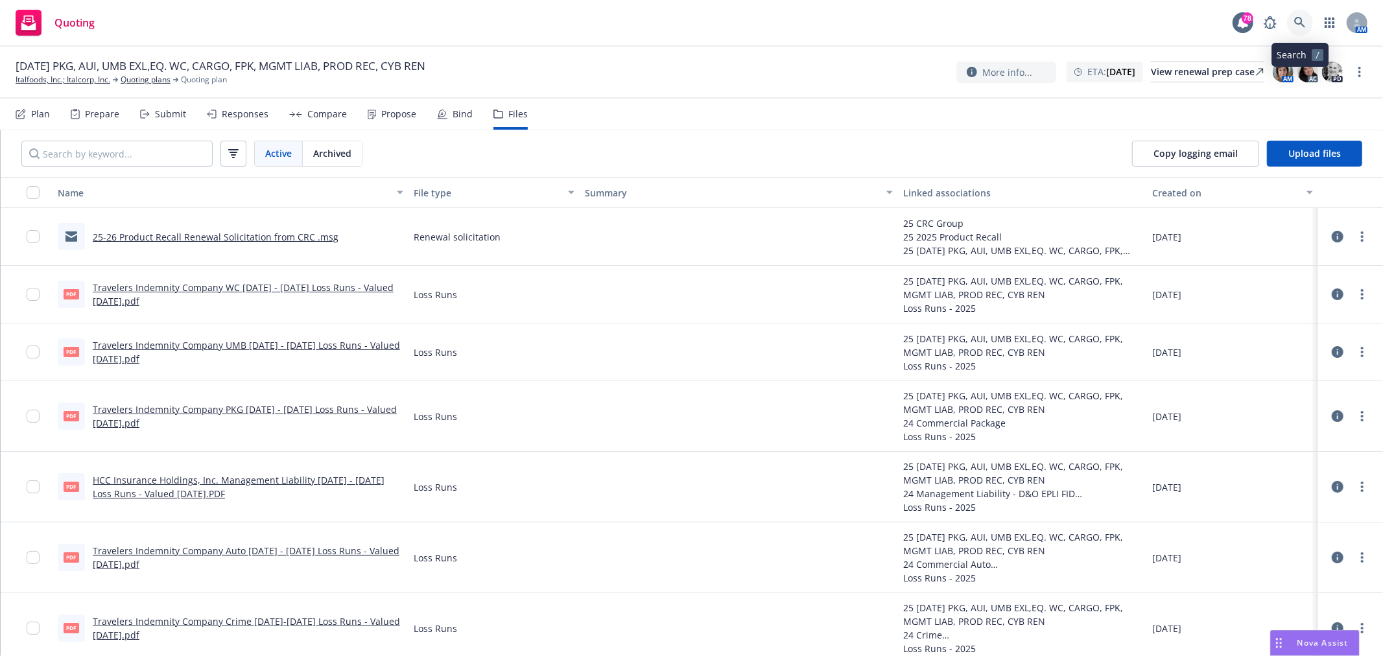
click at [1306, 25] on link at bounding box center [1300, 23] width 26 height 26
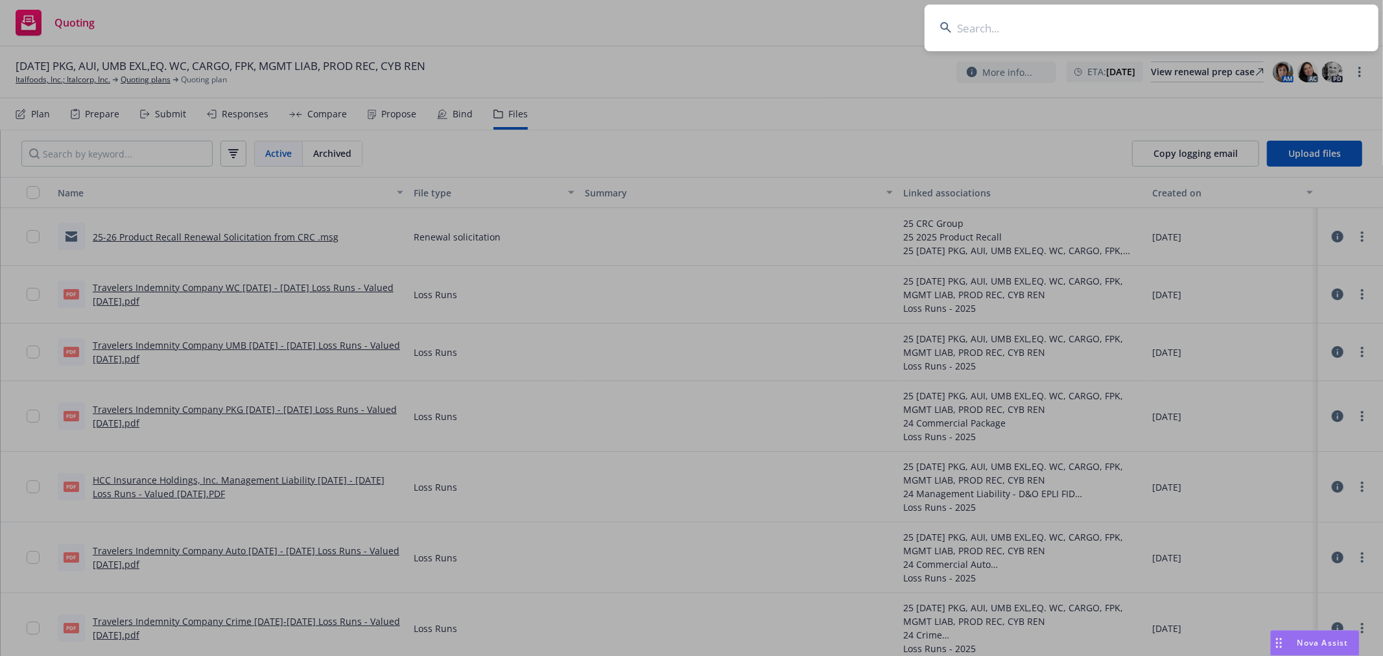
click at [1147, 34] on input at bounding box center [1152, 28] width 454 height 47
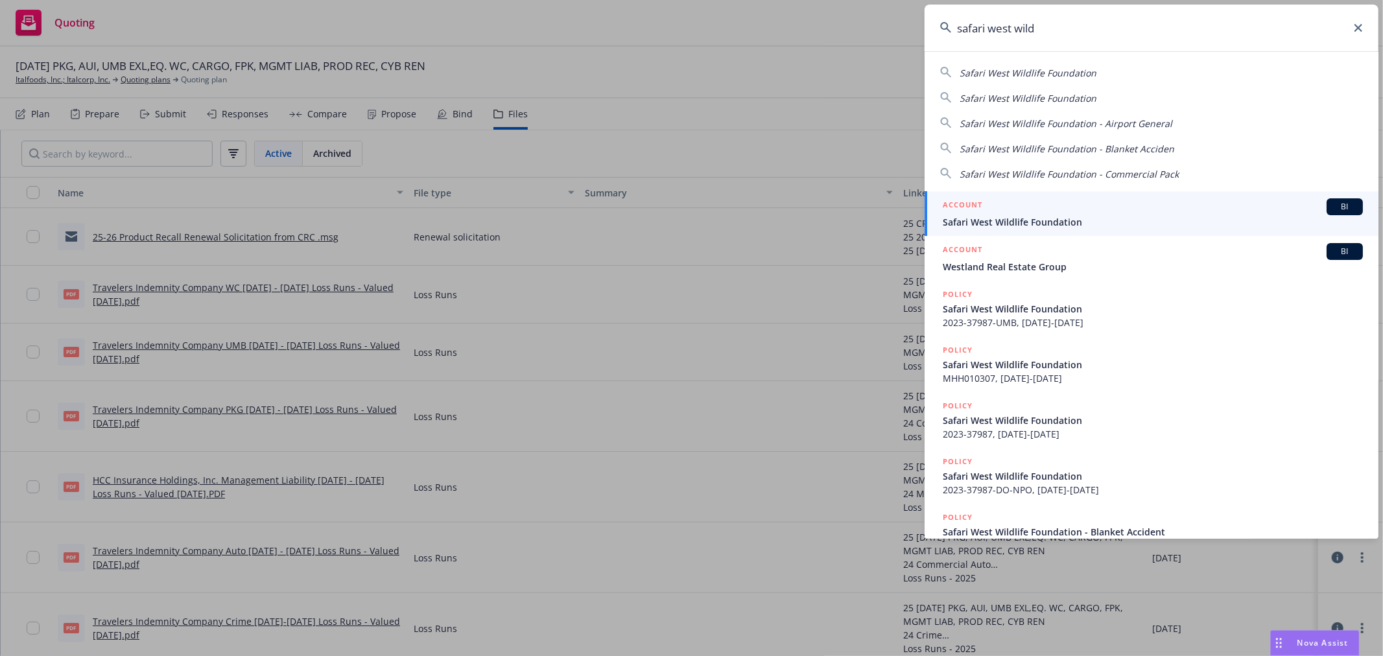
type input "safari west wild"
click at [1065, 202] on div "ACCOUNT BI" at bounding box center [1153, 206] width 420 height 17
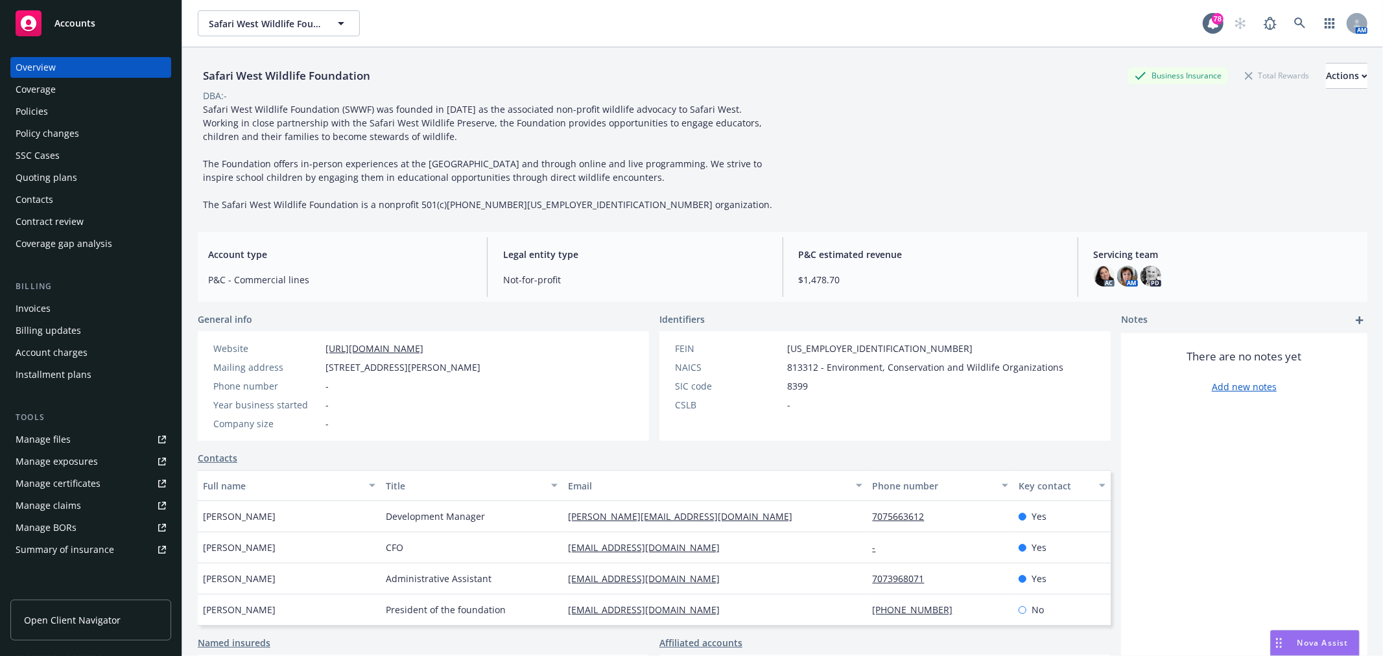
click at [88, 179] on div "Quoting plans" at bounding box center [91, 177] width 150 height 21
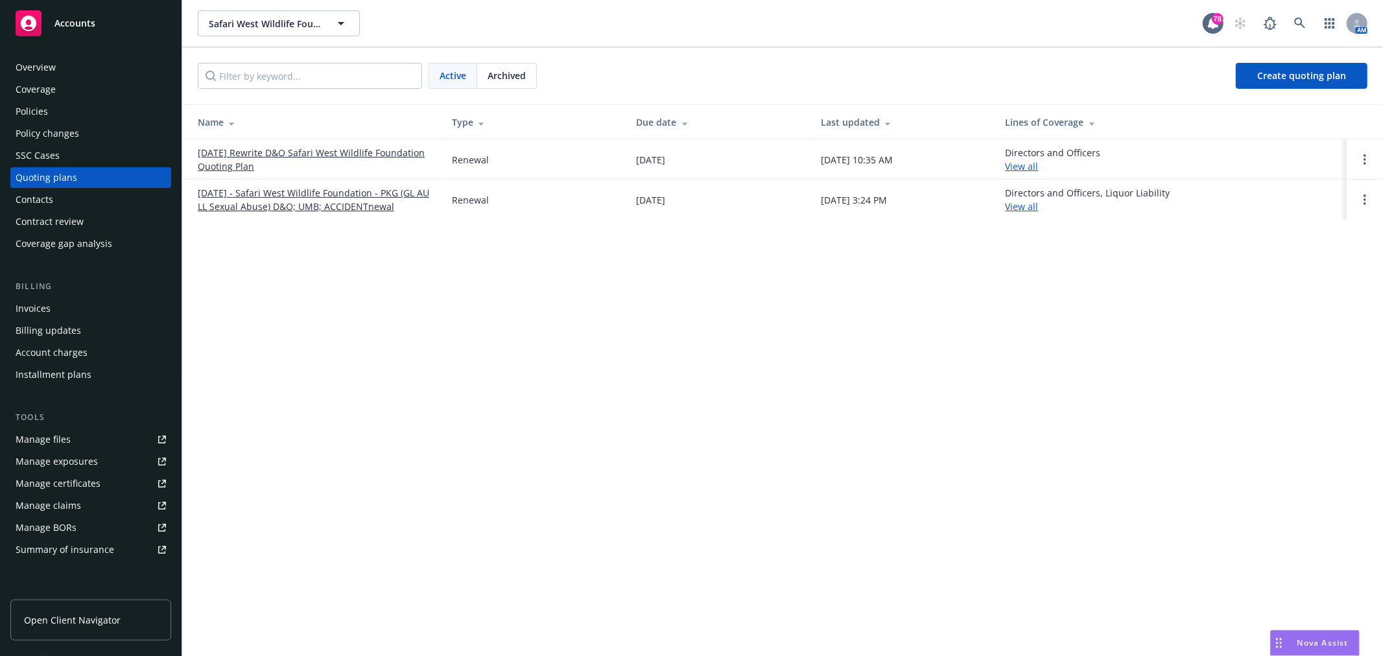
click at [292, 208] on link "[DATE] - Safari West Wildlife Foundation - PKG (GL AU LL Sexual Abuse) D&O; UMB…" at bounding box center [314, 199] width 233 height 27
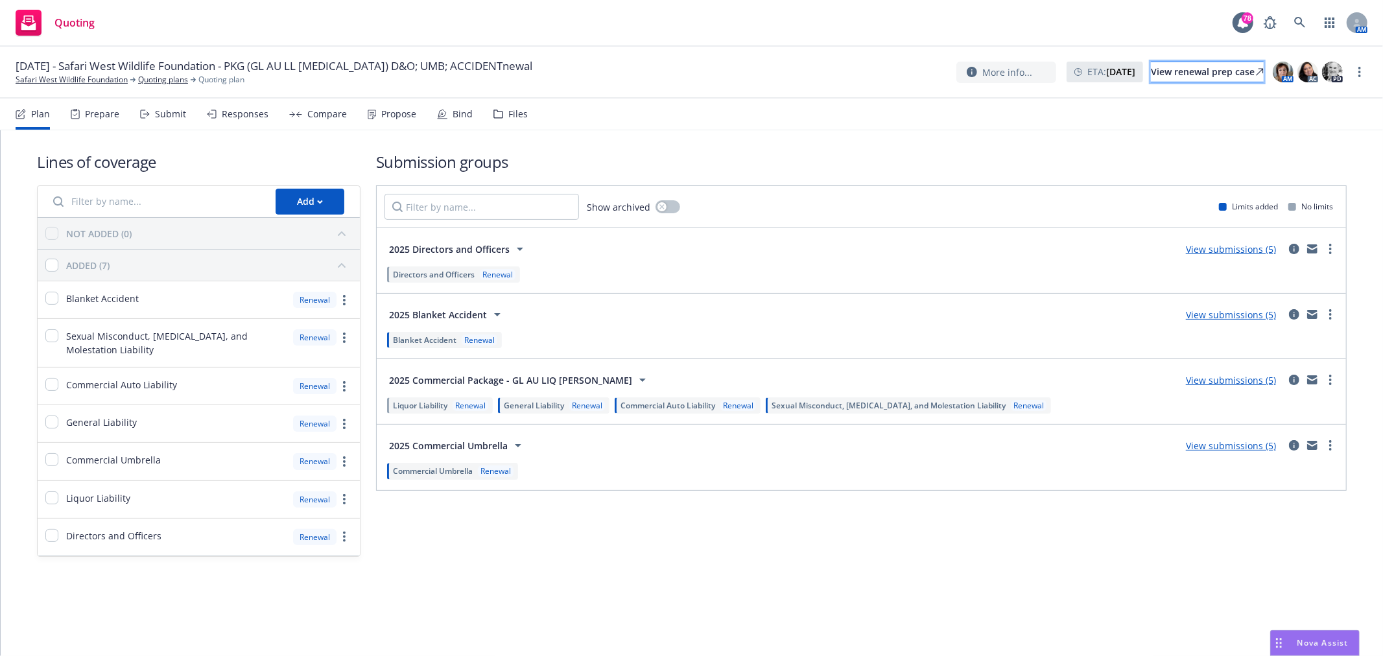
click at [1167, 75] on div "View renewal prep case" at bounding box center [1207, 71] width 113 height 19
